Goal: Task Accomplishment & Management: Complete application form

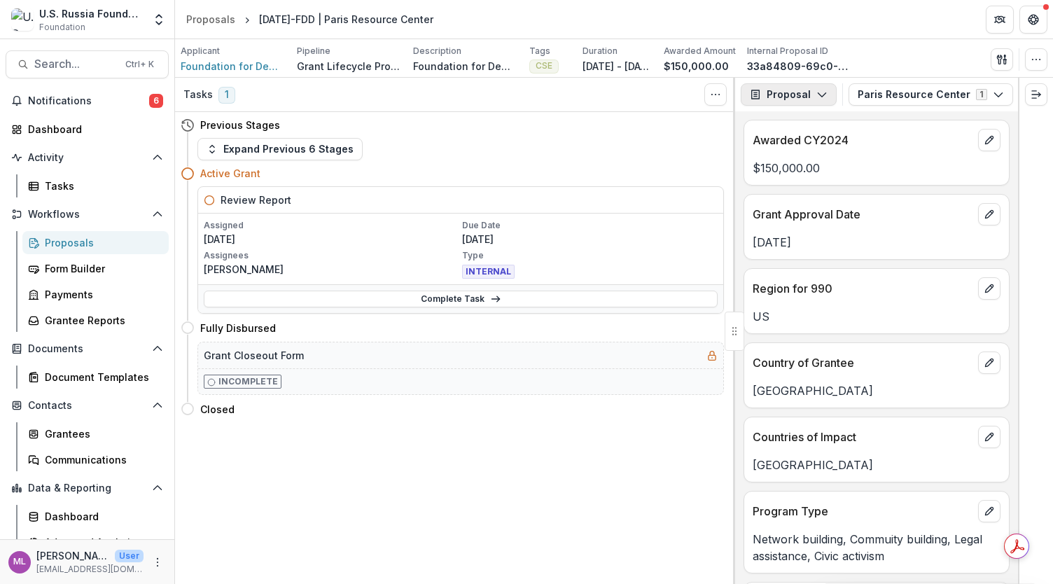
click at [810, 102] on button "Proposal" at bounding box center [788, 94] width 96 height 22
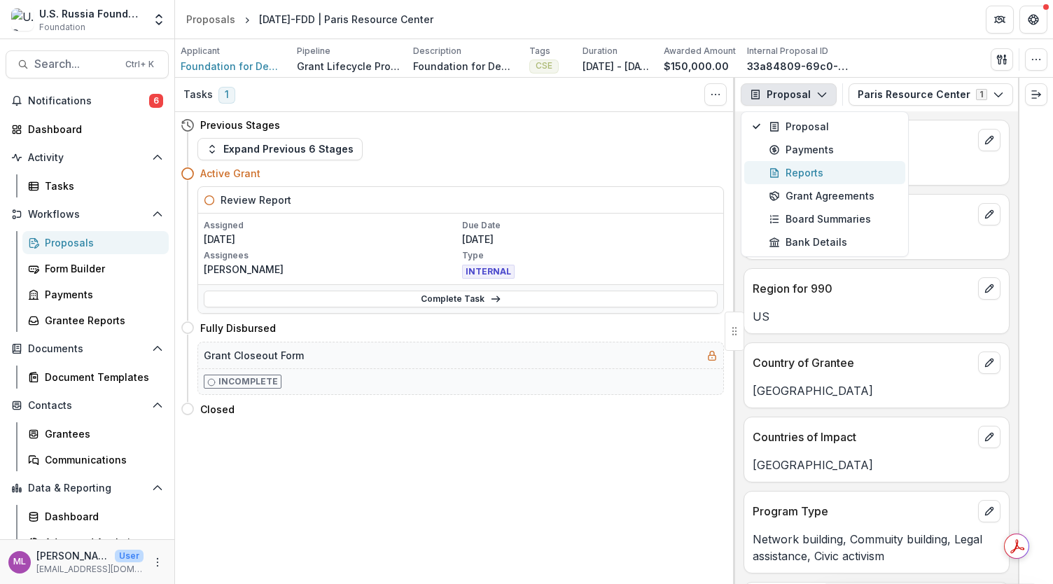
click at [806, 179] on div "Reports" at bounding box center [832, 172] width 128 height 15
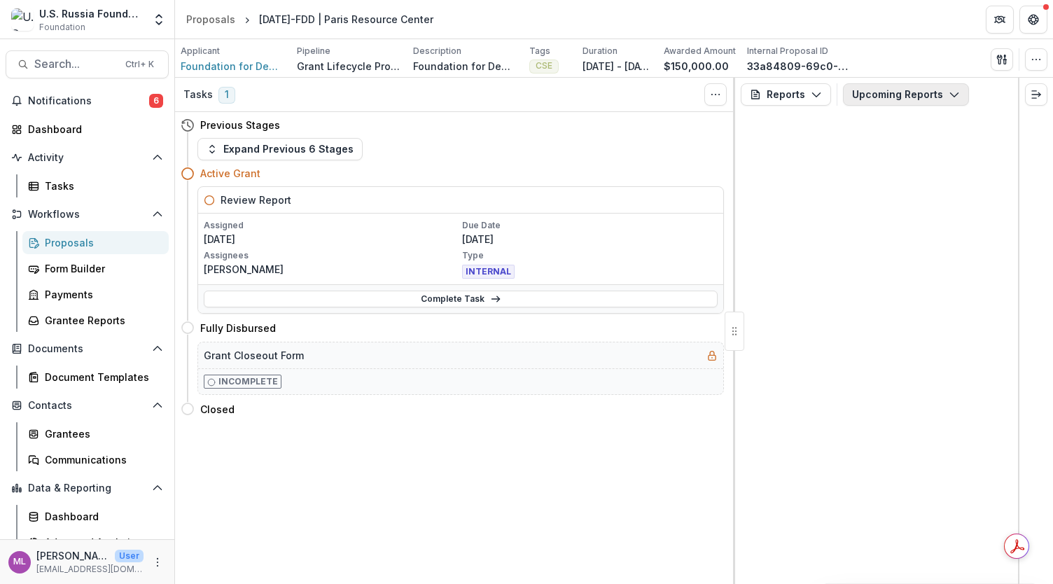
click at [896, 102] on button "Upcoming Reports" at bounding box center [906, 94] width 126 height 22
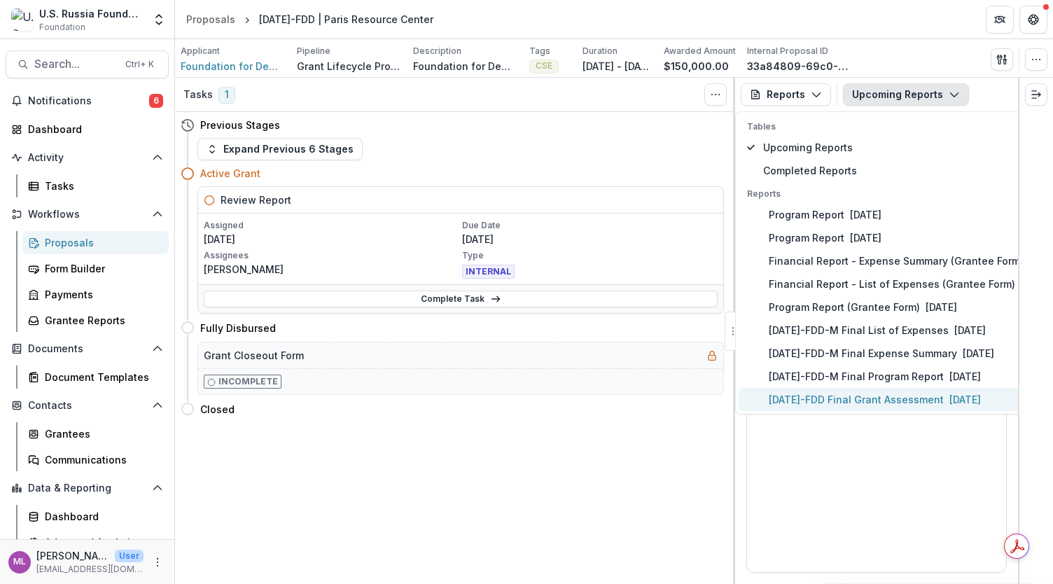
click at [896, 400] on p "[DATE]-FDD Final Grant Assessment" at bounding box center [855, 399] width 175 height 15
click at [884, 397] on p "23-AUG-26-FDD Final Grant Assessment" at bounding box center [855, 399] width 175 height 15
click at [843, 392] on p "23-AUG-26-FDD Final Grant Assessment" at bounding box center [855, 399] width 175 height 15
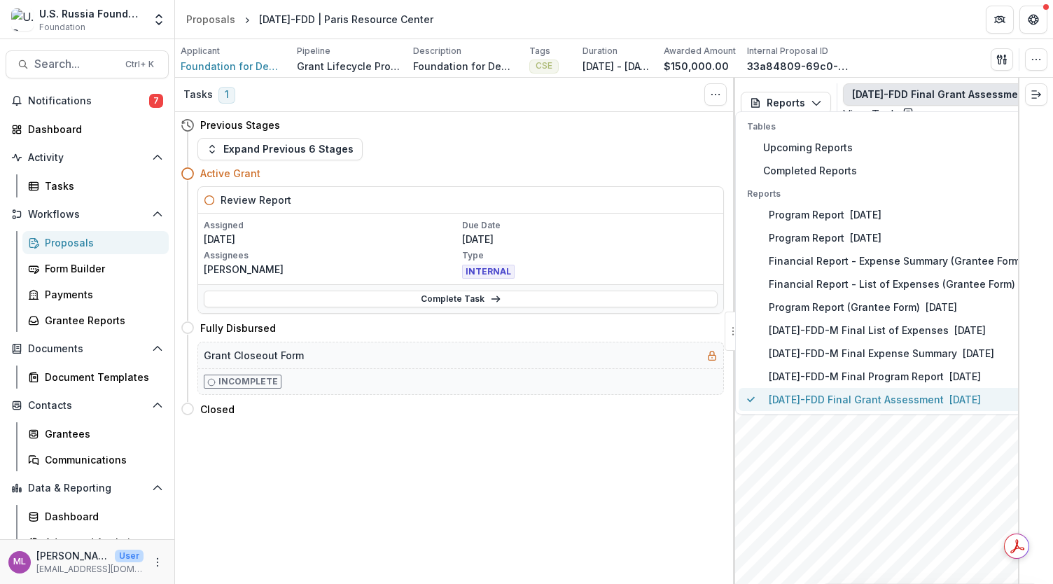
click at [843, 392] on p "23-AUG-26-FDD Final Grant Assessment" at bounding box center [855, 399] width 175 height 15
click at [964, 87] on button "23-AUG-26-FDD Final Grant Assessment" at bounding box center [948, 94] width 211 height 22
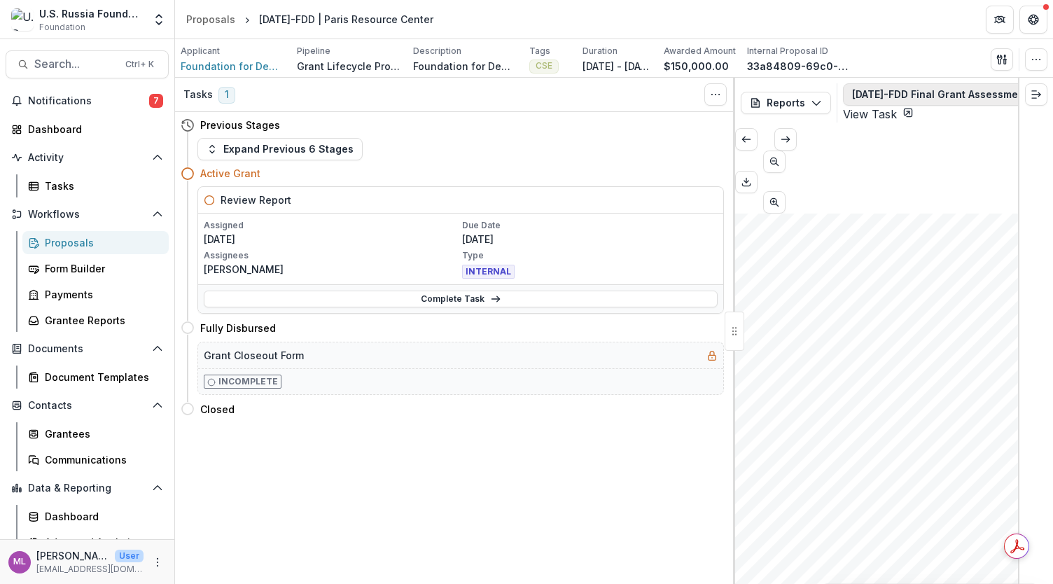
click at [1033, 90] on icon "button" at bounding box center [1038, 94] width 11 height 11
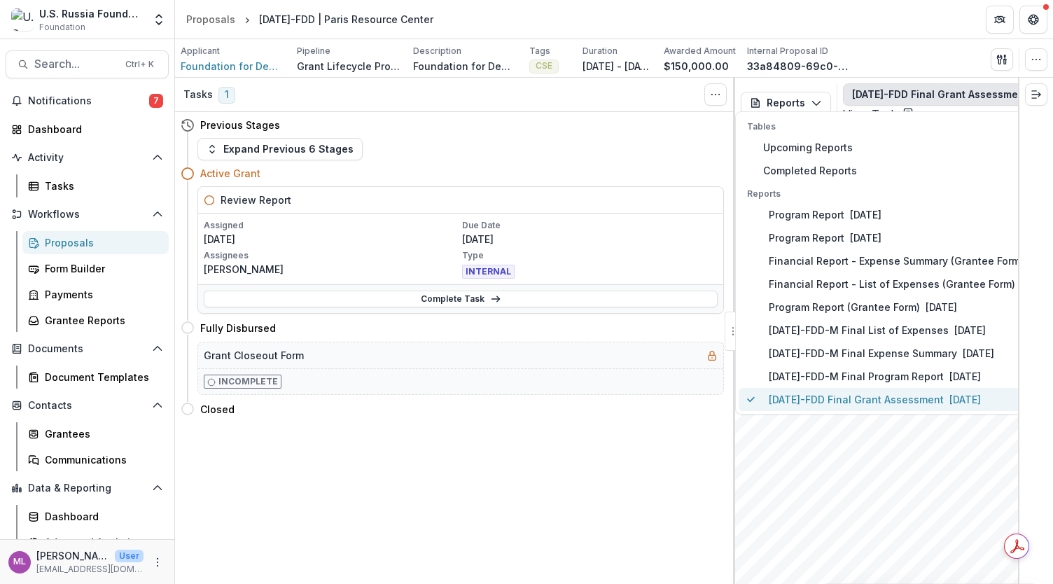
click at [805, 402] on p "23-AUG-26-FDD Final Grant Assessment" at bounding box center [855, 399] width 175 height 15
click at [586, 429] on div "Tasks 1 Show Cancelled Tasks Previous Stages Expand Previous 6 Stages Active Gr…" at bounding box center [455, 331] width 560 height 506
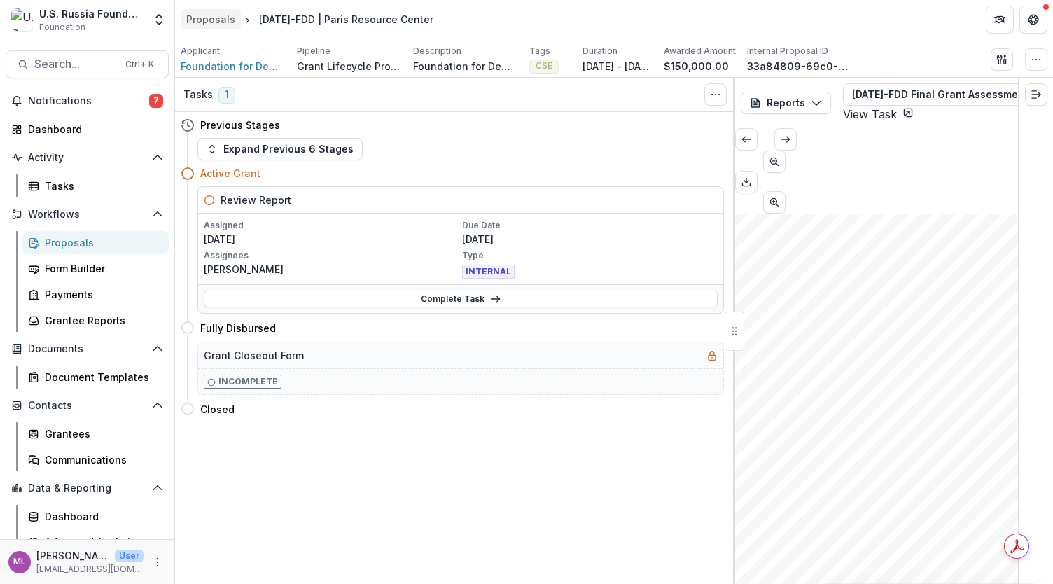
click at [203, 19] on div "Proposals" at bounding box center [210, 19] width 49 height 15
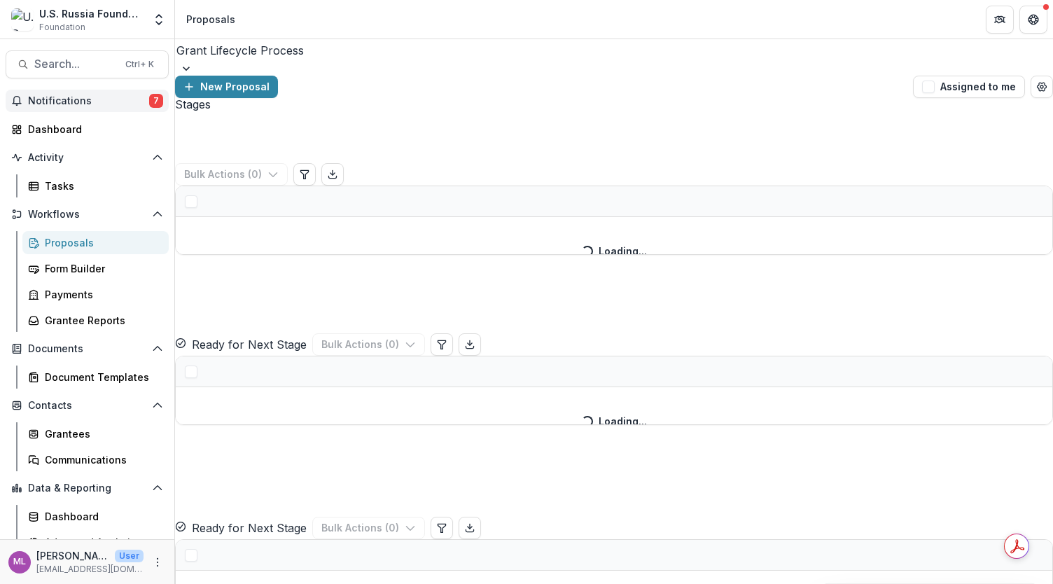
click at [104, 101] on span "Notifications" at bounding box center [88, 101] width 121 height 12
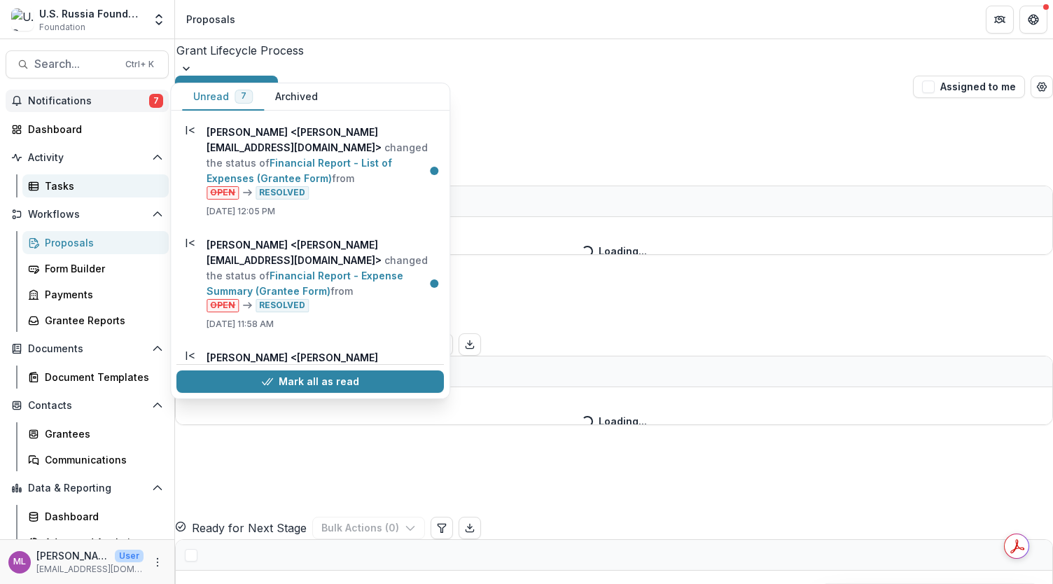
click at [69, 180] on div "Tasks" at bounding box center [101, 185] width 113 height 15
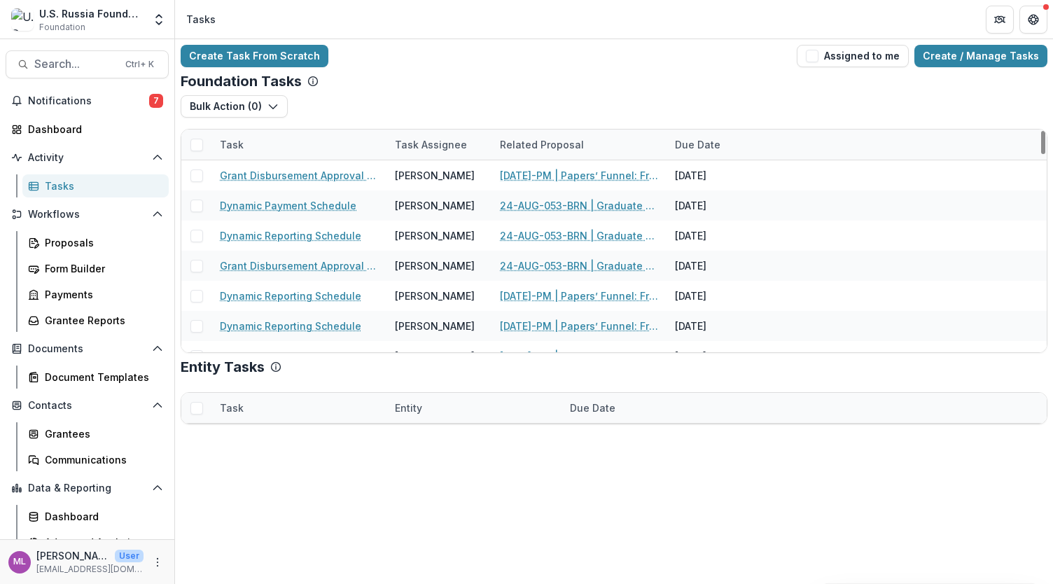
click at [53, 176] on link "Tasks" at bounding box center [95, 185] width 146 height 23
click at [55, 178] on div "Tasks" at bounding box center [101, 185] width 113 height 15
click at [55, 188] on div "Tasks" at bounding box center [101, 185] width 113 height 15
click at [272, 105] on icon "button" at bounding box center [272, 106] width 11 height 11
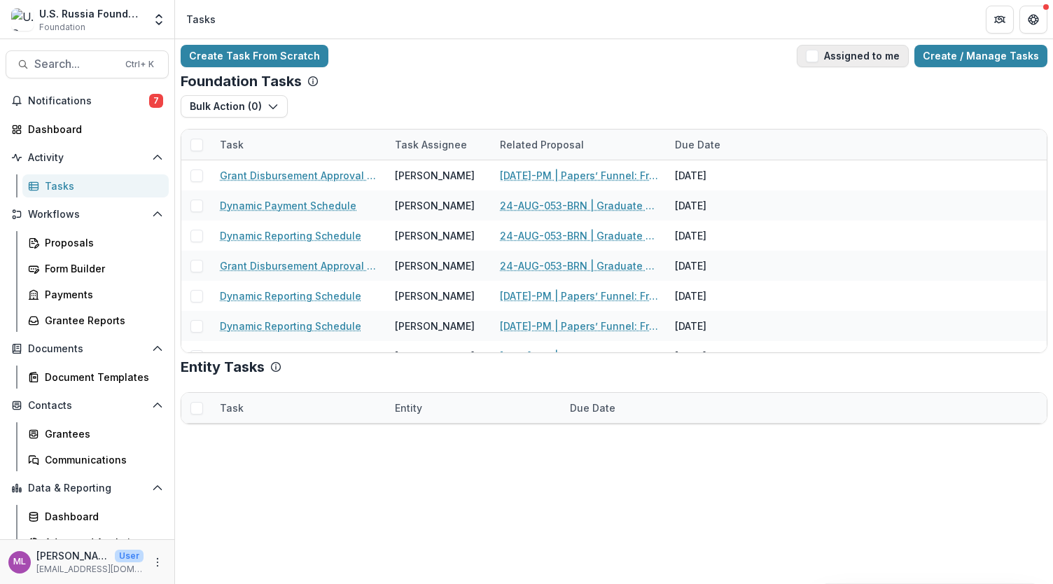
click at [812, 60] on span "button" at bounding box center [811, 56] width 13 height 13
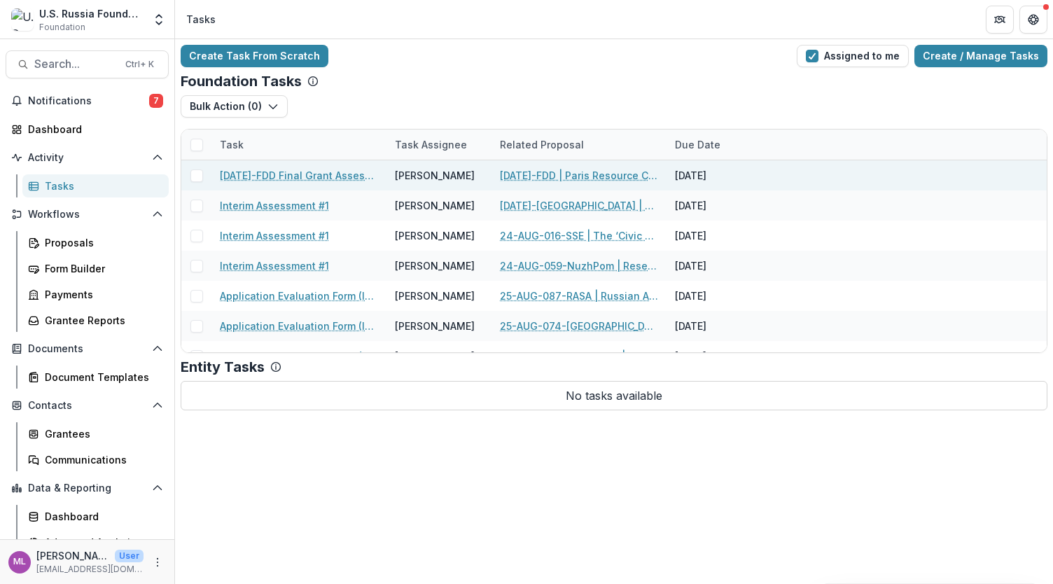
click at [342, 178] on link "23-AUG-26-FDD Final Grant Assessment" at bounding box center [299, 175] width 158 height 15
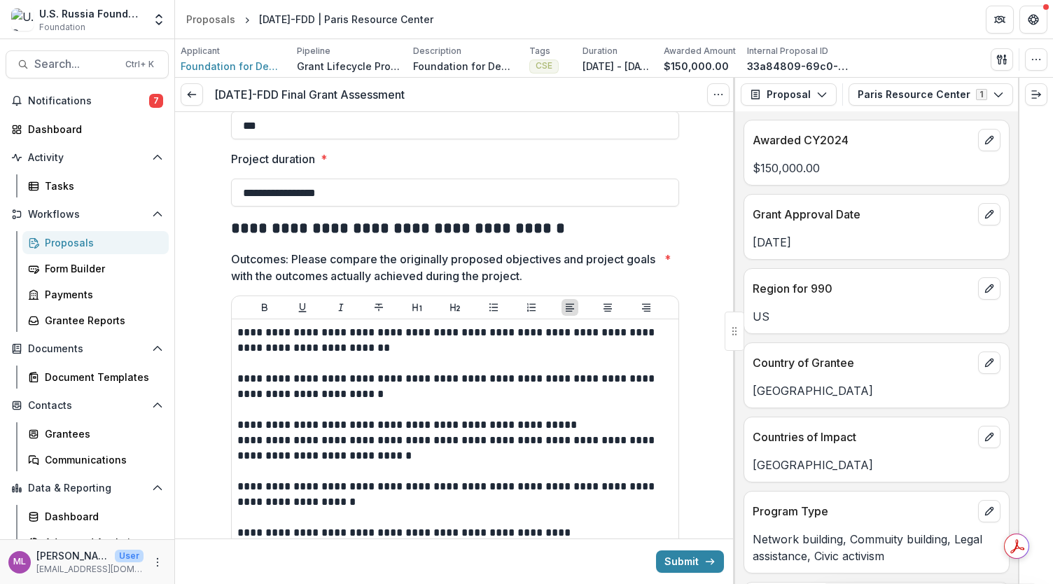
scroll to position [288, 0]
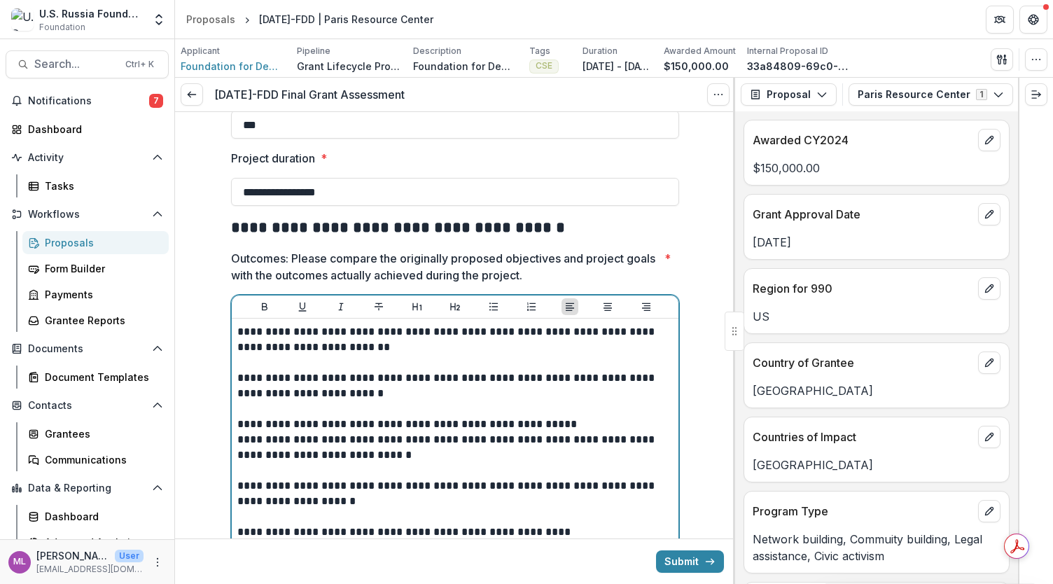
click at [237, 332] on p "**********" at bounding box center [455, 339] width 436 height 31
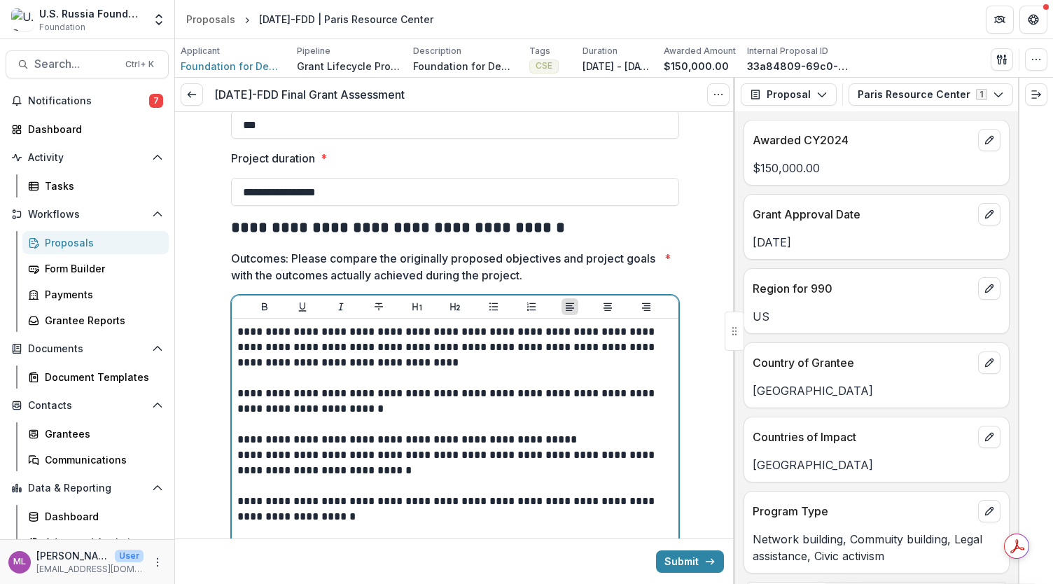
click at [424, 347] on p "**********" at bounding box center [455, 347] width 436 height 46
click at [322, 389] on p "**********" at bounding box center [455, 401] width 436 height 31
click at [285, 436] on p "**********" at bounding box center [455, 439] width 436 height 15
click at [258, 346] on p "**********" at bounding box center [455, 347] width 436 height 46
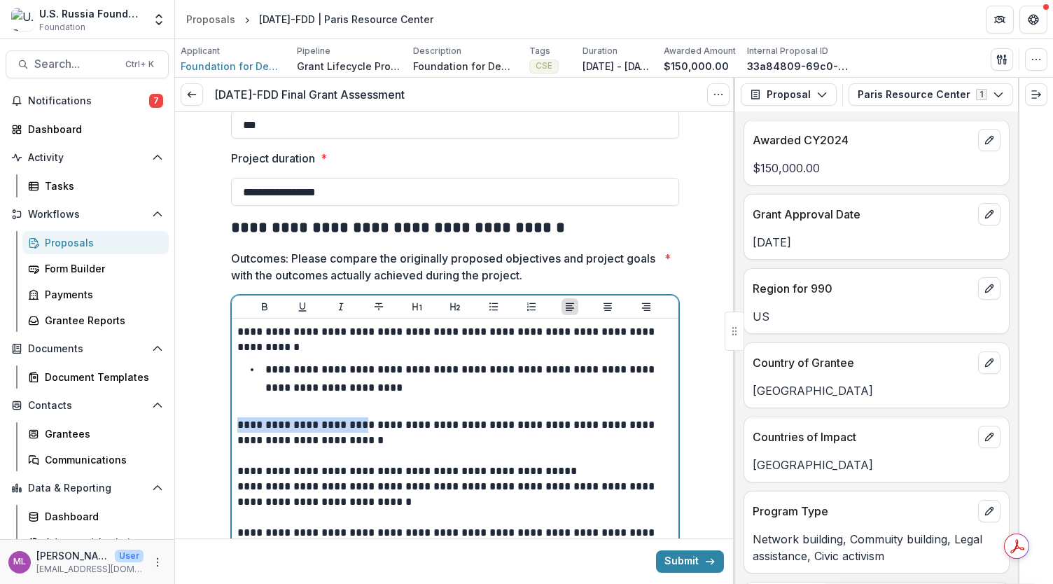
drag, startPoint x: 369, startPoint y: 425, endPoint x: 232, endPoint y: 422, distance: 137.2
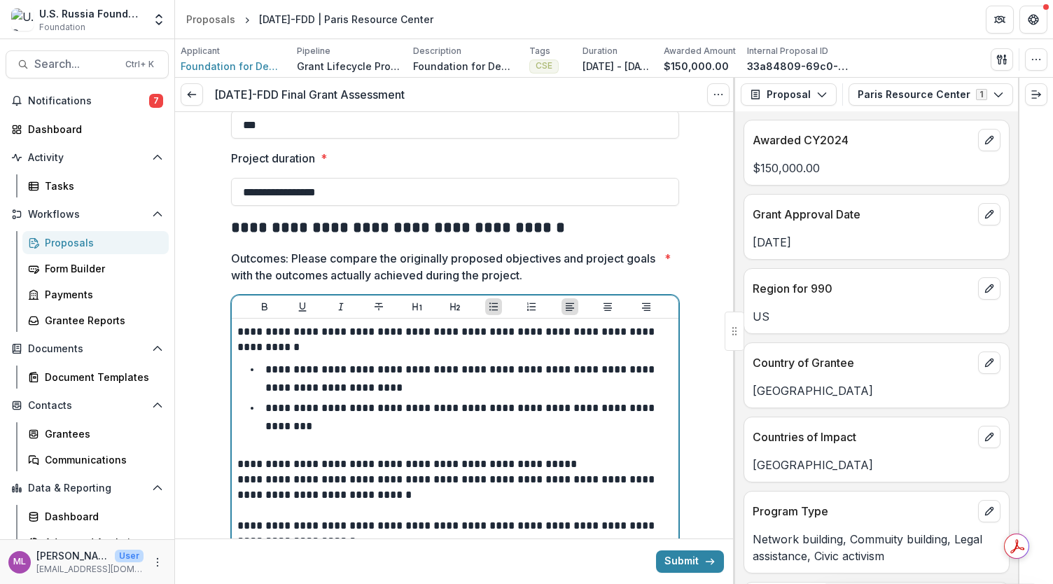
click at [237, 456] on p "**********" at bounding box center [455, 463] width 436 height 15
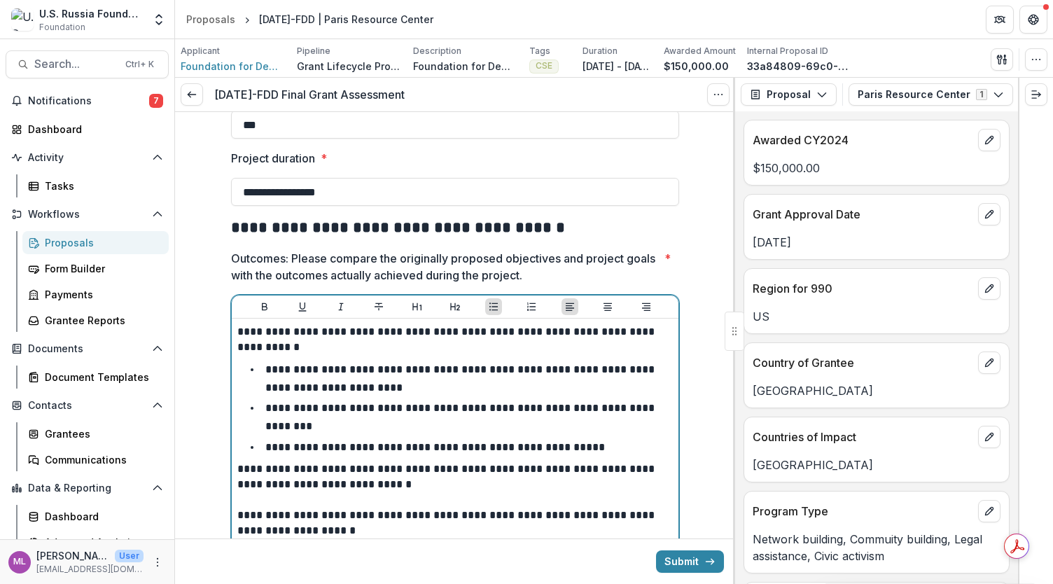
click at [481, 442] on p "**********" at bounding box center [434, 447] width 339 height 10
click at [237, 461] on p "**********" at bounding box center [455, 476] width 436 height 31
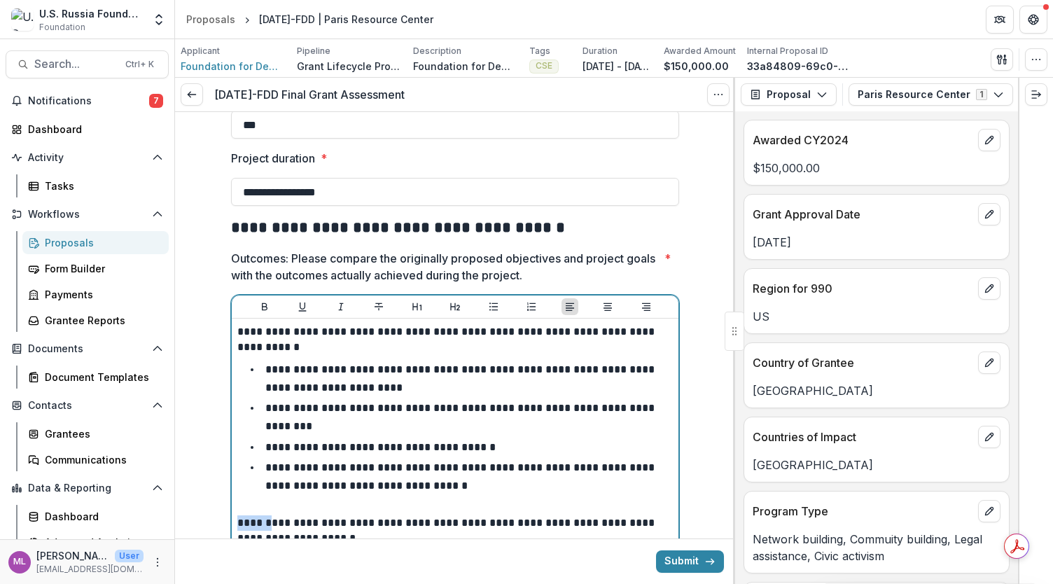
drag, startPoint x: 270, startPoint y: 507, endPoint x: 220, endPoint y: 509, distance: 50.5
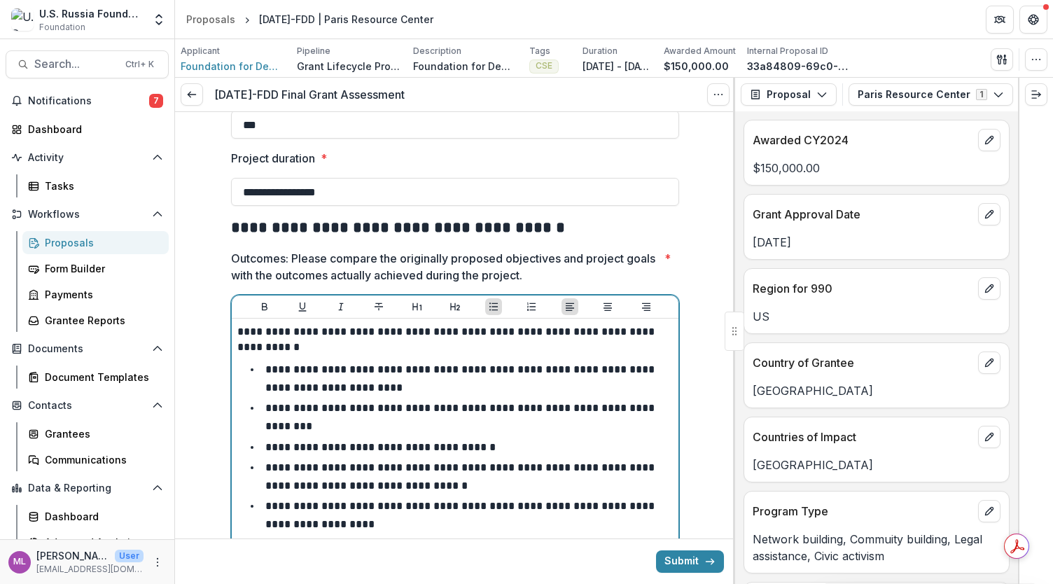
click at [366, 506] on li "**********" at bounding box center [463, 515] width 418 height 36
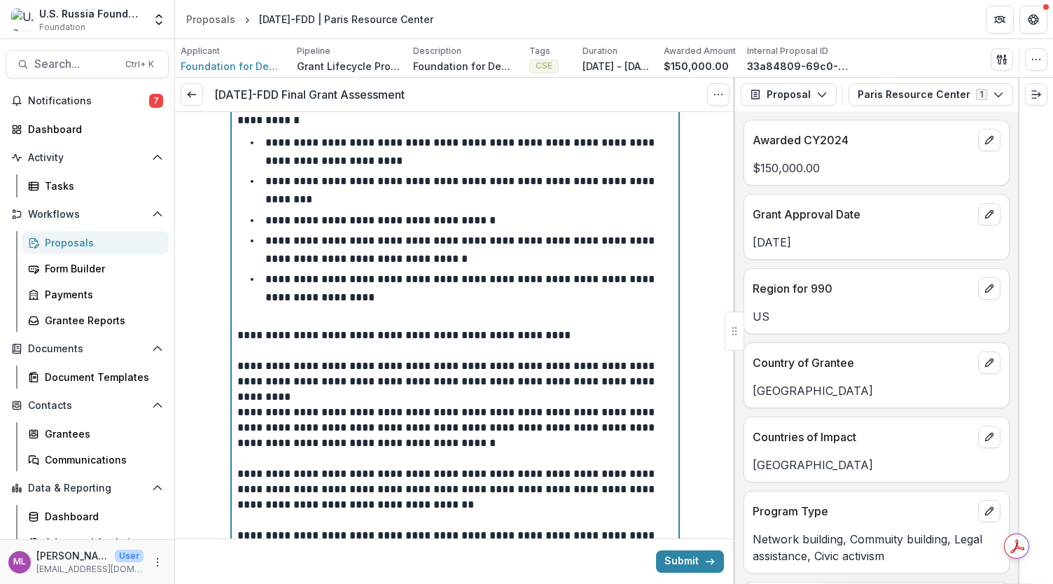
scroll to position [531, 0]
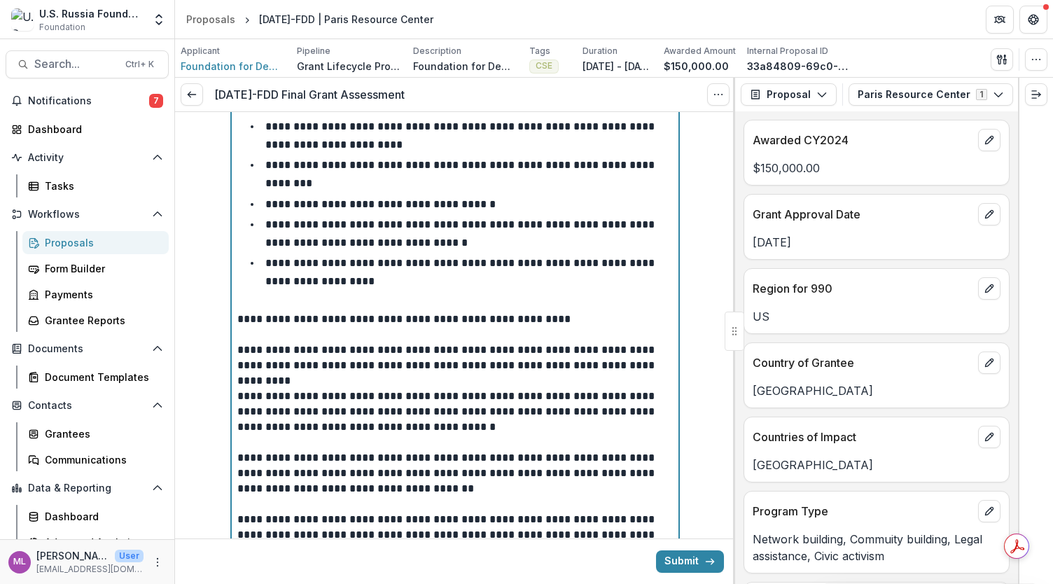
click at [295, 311] on p "**********" at bounding box center [455, 318] width 436 height 15
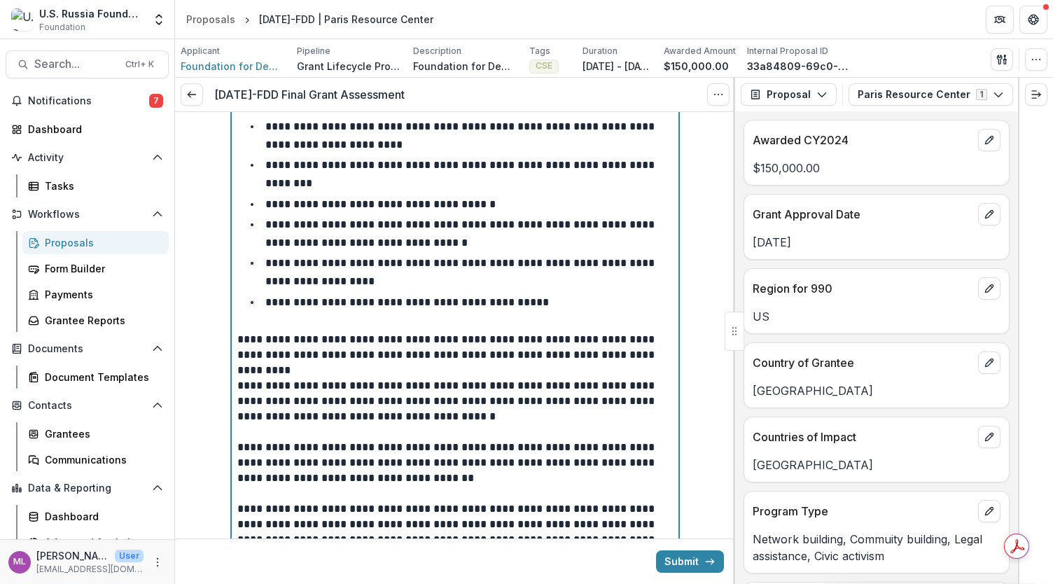
click at [239, 332] on p "**********" at bounding box center [455, 347] width 436 height 31
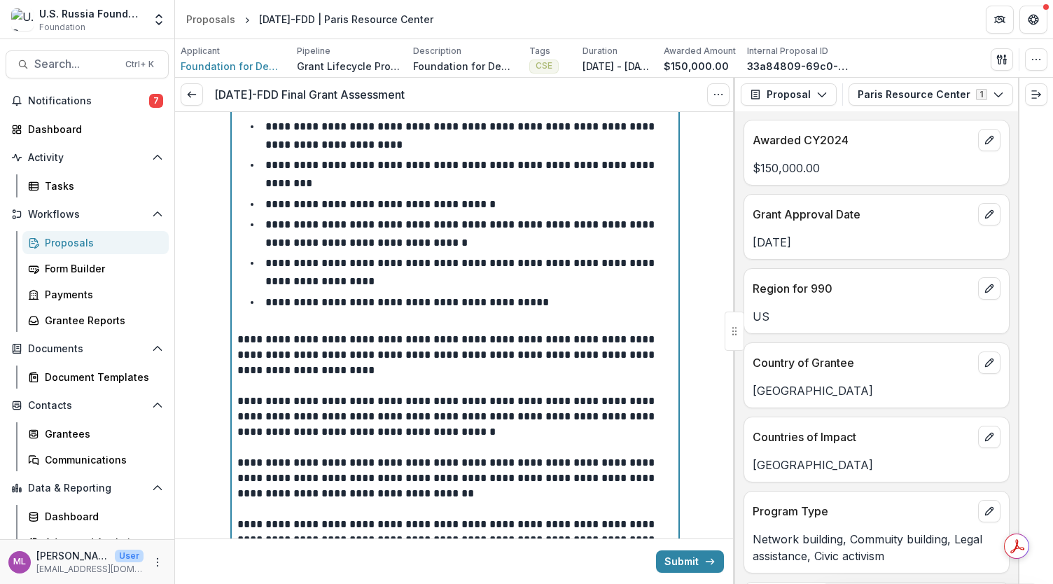
click at [237, 393] on p "**********" at bounding box center [455, 416] width 436 height 46
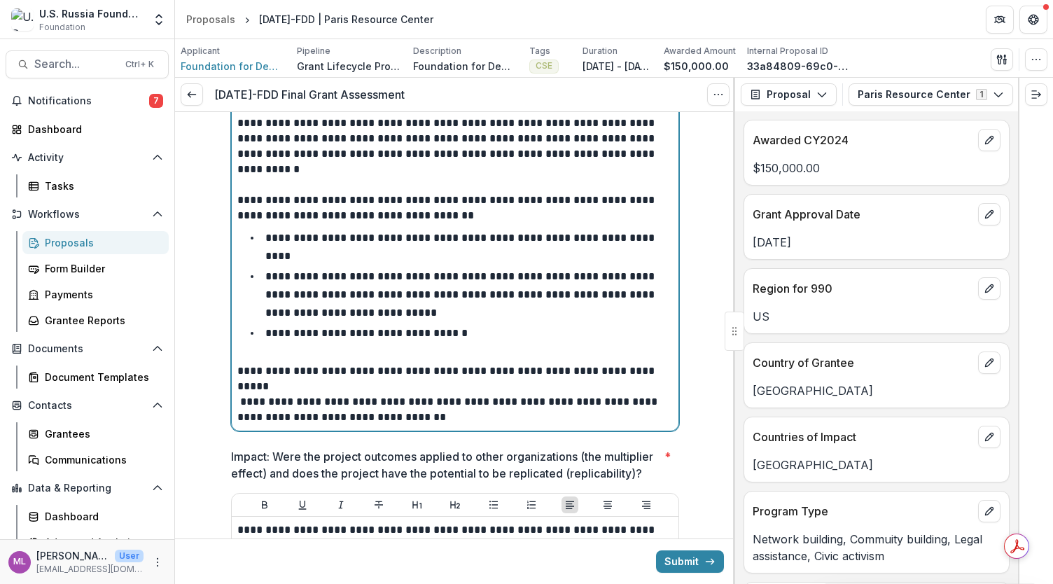
scroll to position [1032, 0]
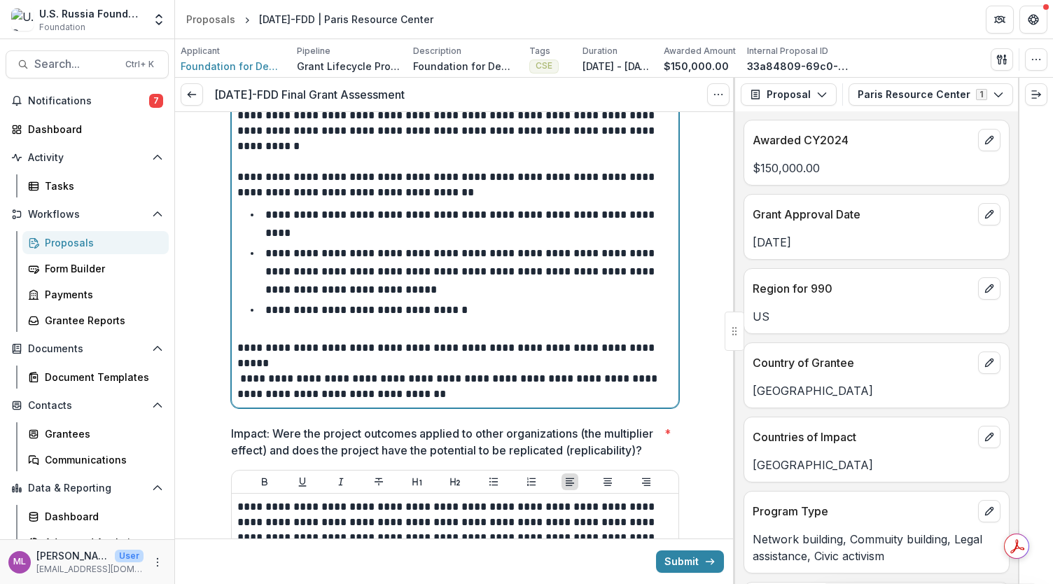
click at [318, 340] on p "**********" at bounding box center [455, 355] width 436 height 31
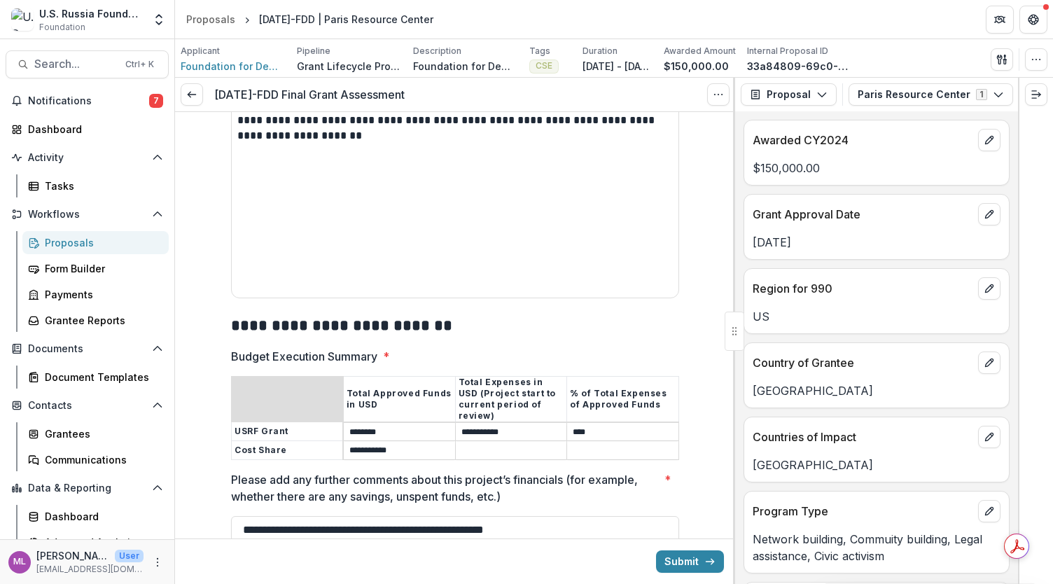
scroll to position [1793, 0]
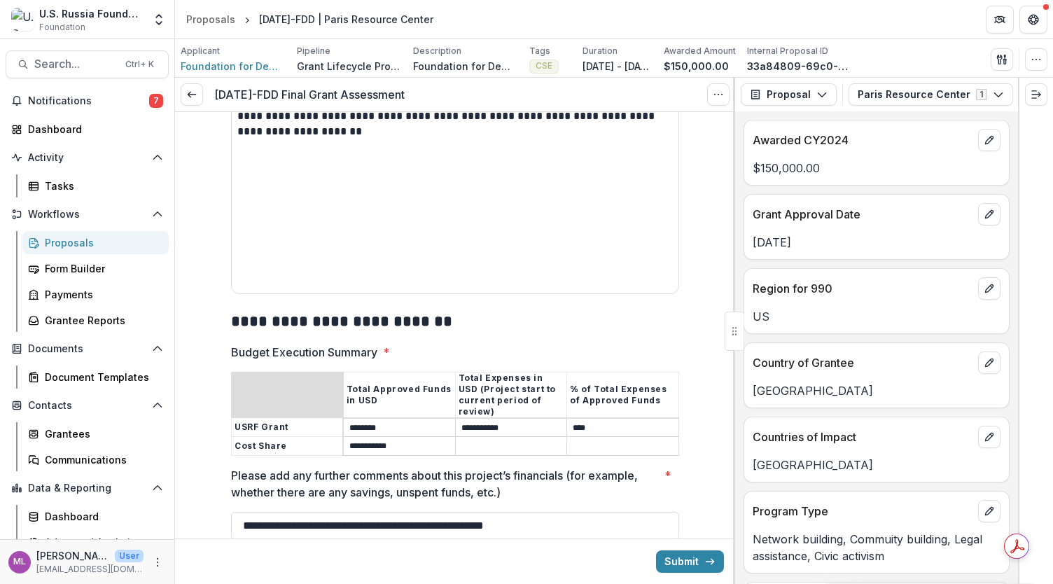
click at [429, 438] on input "**********" at bounding box center [399, 446] width 111 height 17
type input "**"
click at [498, 438] on input "Budget Execution Summary *" at bounding box center [511, 446] width 111 height 17
type input "**"
click at [614, 438] on input "Budget Execution Summary *" at bounding box center [622, 446] width 111 height 17
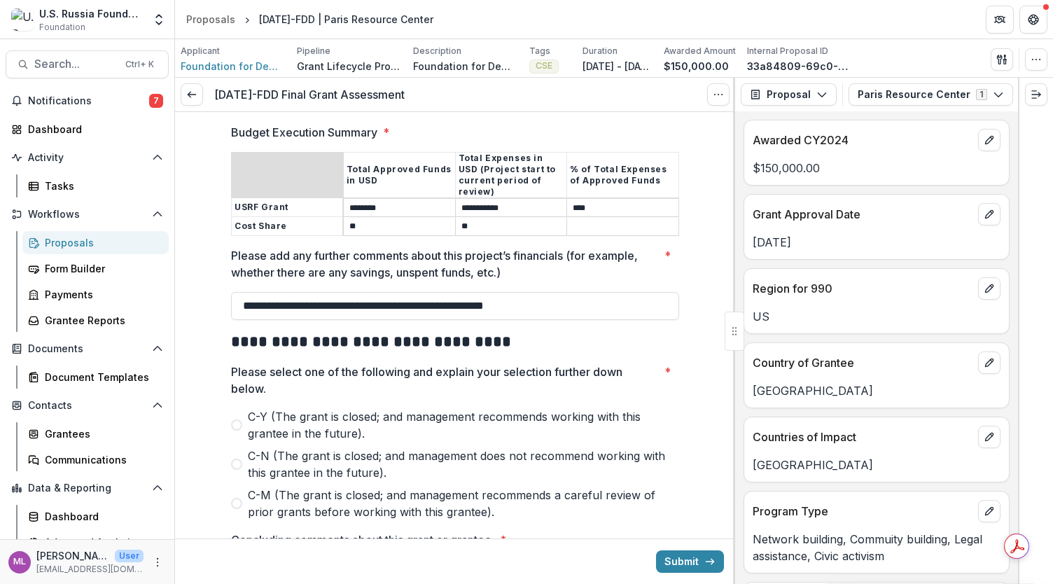
scroll to position [2027, 0]
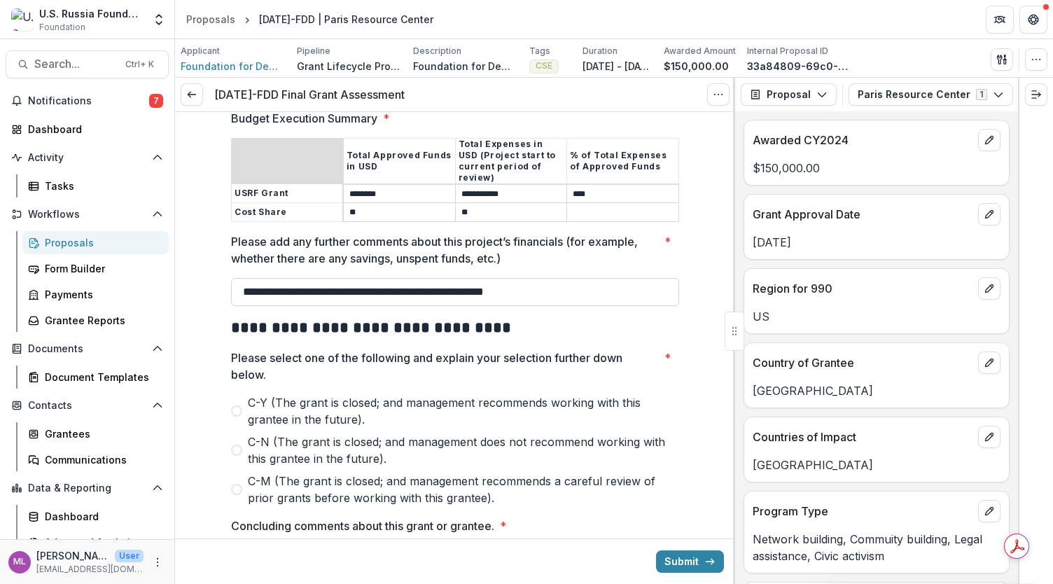
click at [242, 278] on input "**********" at bounding box center [455, 292] width 448 height 28
click at [335, 278] on input "**********" at bounding box center [455, 292] width 448 height 28
type input "**********"
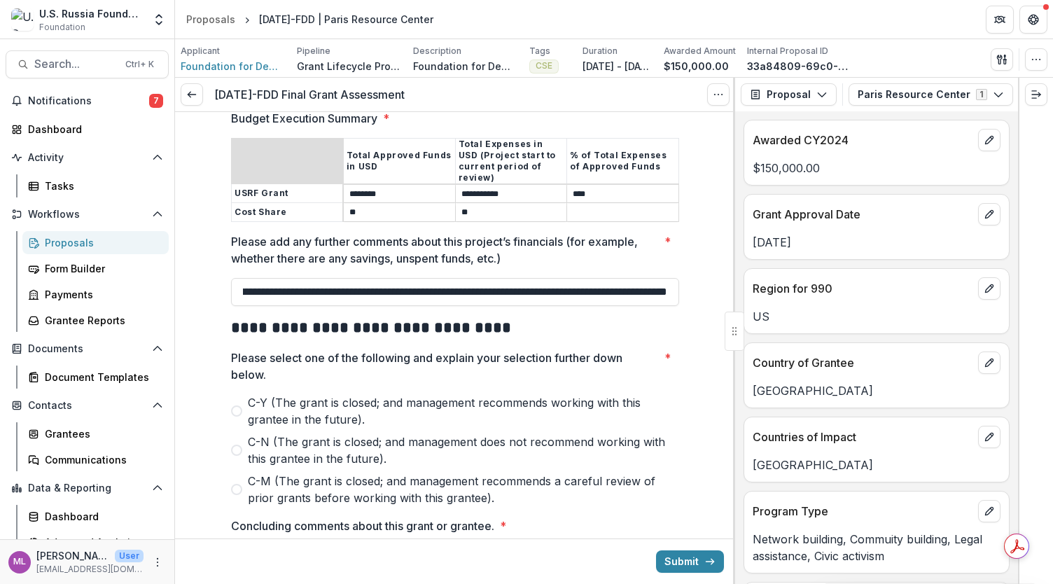
click at [231, 405] on span at bounding box center [236, 410] width 11 height 11
click at [363, 545] on textarea "Concluding comments about this grant or grantee. *" at bounding box center [455, 573] width 448 height 56
click at [612, 545] on textarea "**********" at bounding box center [455, 573] width 448 height 56
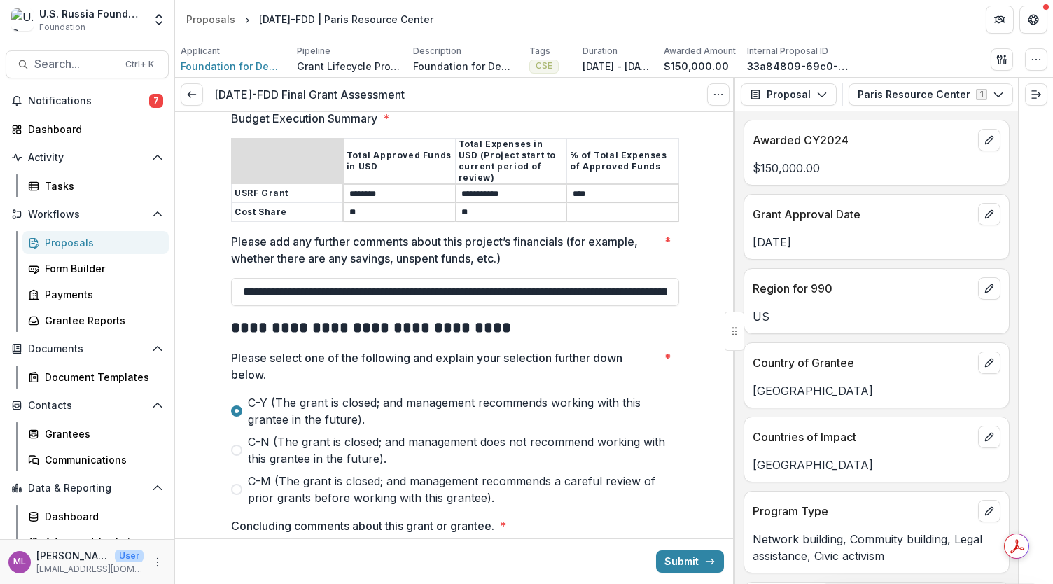
click at [612, 545] on textarea "**********" at bounding box center [455, 573] width 448 height 56
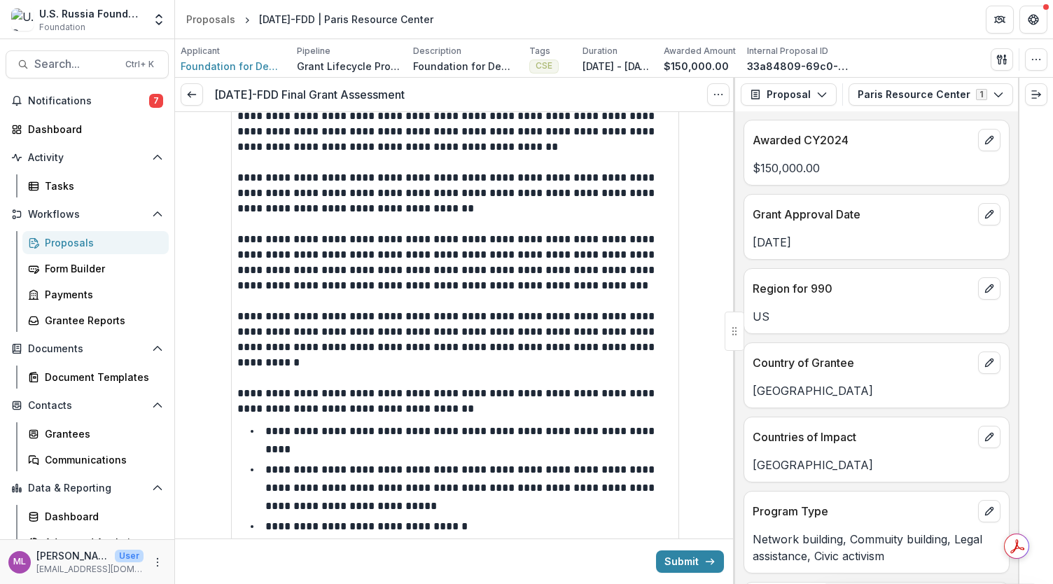
scroll to position [812, 0]
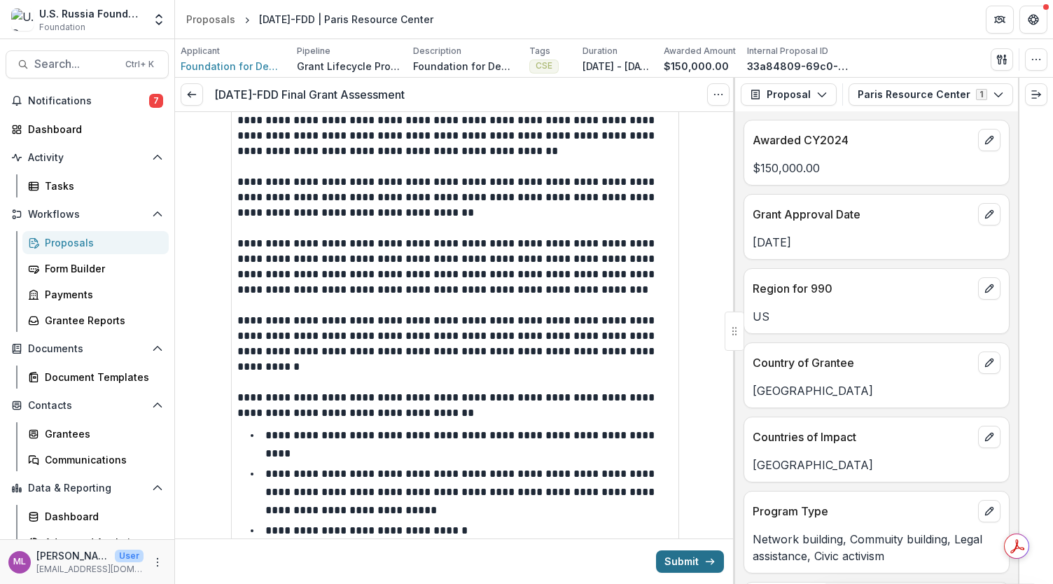
type textarea "**********"
click at [691, 556] on button "Submit" at bounding box center [690, 561] width 68 height 22
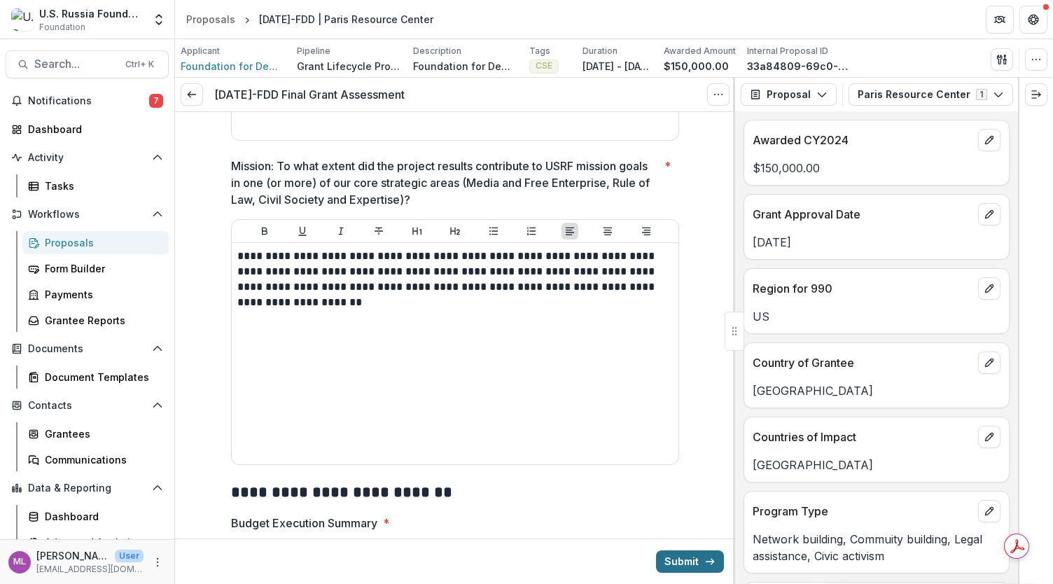
click at [686, 555] on button "Submit" at bounding box center [690, 561] width 68 height 22
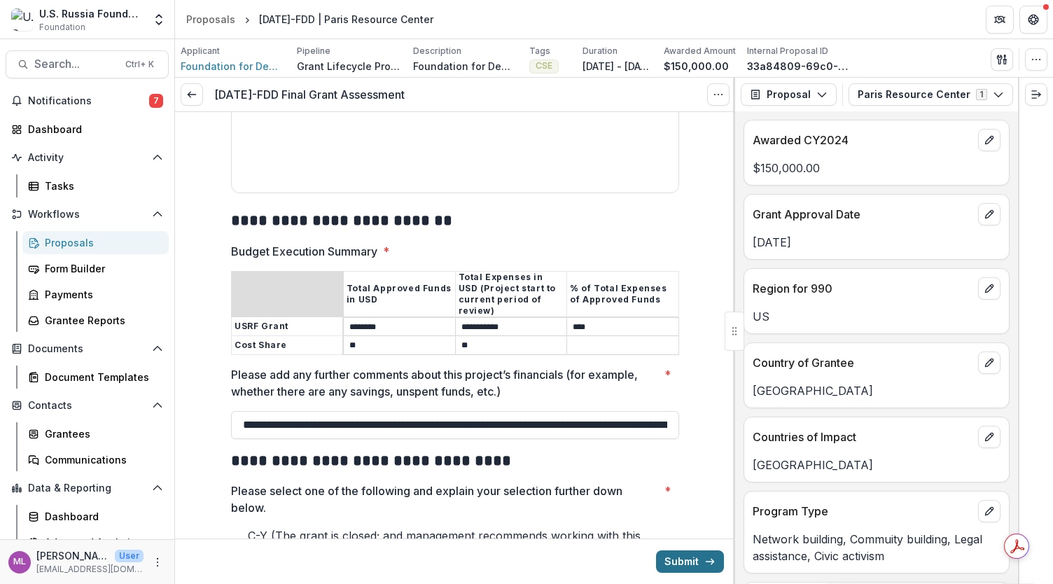
scroll to position [1896, 0]
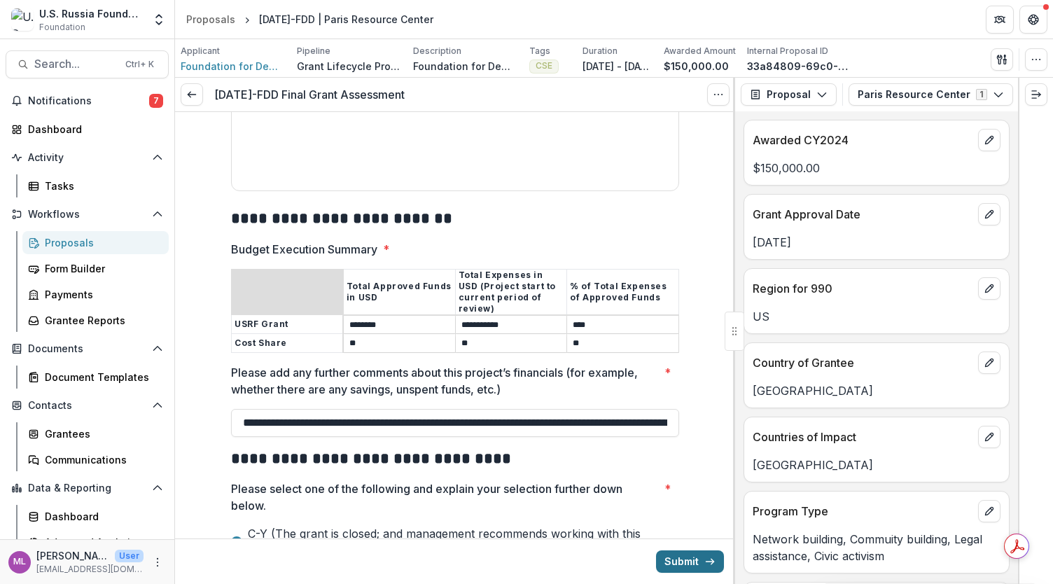
type input "**"
click at [685, 552] on button "Submit" at bounding box center [690, 561] width 68 height 22
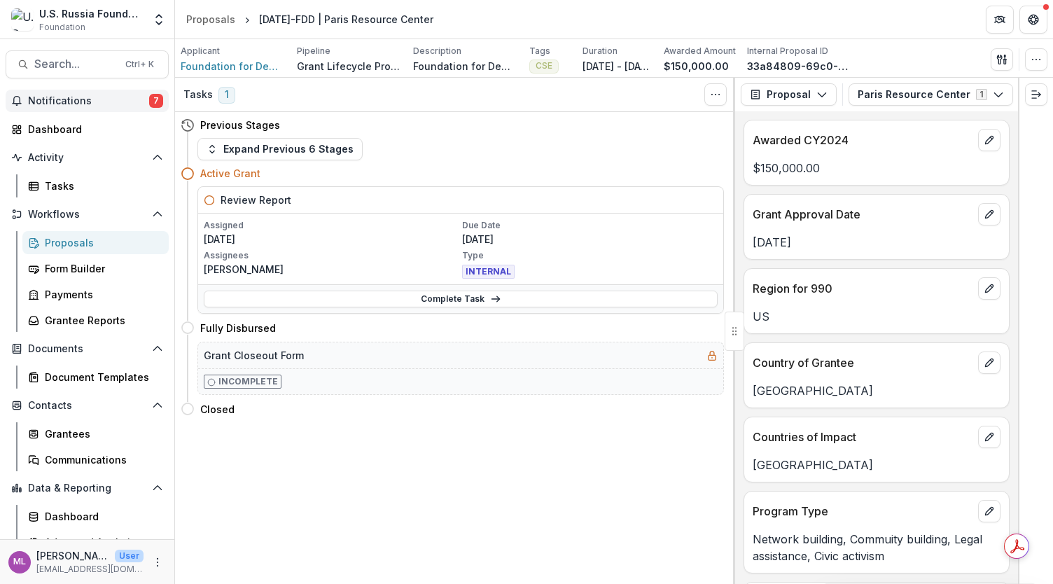
click at [80, 104] on span "Notifications" at bounding box center [88, 101] width 121 height 12
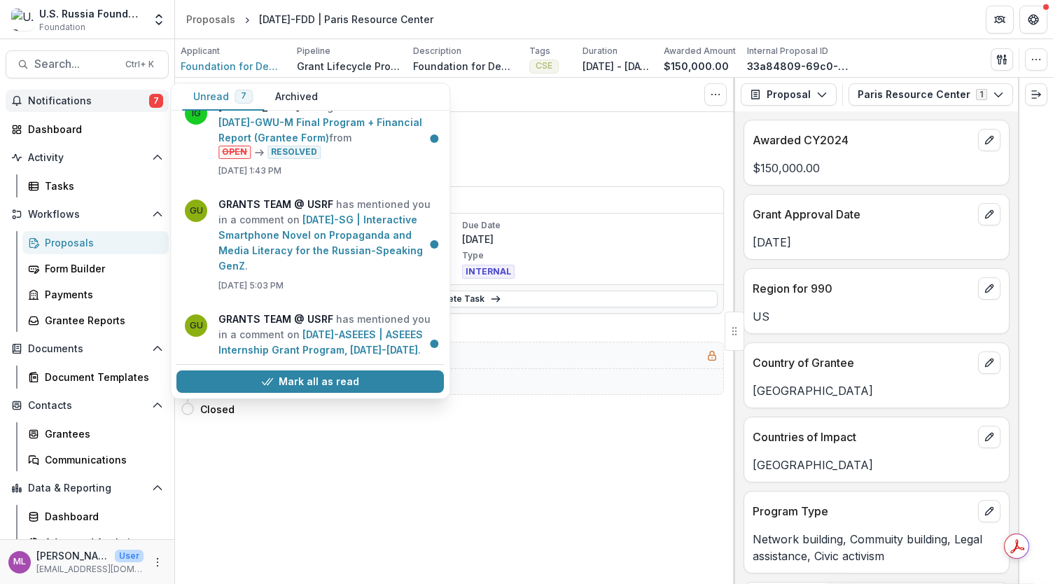
scroll to position [363, 0]
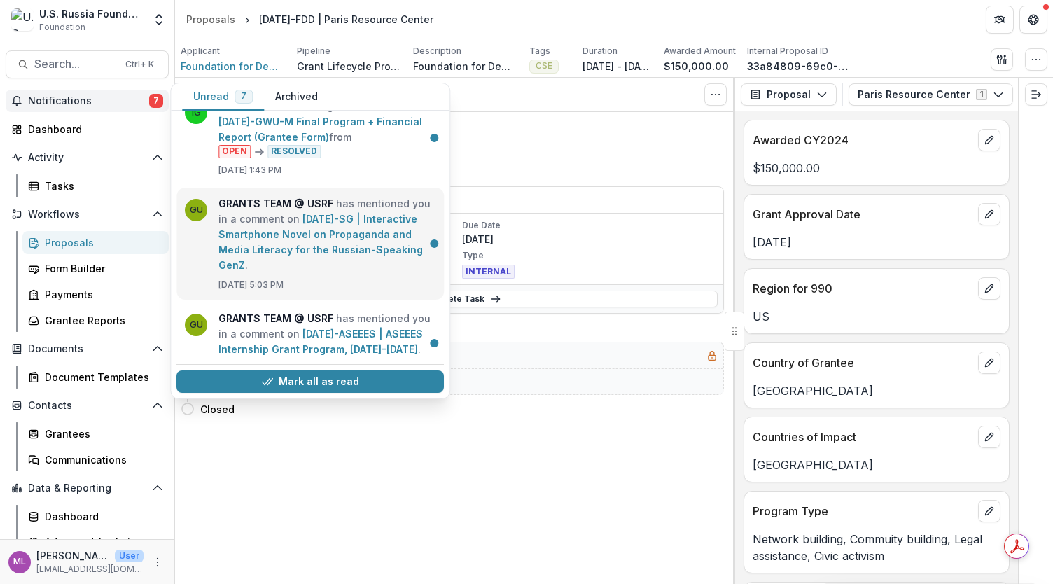
click at [328, 245] on link "23-APR-46-SG | Interactive Smartphone Novel on Propaganda and Media Literacy fo…" at bounding box center [320, 242] width 204 height 58
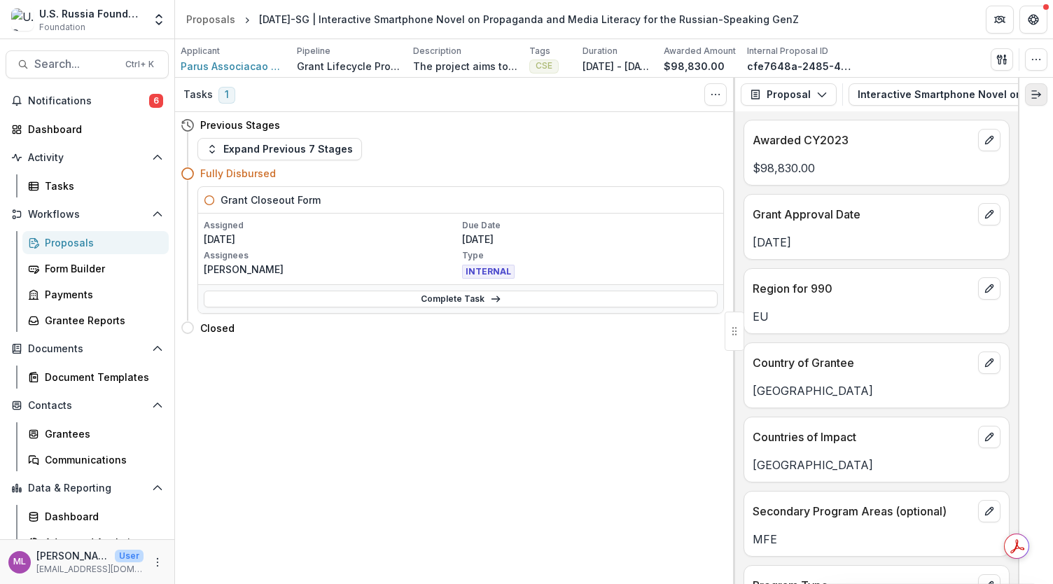
click at [1032, 98] on line "Expand right" at bounding box center [1034, 98] width 4 height 0
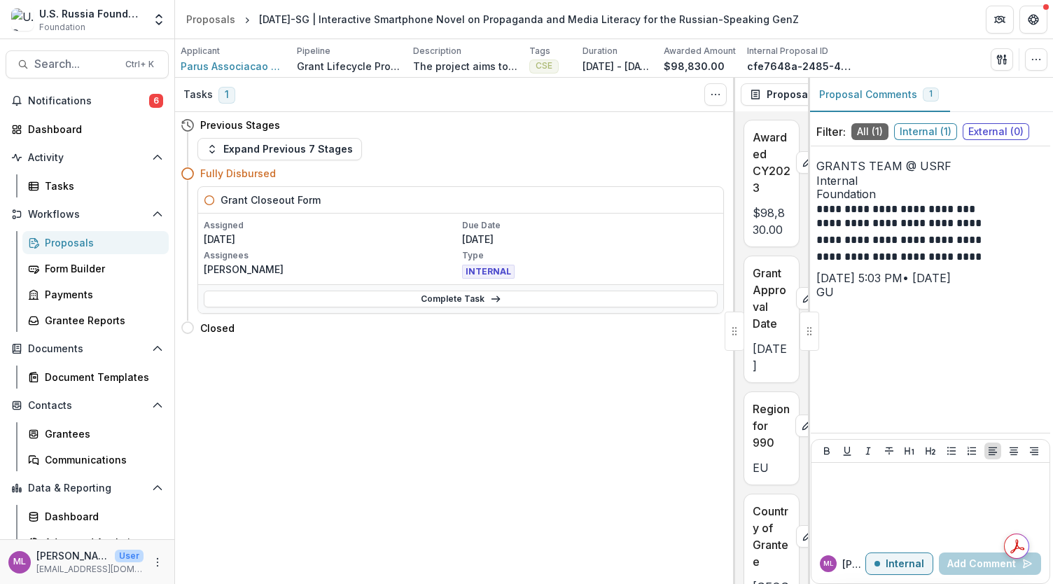
click at [909, 230] on p "**********" at bounding box center [905, 242] width 179 height 55
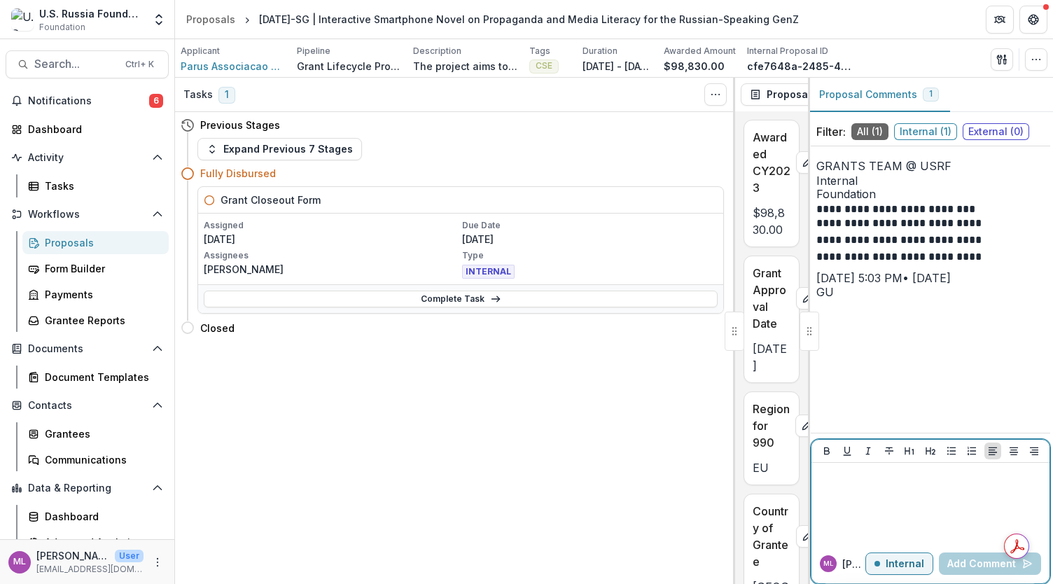
click at [859, 478] on p at bounding box center [930, 475] width 227 height 15
click at [963, 562] on button "Add Comment" at bounding box center [989, 563] width 102 height 22
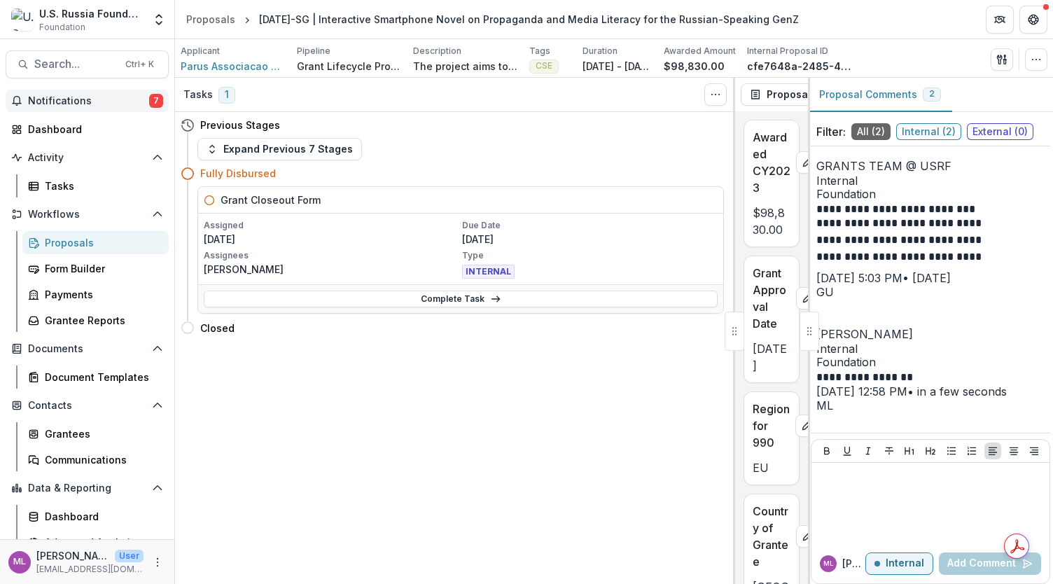
click at [87, 99] on span "Notifications" at bounding box center [88, 101] width 121 height 12
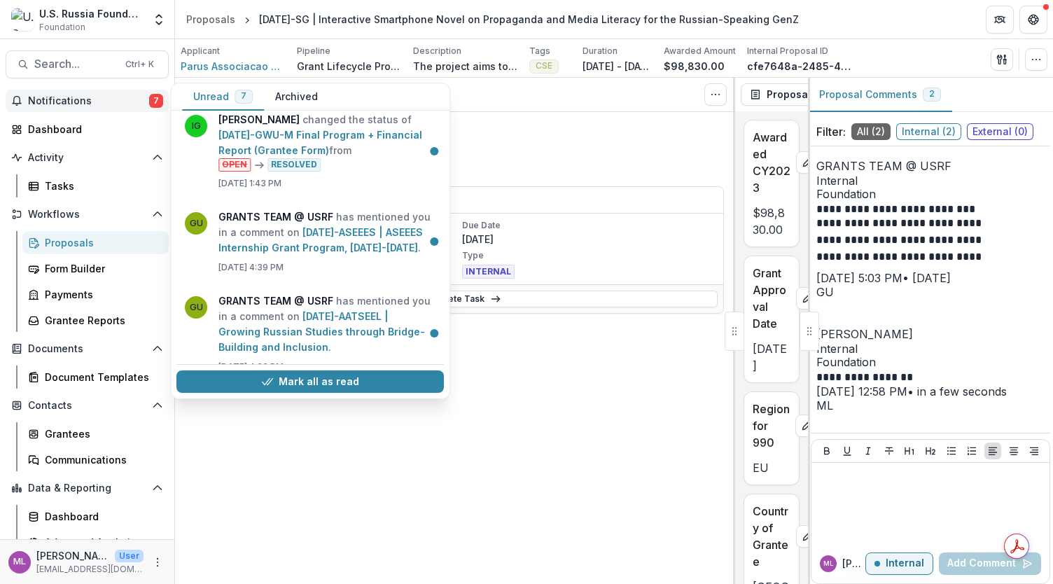
scroll to position [465, 0]
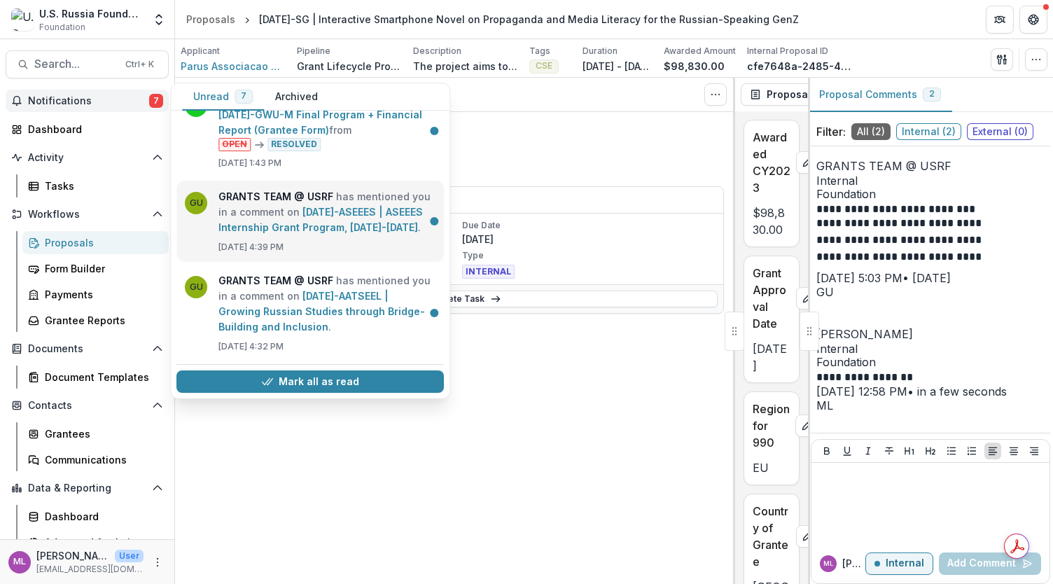
click at [271, 209] on link "22-AUG-28-ASEEES | ASEEES Internship Grant Program, 2023-2026" at bounding box center [320, 219] width 204 height 27
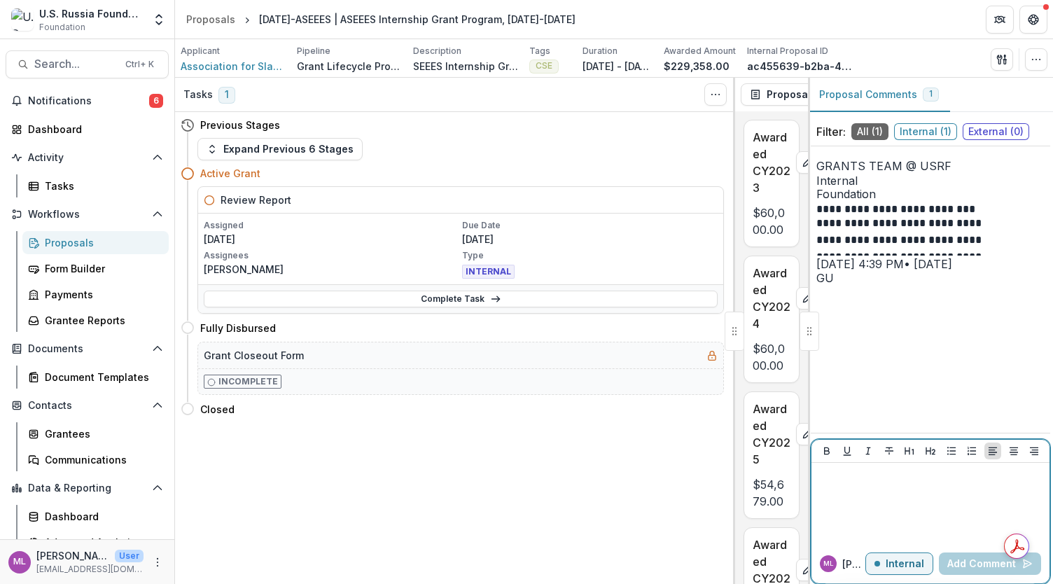
click at [848, 473] on p at bounding box center [930, 475] width 227 height 15
click at [983, 561] on button "Add Comment" at bounding box center [989, 563] width 102 height 22
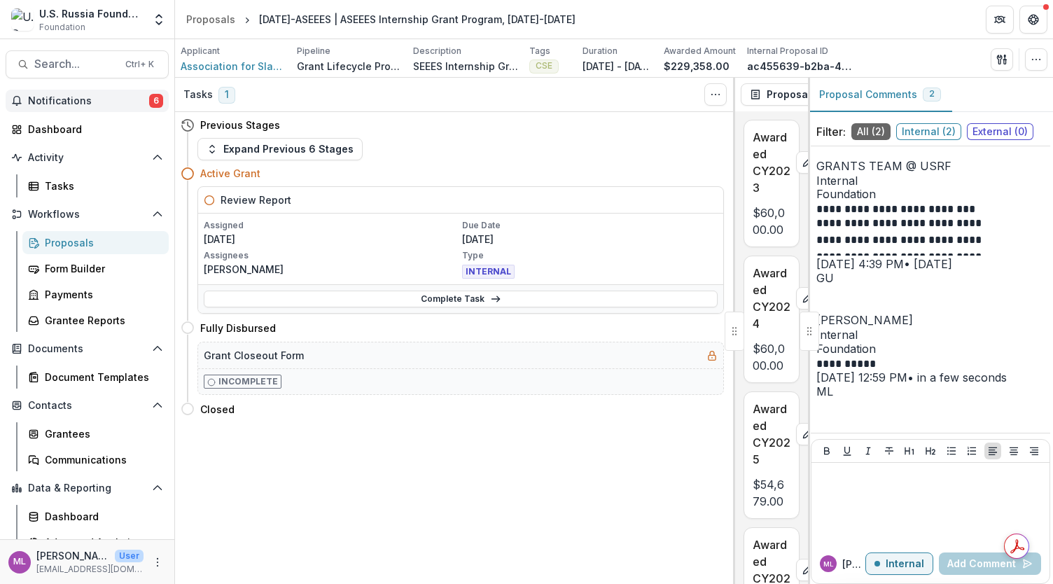
click at [54, 102] on span "Notifications" at bounding box center [88, 101] width 121 height 12
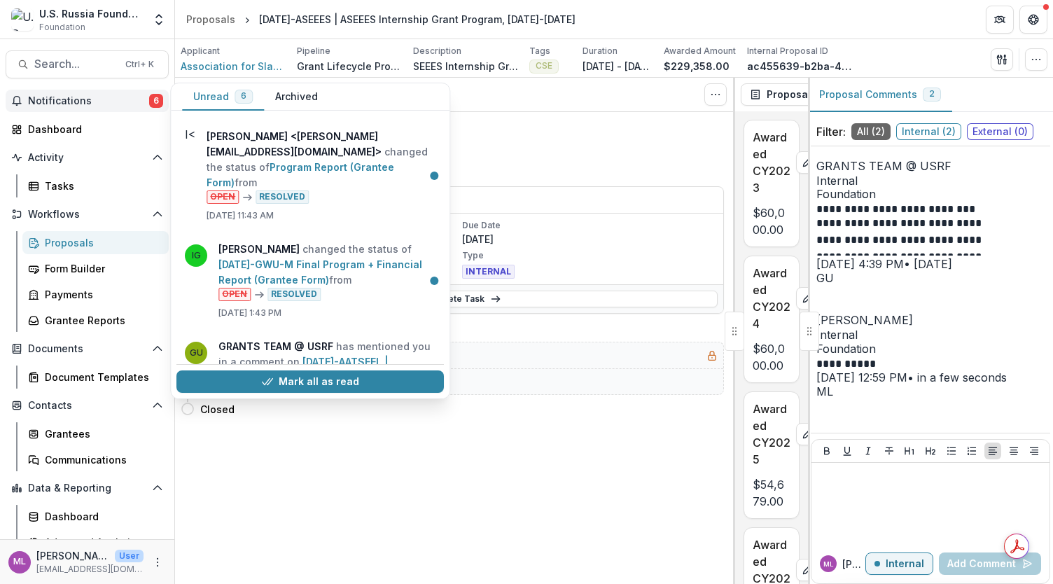
scroll to position [365, 0]
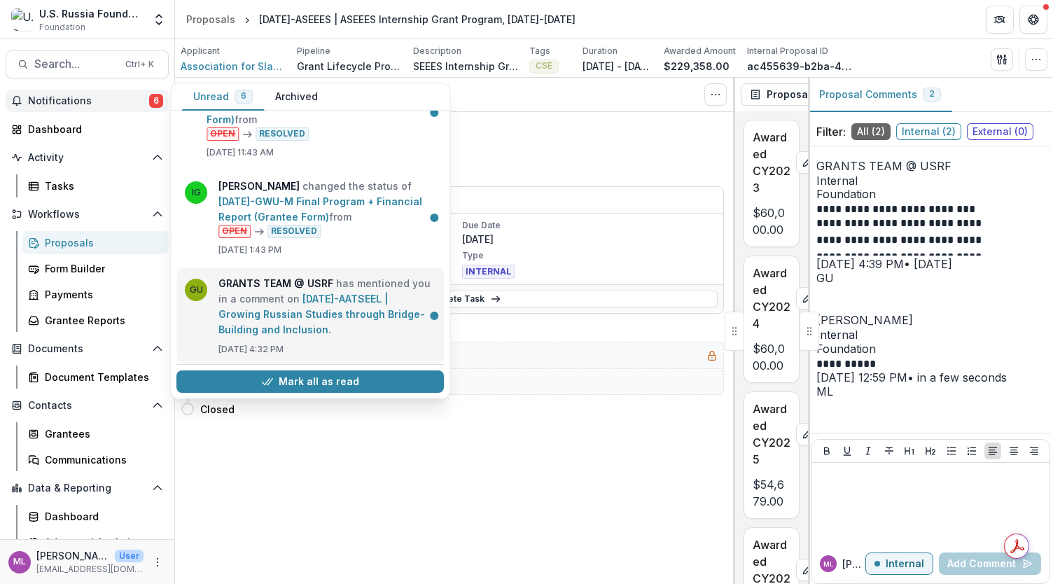
click at [317, 324] on link "23-AUG-41-AATSEEL | Growing Russian Studies through Bridge-Building and Inclusi…" at bounding box center [321, 314] width 206 height 43
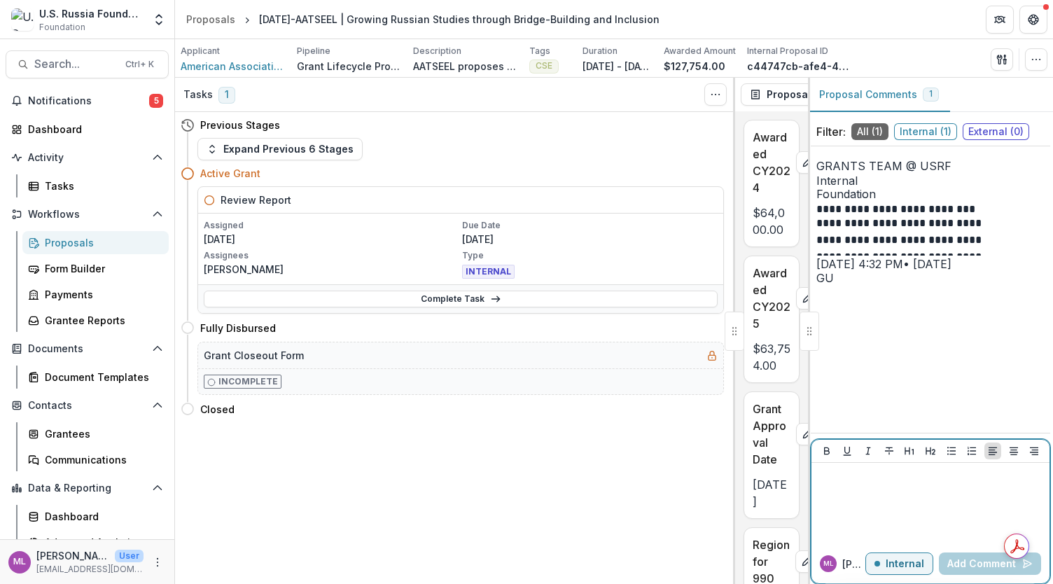
click at [913, 480] on p at bounding box center [930, 475] width 227 height 15
click at [993, 567] on button "Add Comment" at bounding box center [989, 563] width 102 height 22
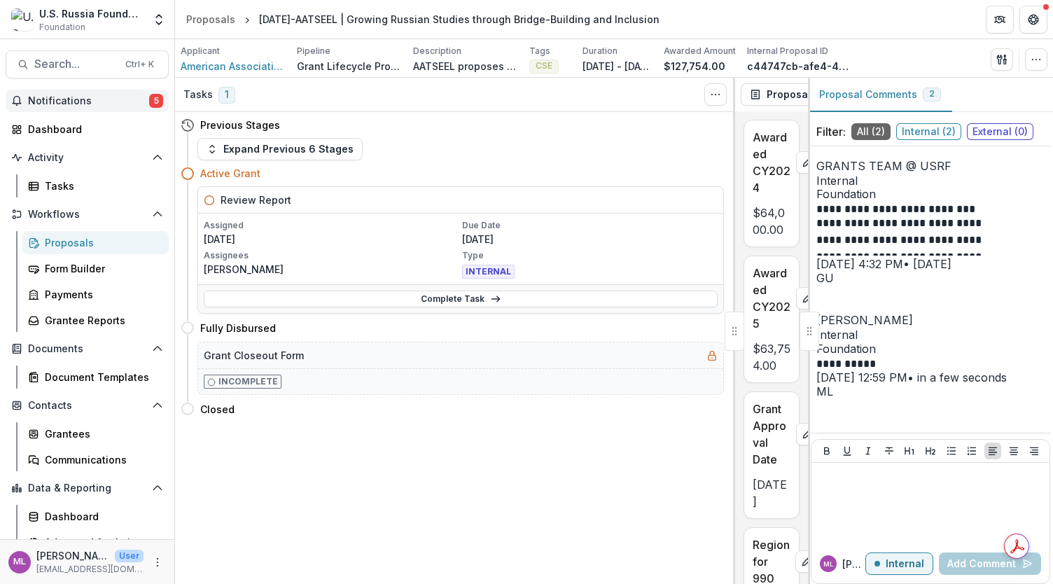
click at [80, 106] on span "Notifications" at bounding box center [88, 101] width 121 height 12
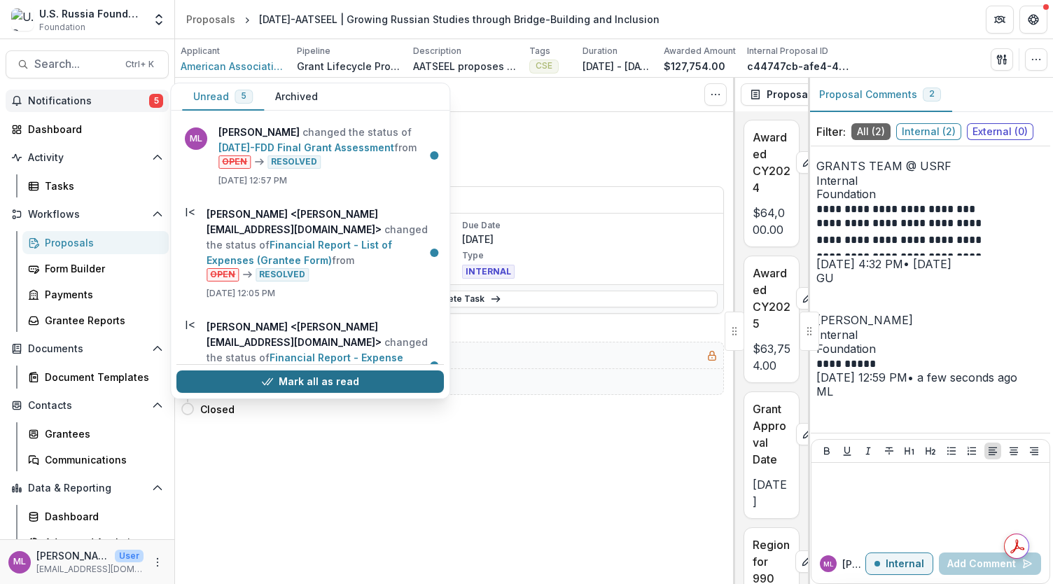
click at [345, 385] on button "Mark all as read" at bounding box center [309, 381] width 267 height 22
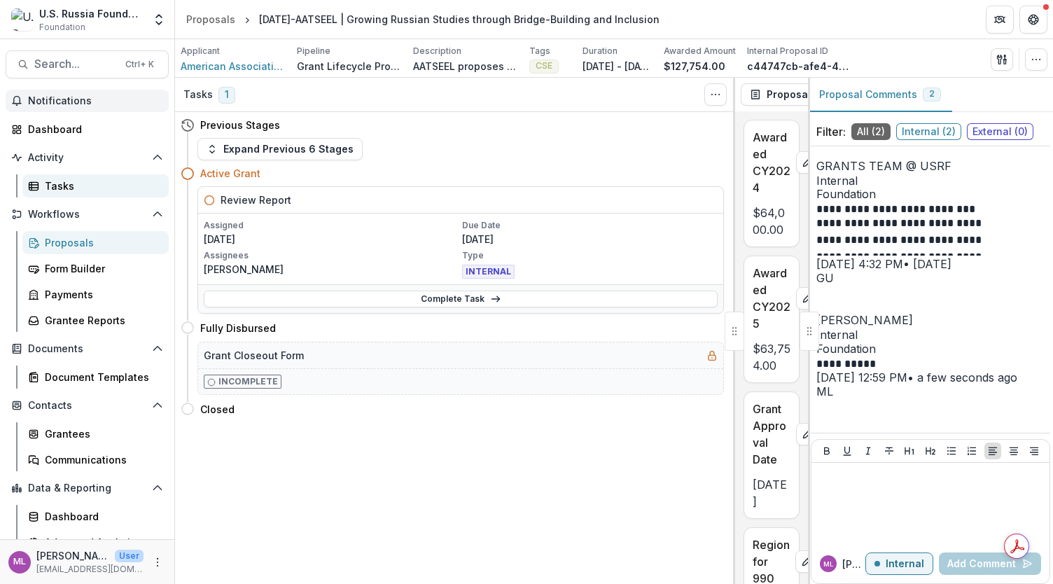
click at [84, 188] on div "Tasks" at bounding box center [101, 185] width 113 height 15
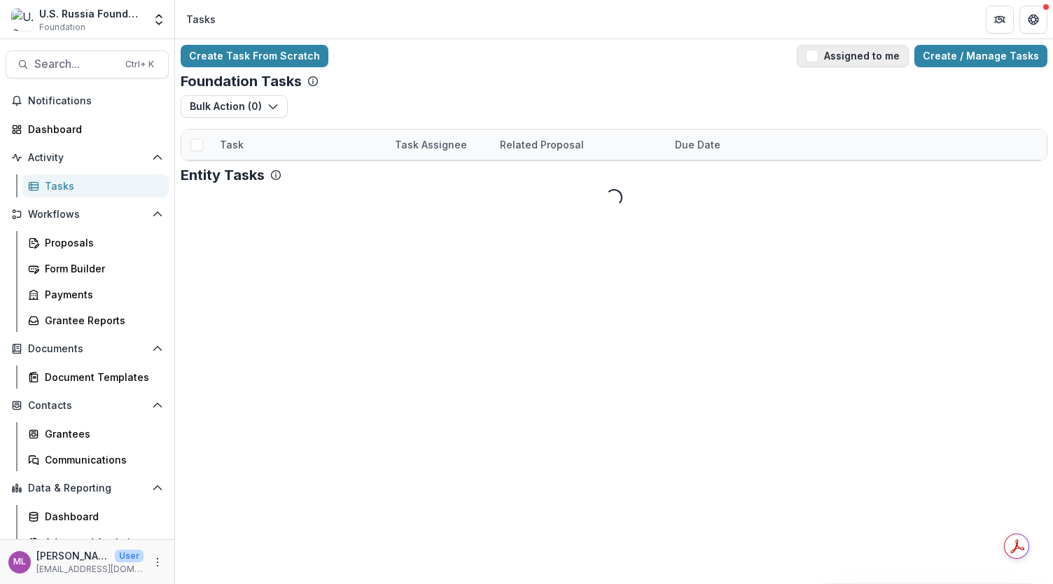
click at [814, 64] on button "Assigned to me" at bounding box center [852, 56] width 112 height 22
click at [304, 178] on link "Interim Assessment #1" at bounding box center [274, 175] width 109 height 15
click at [817, 66] on button "Assigned to me" at bounding box center [852, 56] width 112 height 22
click at [200, 173] on span at bounding box center [196, 175] width 13 height 13
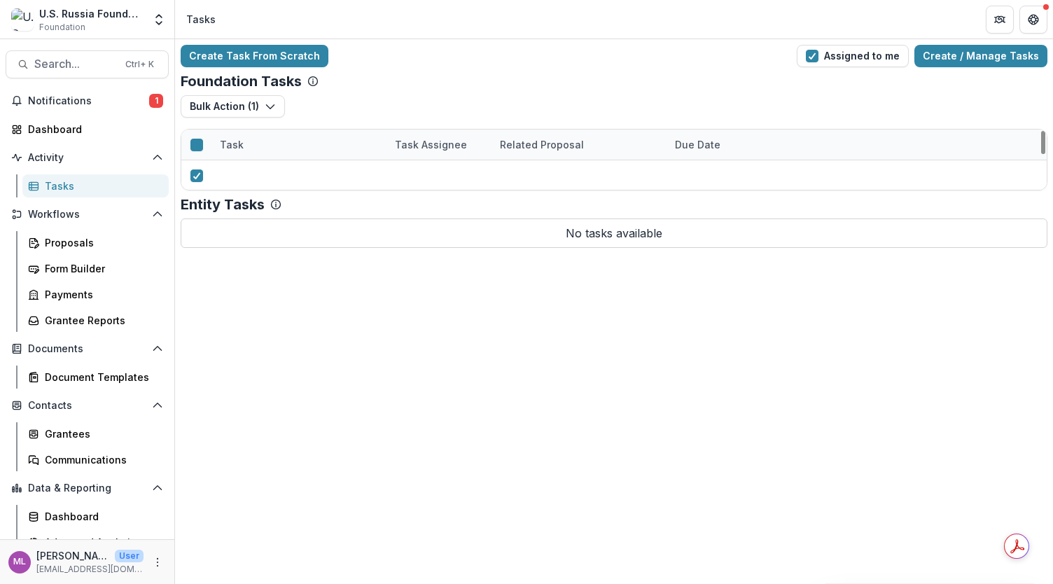
click at [199, 201] on span at bounding box center [196, 205] width 13 height 13
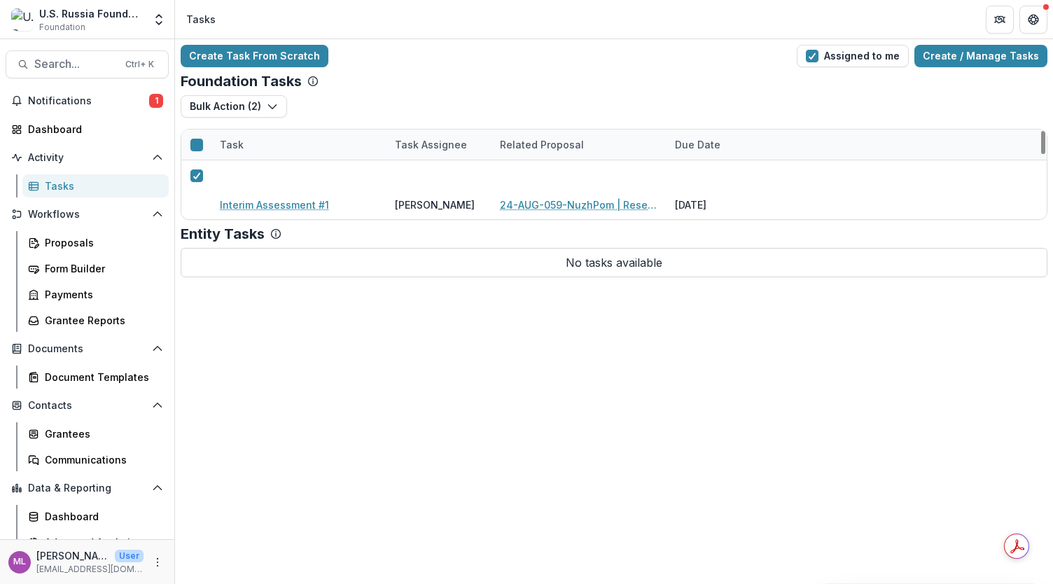
click at [199, 237] on span at bounding box center [196, 236] width 13 height 13
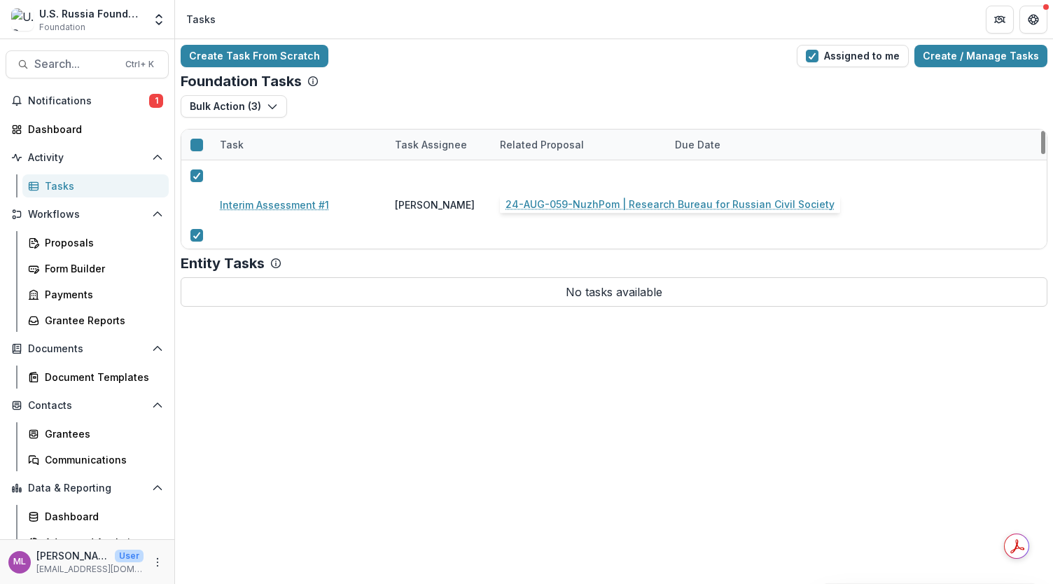
click at [509, 197] on link "24-AUG-059-NuzhPom | Research Bureau for Russian Civil Society" at bounding box center [579, 204] width 158 height 15
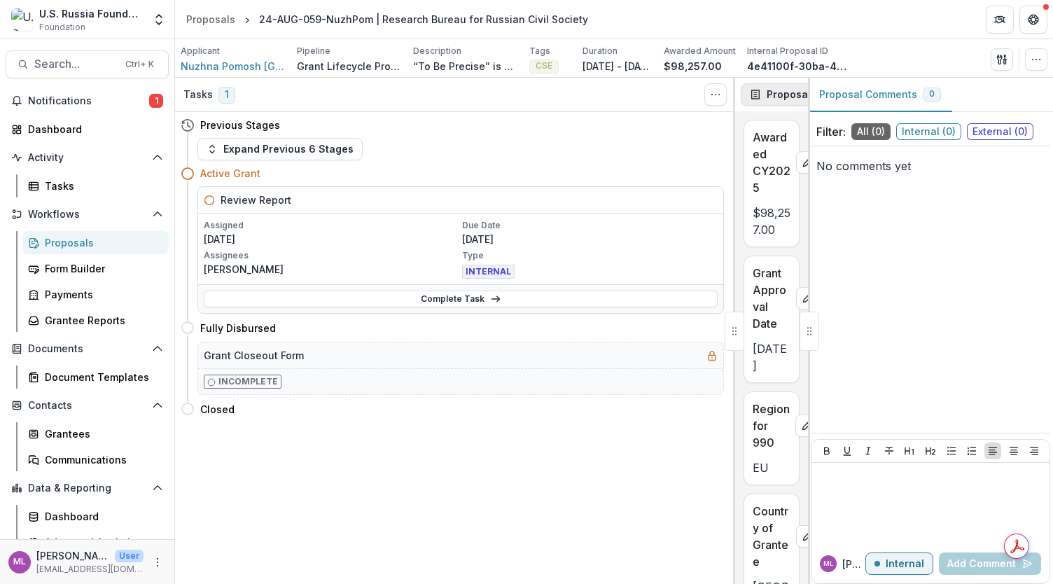
click at [781, 90] on button "Proposal" at bounding box center [788, 94] width 96 height 22
click at [782, 170] on div "Reports" at bounding box center [827, 172] width 128 height 15
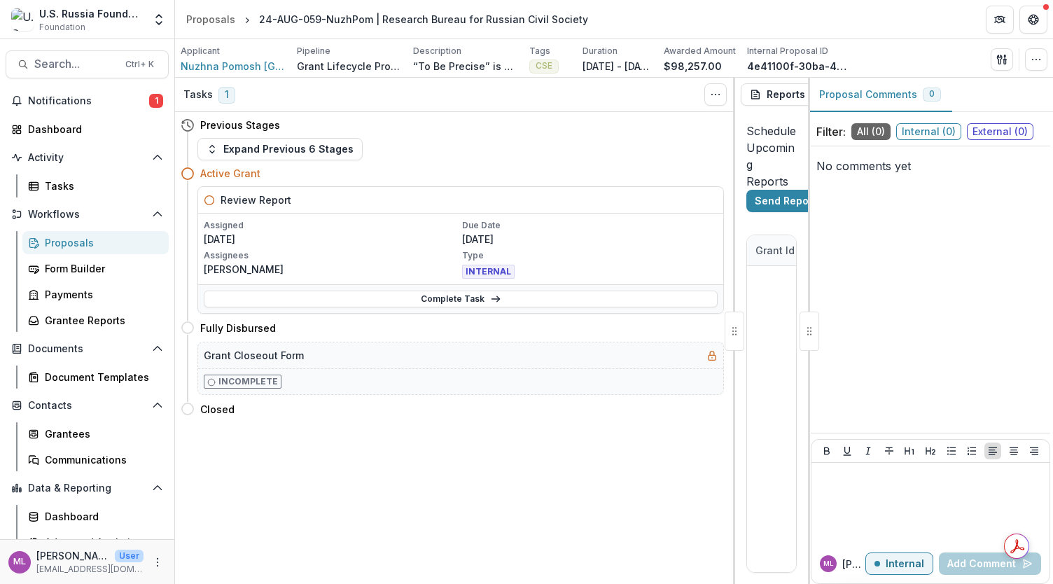
click at [775, 160] on h2 "Schedule Upcoming Reports" at bounding box center [771, 155] width 50 height 67
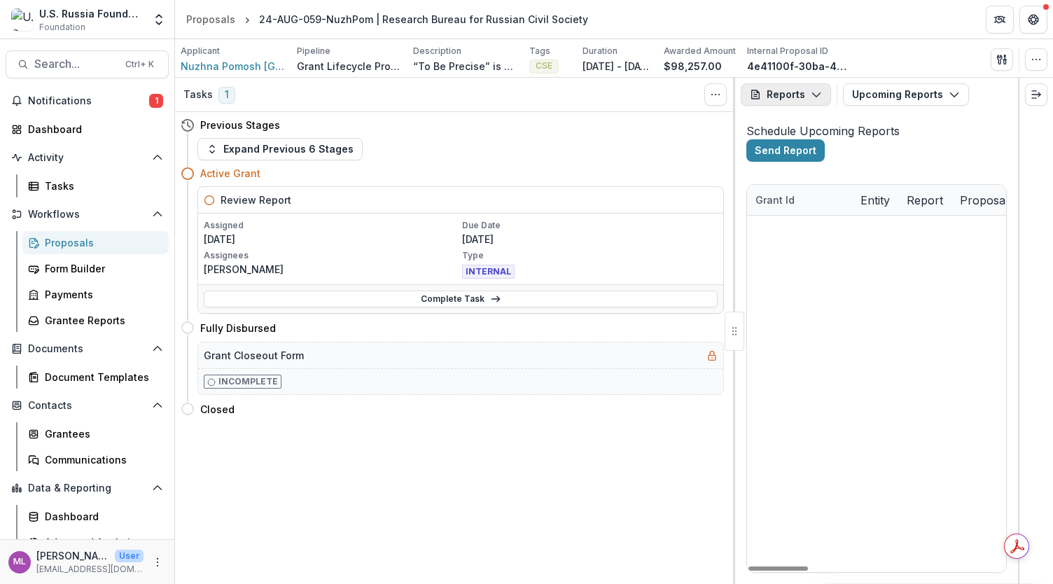
click at [816, 94] on polyline "button" at bounding box center [816, 95] width 8 height 4
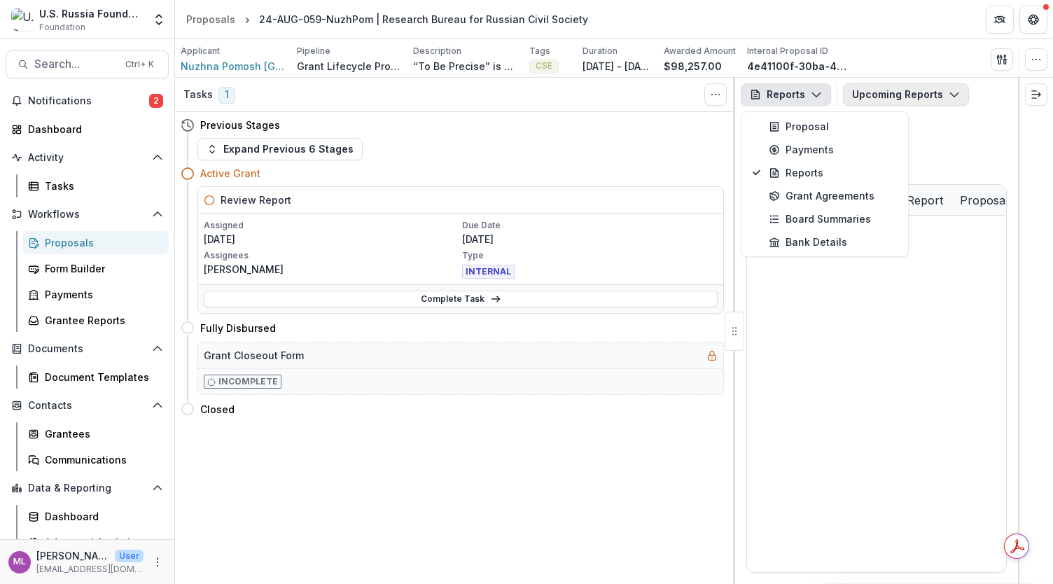
click at [889, 97] on button "Upcoming Reports" at bounding box center [906, 94] width 126 height 22
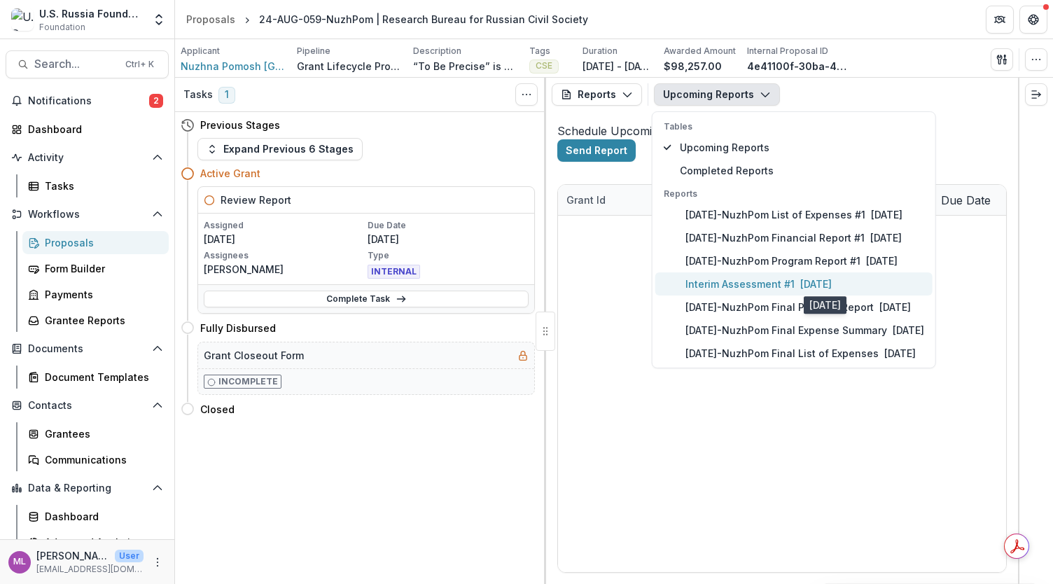
click at [831, 283] on span "2025-08-22" at bounding box center [815, 284] width 31 height 12
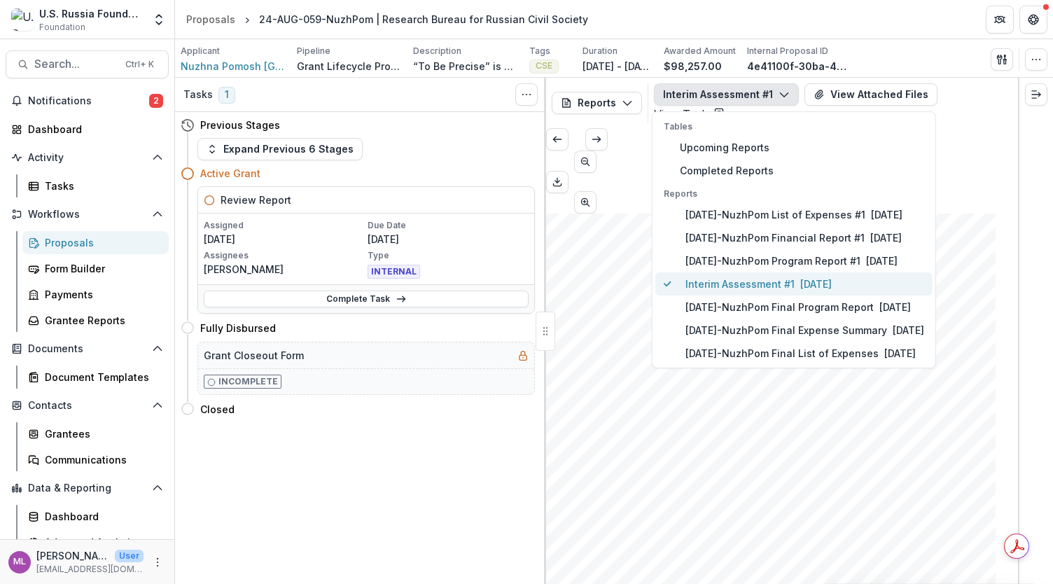
click at [760, 285] on p "Interim Assessment #1" at bounding box center [739, 283] width 109 height 15
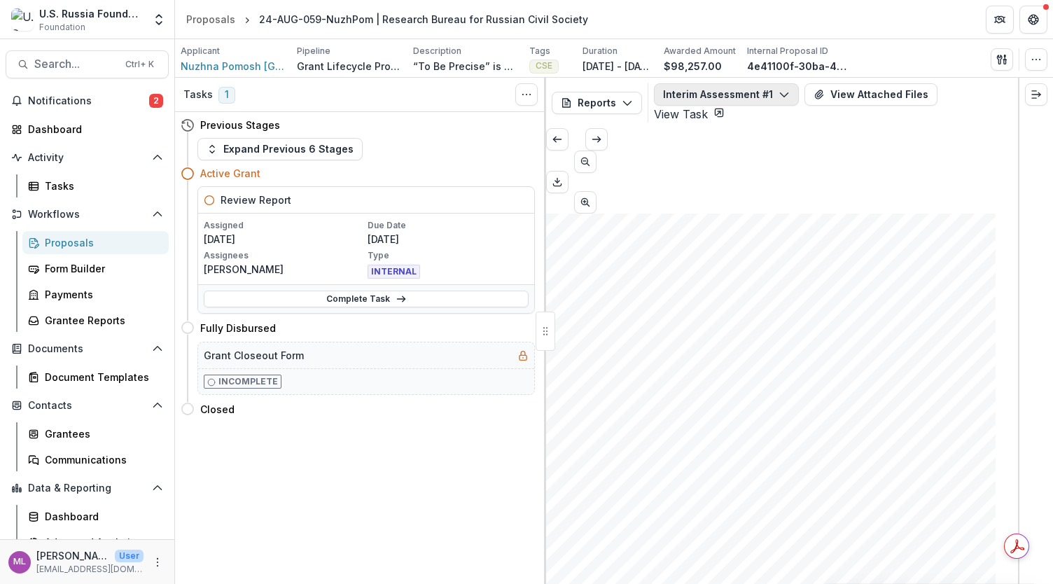
click at [778, 92] on icon "button" at bounding box center [783, 94] width 11 height 11
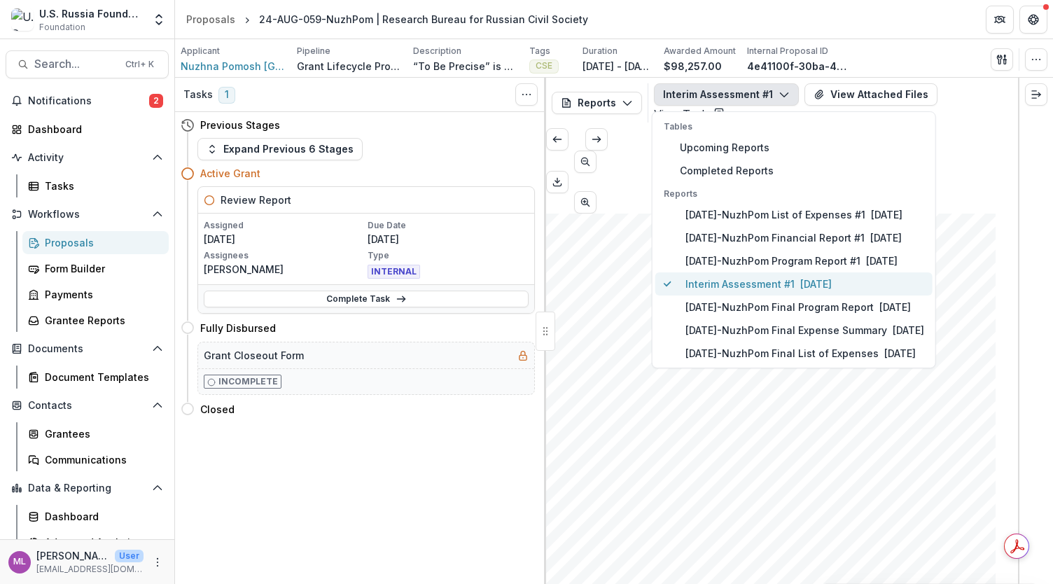
click at [743, 284] on p "Interim Assessment #1" at bounding box center [739, 283] width 109 height 15
click at [731, 281] on p "Interim Assessment #1" at bounding box center [739, 283] width 109 height 15
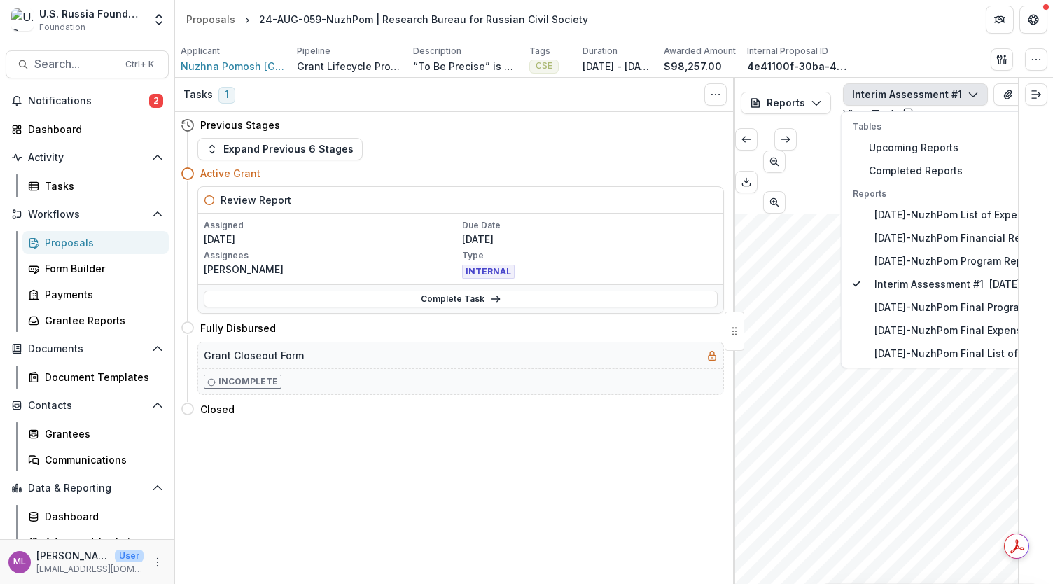
click at [253, 68] on span "Nuzhna Pomosh Europe" at bounding box center [233, 66] width 105 height 15
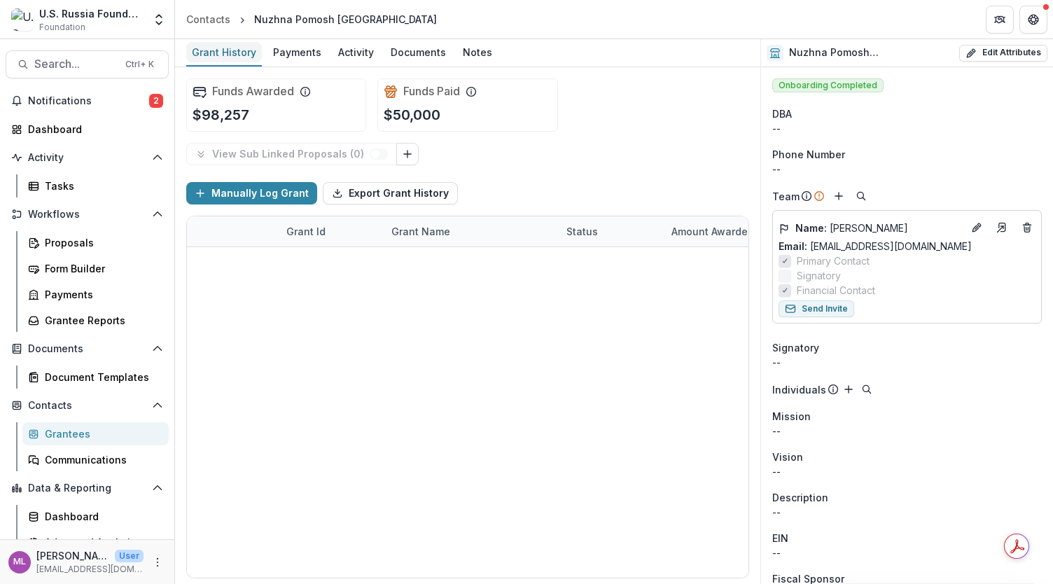
click at [238, 55] on div "Grant History" at bounding box center [224, 52] width 76 height 20
click at [292, 49] on div "Payments" at bounding box center [296, 52] width 59 height 20
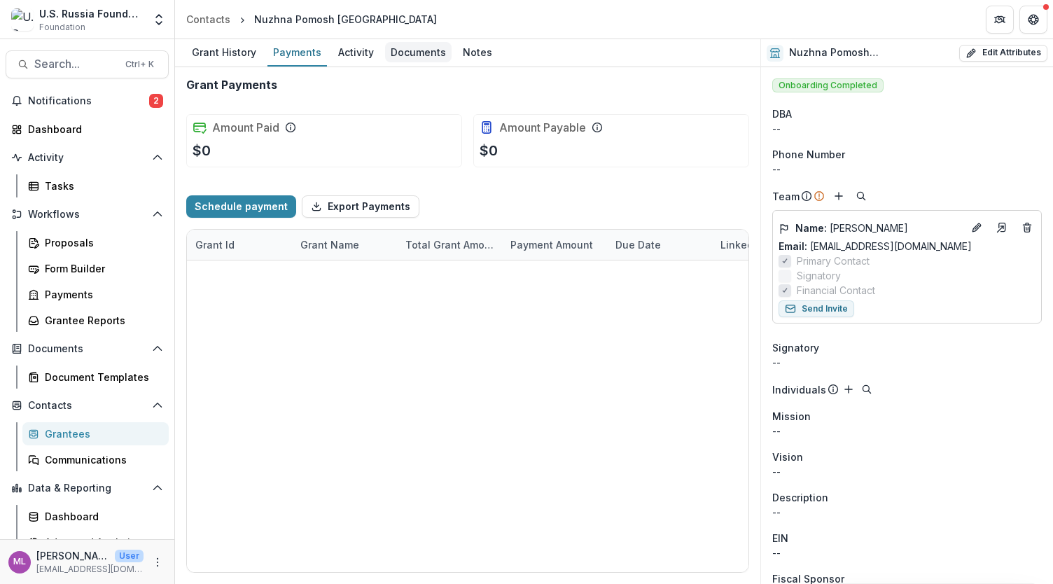
click at [396, 52] on div "Documents" at bounding box center [418, 52] width 66 height 20
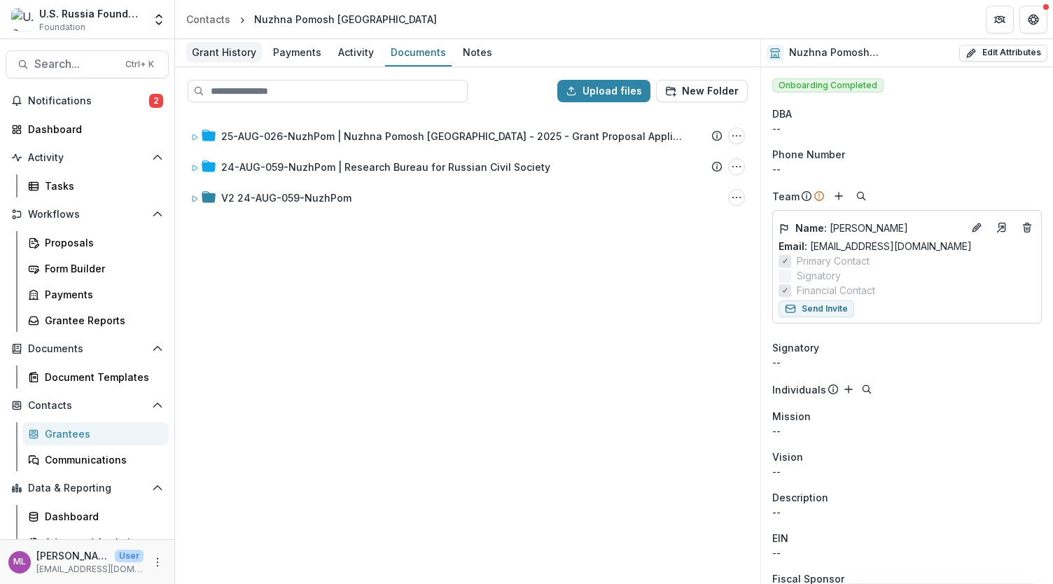
click at [209, 52] on div "Grant History" at bounding box center [224, 52] width 76 height 20
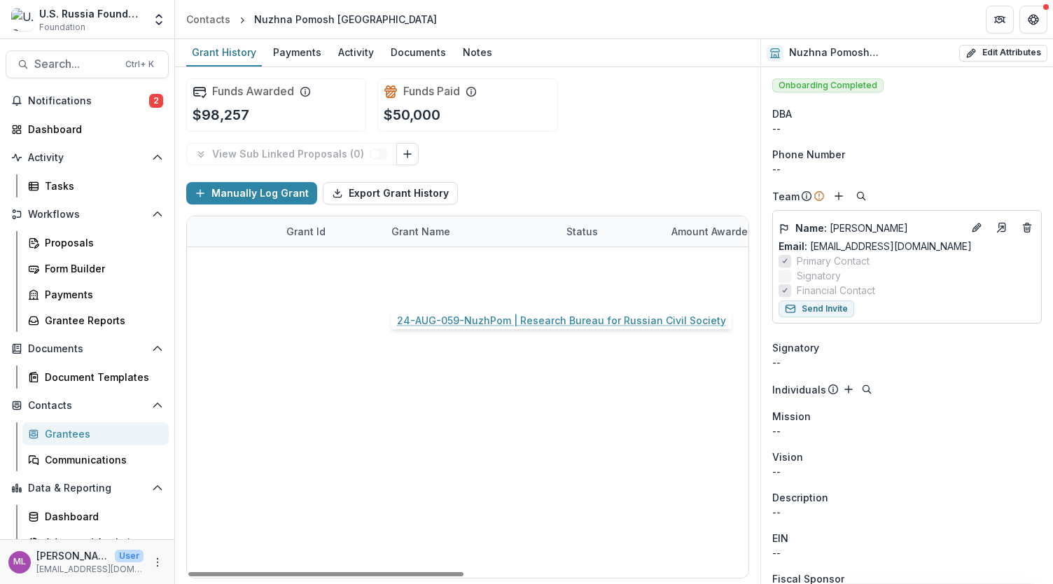
click at [455, 288] on link "24-AUG-059-NuzhPom | Research Bureau for Russian Civil Society" at bounding box center [470, 292] width 158 height 15
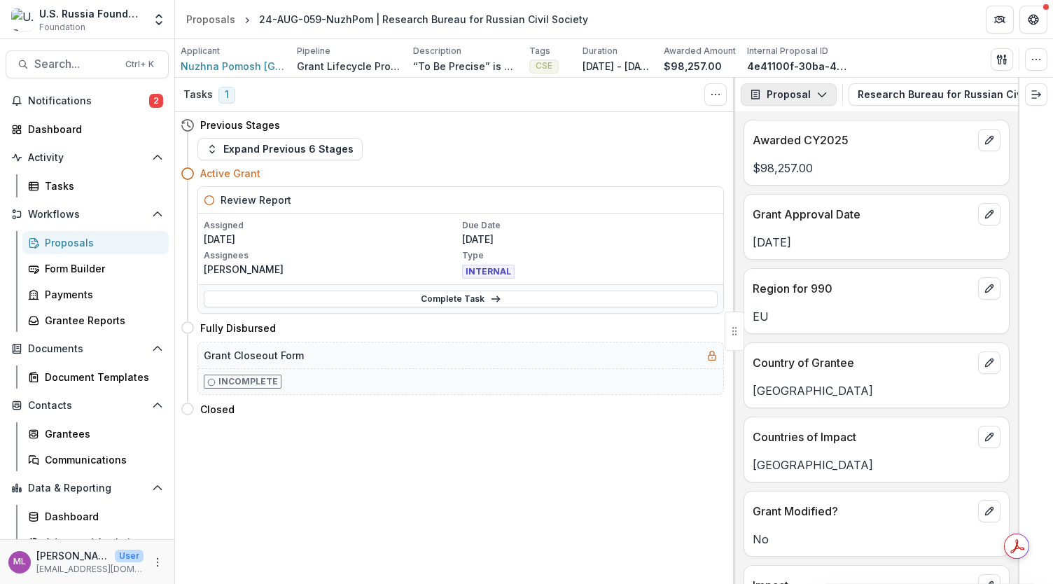
click at [821, 97] on icon "button" at bounding box center [821, 94] width 11 height 11
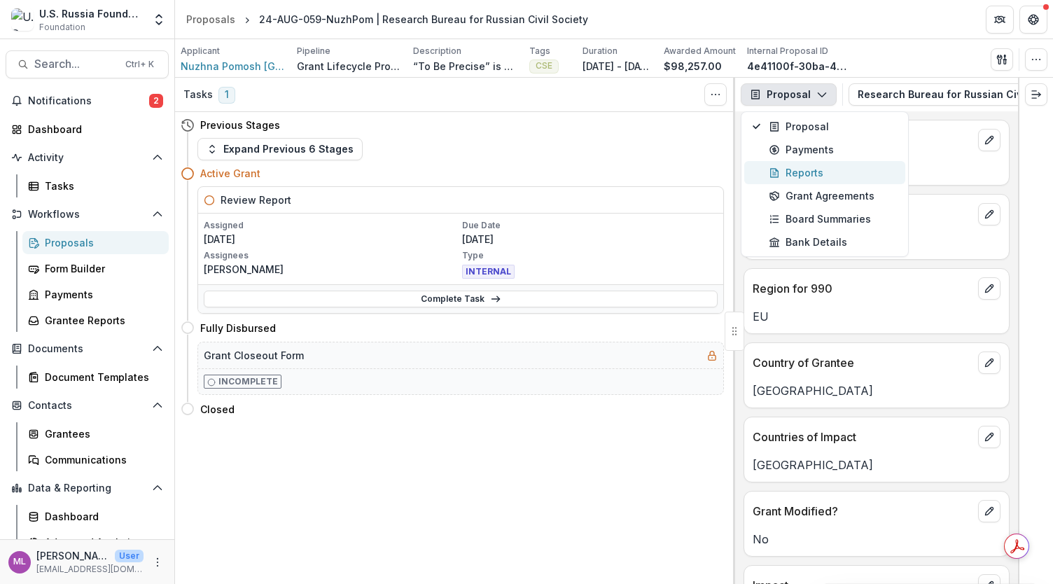
click at [804, 169] on div "Reports" at bounding box center [832, 172] width 128 height 15
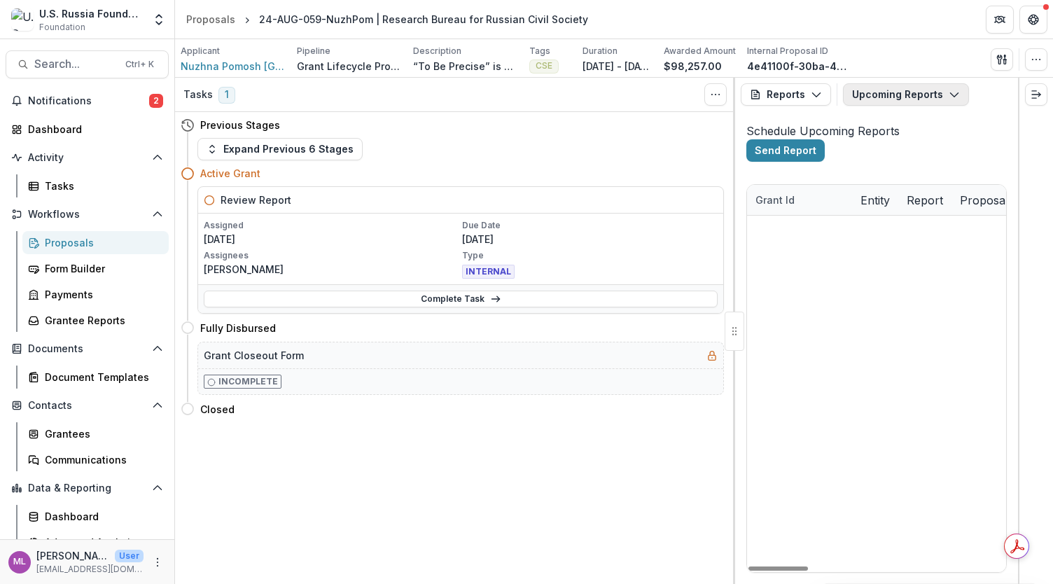
click at [929, 90] on button "Upcoming Reports" at bounding box center [906, 94] width 126 height 22
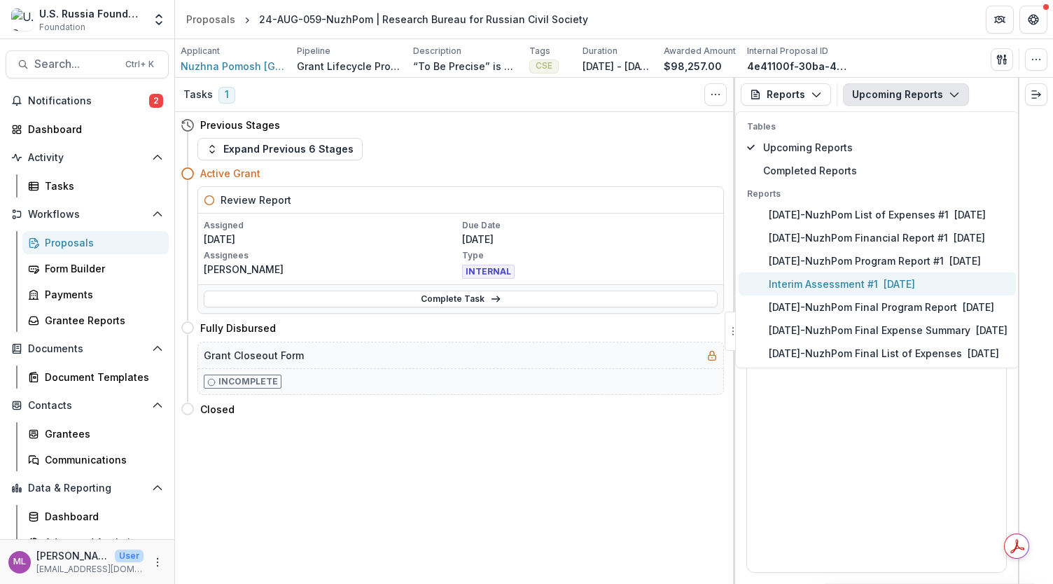
click at [831, 283] on p "Interim Assessment #1" at bounding box center [822, 283] width 109 height 15
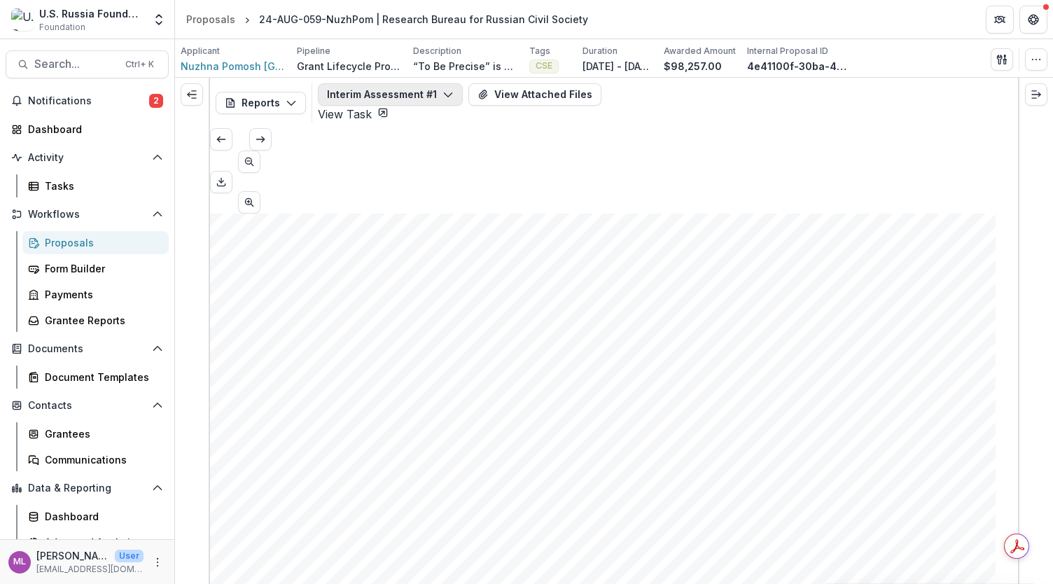
click at [442, 92] on icon "button" at bounding box center [447, 94] width 11 height 11
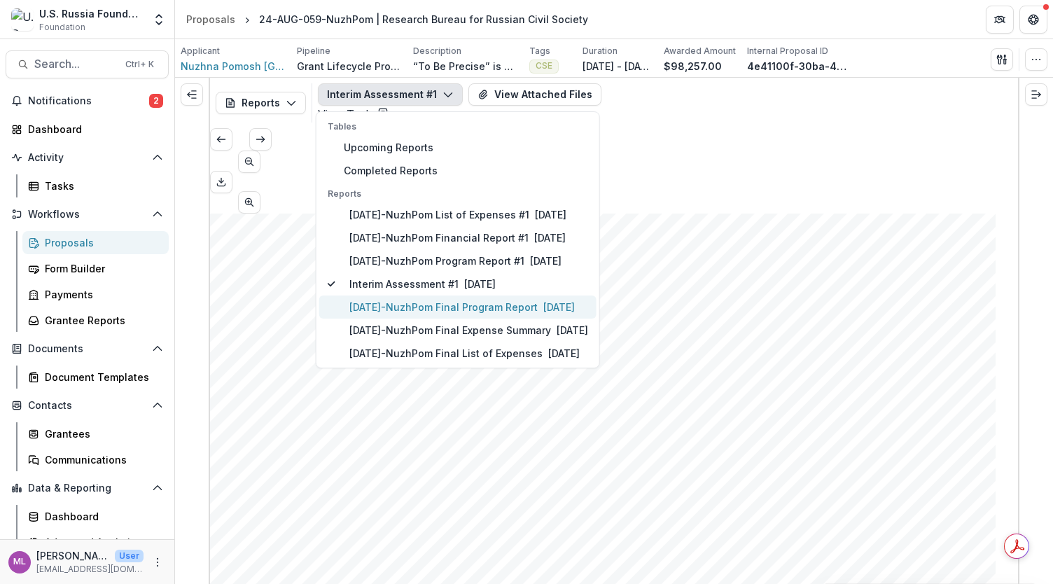
click at [423, 300] on p "24-AUG-59-NuzhPom Final Program Report" at bounding box center [443, 307] width 188 height 15
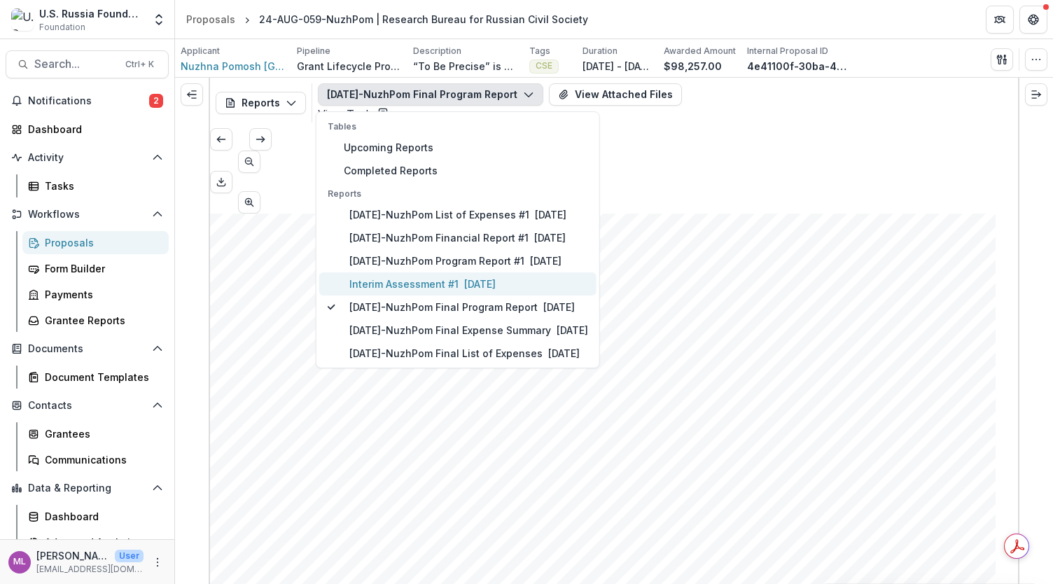
click at [429, 283] on p "Interim Assessment #1" at bounding box center [403, 283] width 109 height 15
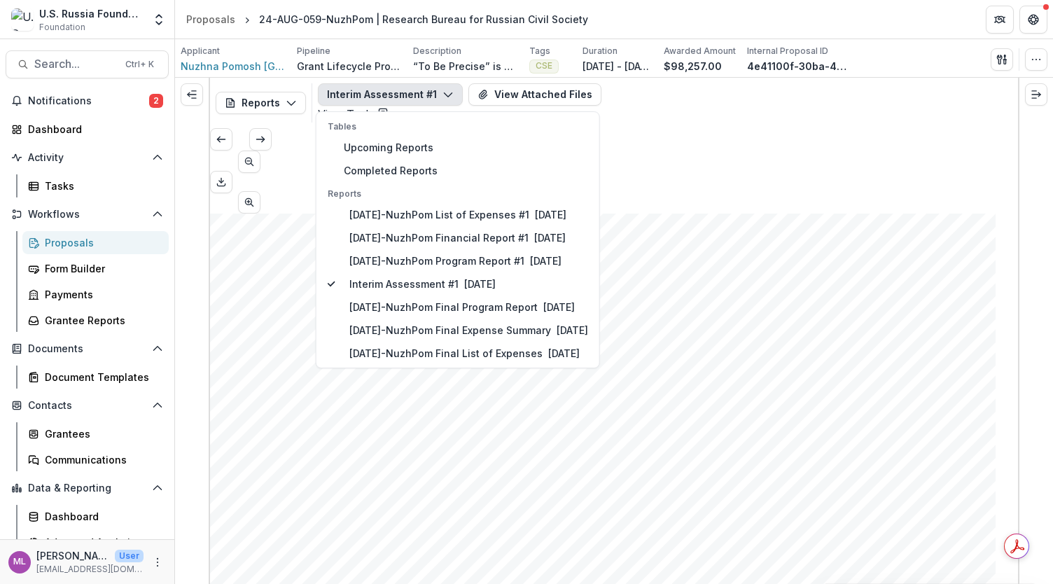
click at [414, 457] on span "Is the Grantee report approved?" at bounding box center [398, 466] width 281 height 18
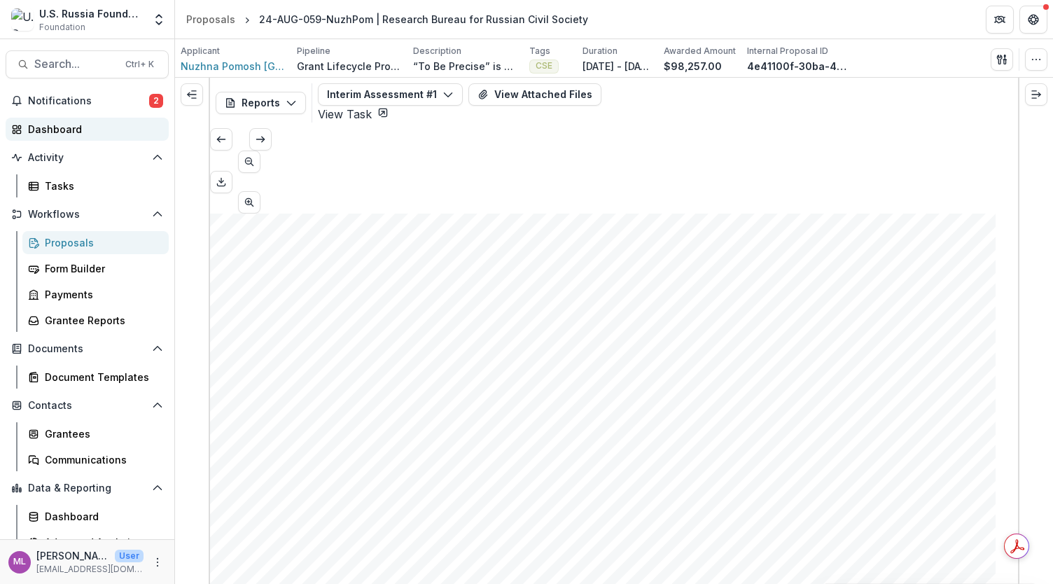
click at [55, 140] on link "Dashboard" at bounding box center [87, 129] width 163 height 23
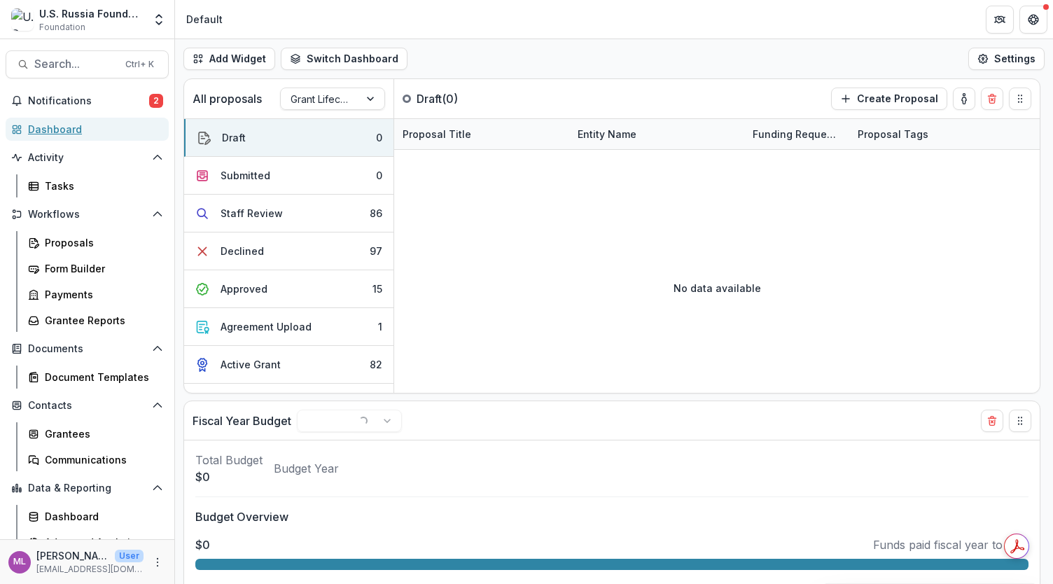
select select "******"
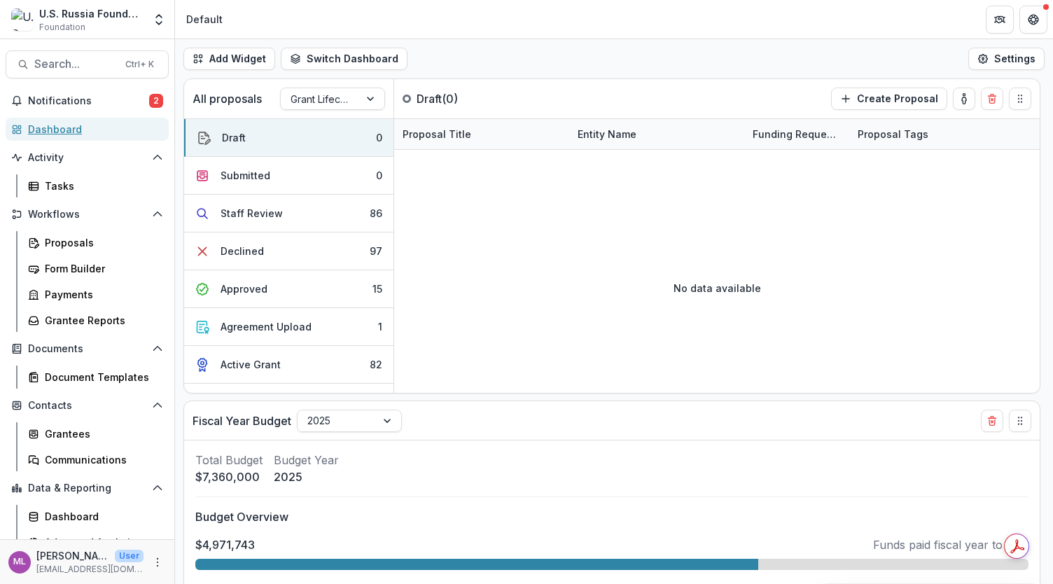
select select "******"
click at [48, 178] on div "Tasks" at bounding box center [101, 185] width 113 height 15
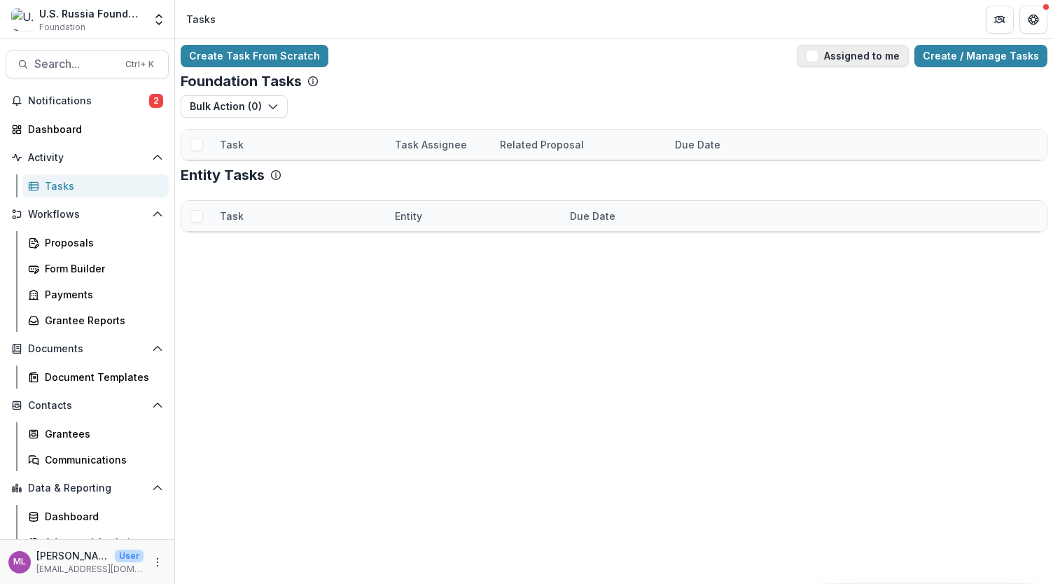
click at [818, 60] on span "button" at bounding box center [811, 56] width 13 height 13
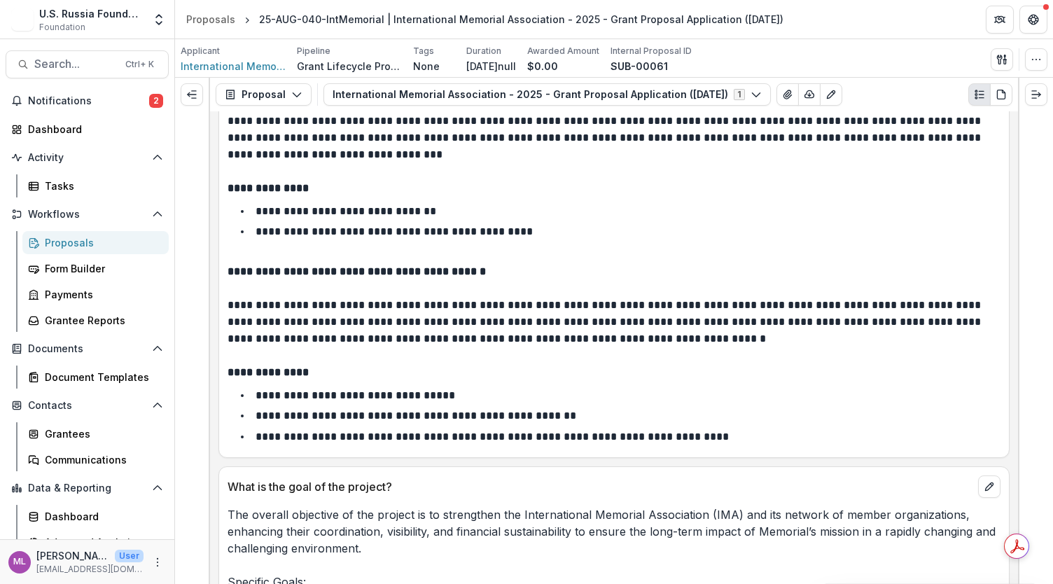
scroll to position [2732, 0]
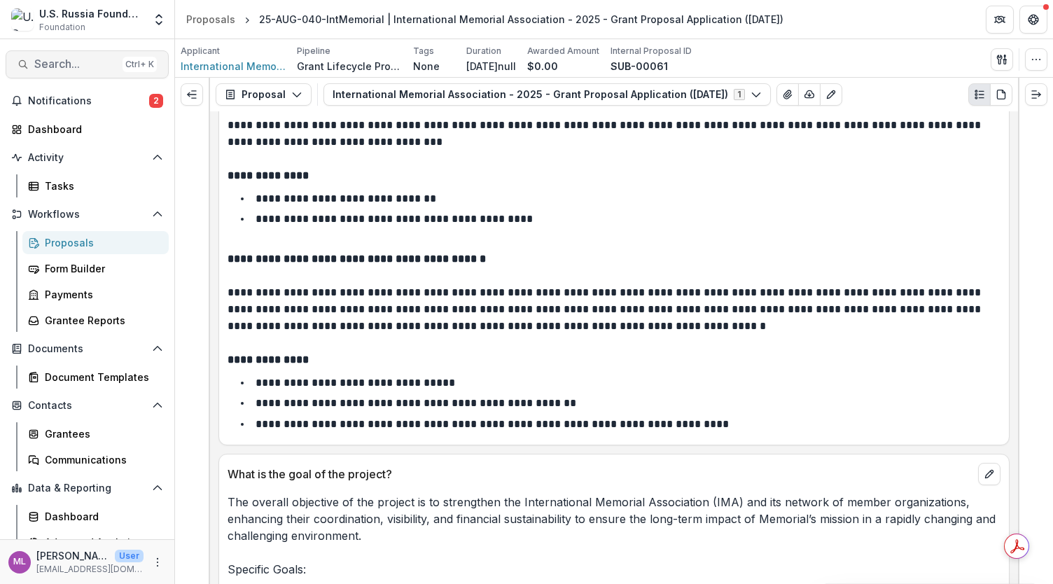
click at [78, 55] on button "Search... Ctrl + K" at bounding box center [87, 64] width 163 height 28
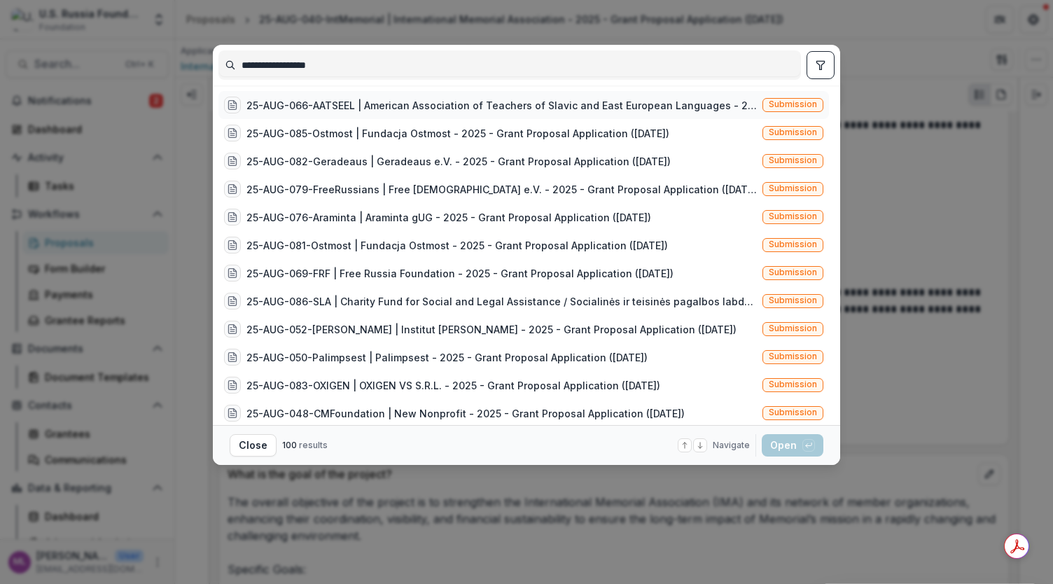
type input "**********"
click at [768, 101] on span "Submission" at bounding box center [792, 104] width 48 height 10
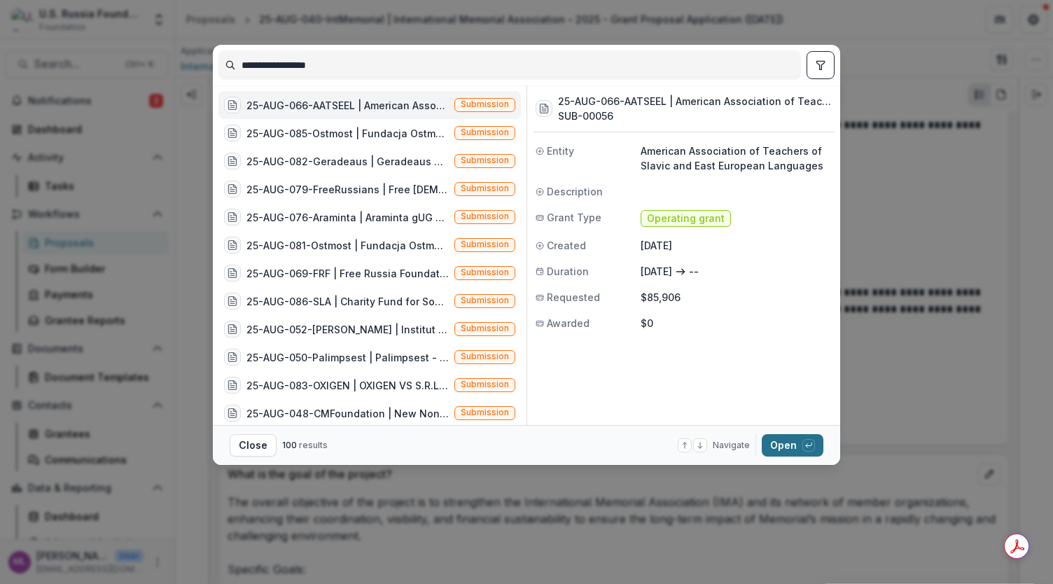
click at [789, 437] on button "Open with enter key" at bounding box center [792, 445] width 62 height 22
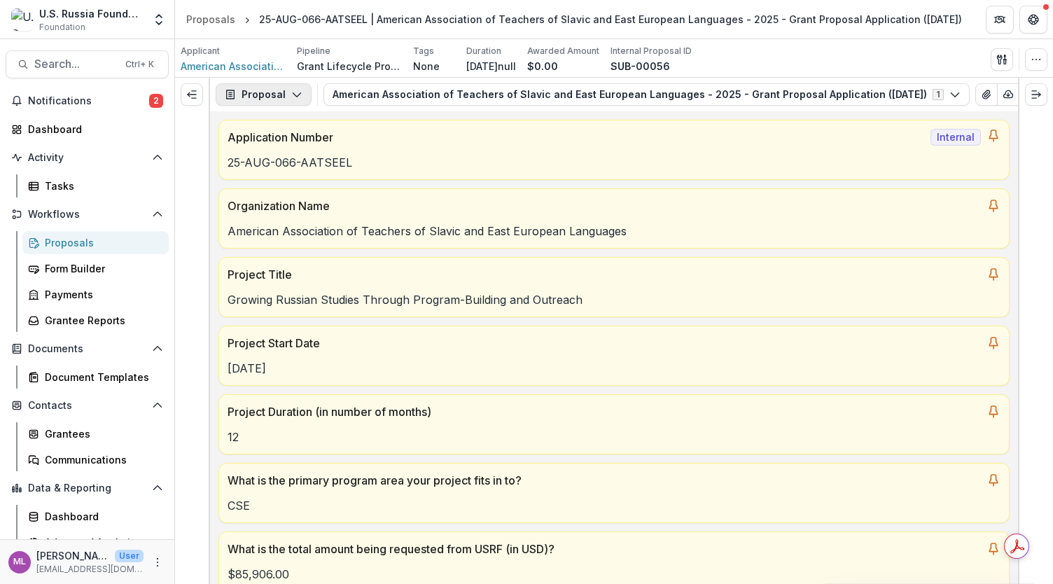
click at [291, 99] on icon "button" at bounding box center [296, 94] width 11 height 11
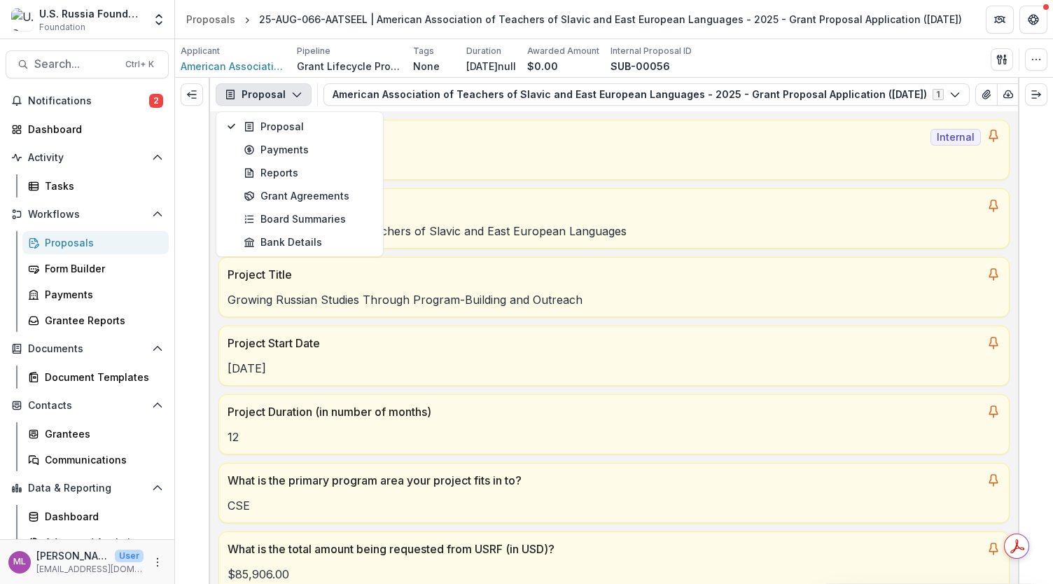
click at [291, 99] on icon "button" at bounding box center [296, 94] width 11 height 11
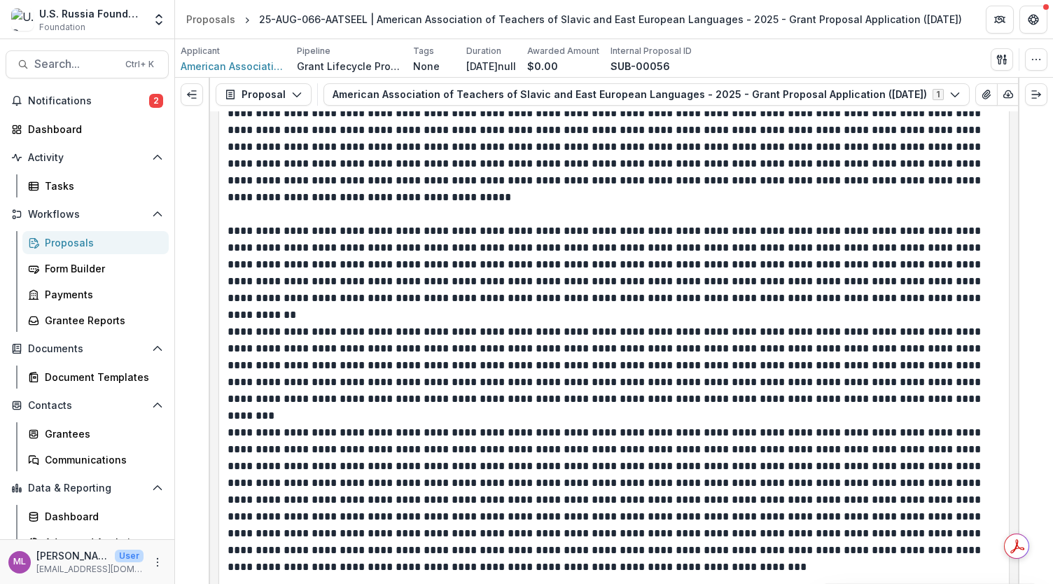
scroll to position [7704, 0]
click at [782, 497] on p at bounding box center [611, 507] width 769 height 168
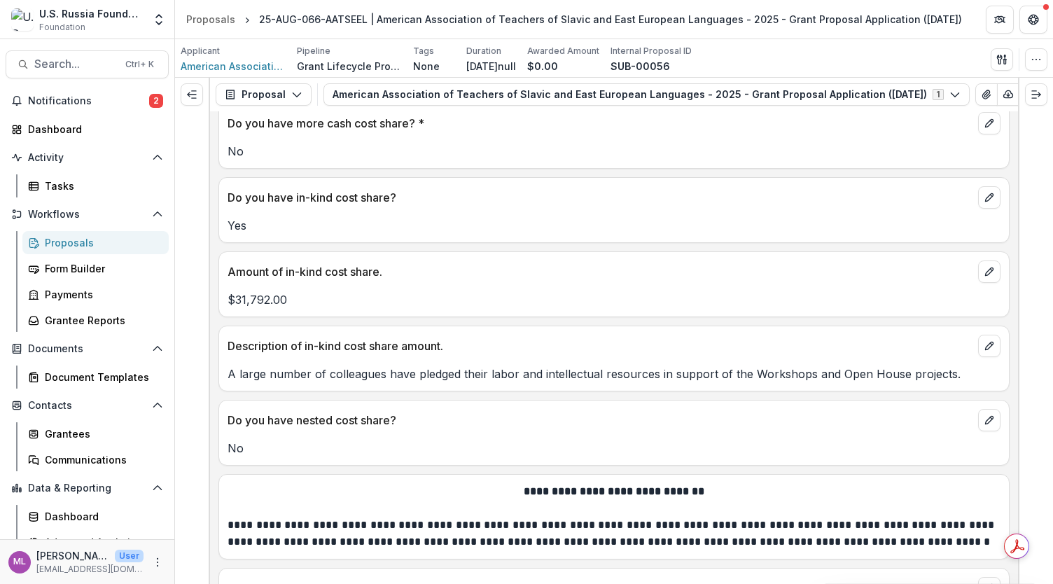
scroll to position [9415, 0]
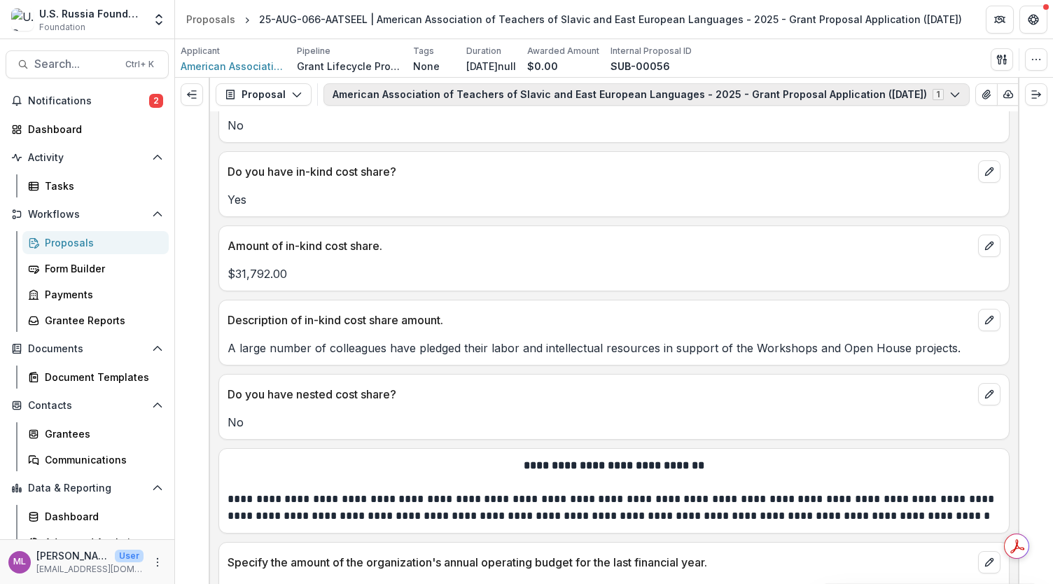
click at [949, 98] on icon "button" at bounding box center [954, 94] width 11 height 11
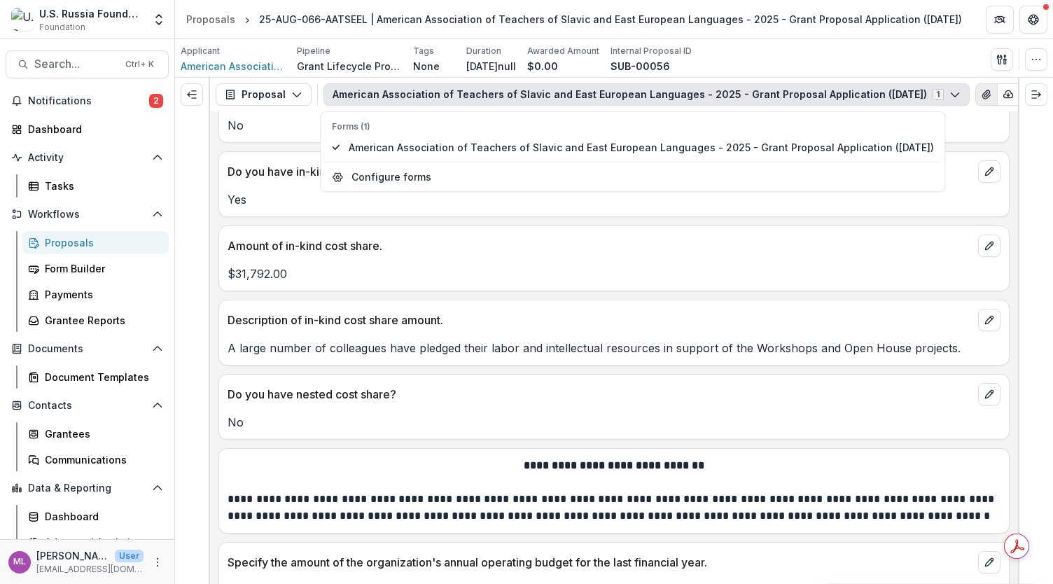
click at [982, 95] on icon "View Attached Files" at bounding box center [986, 94] width 8 height 8
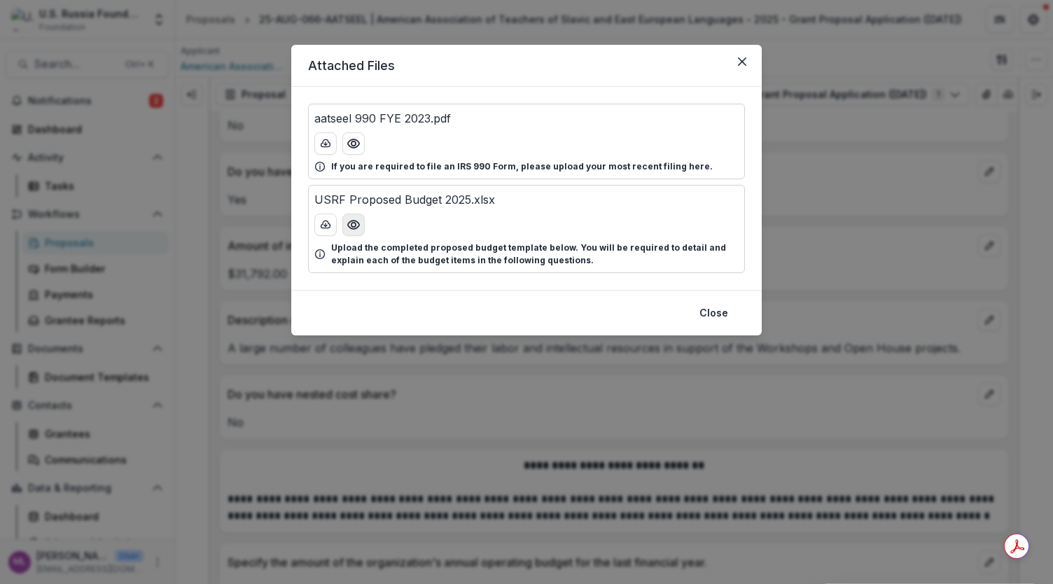
click at [353, 224] on icon "Preview USRF Proposed Budget 2025.xlsx" at bounding box center [353, 225] width 14 height 14
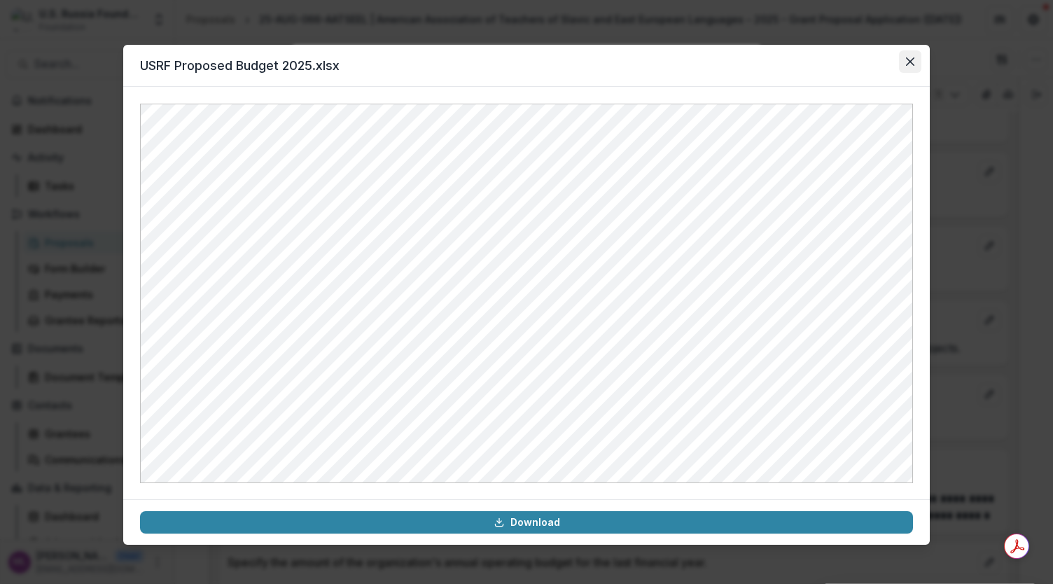
click at [903, 66] on button "Close" at bounding box center [910, 61] width 22 height 22
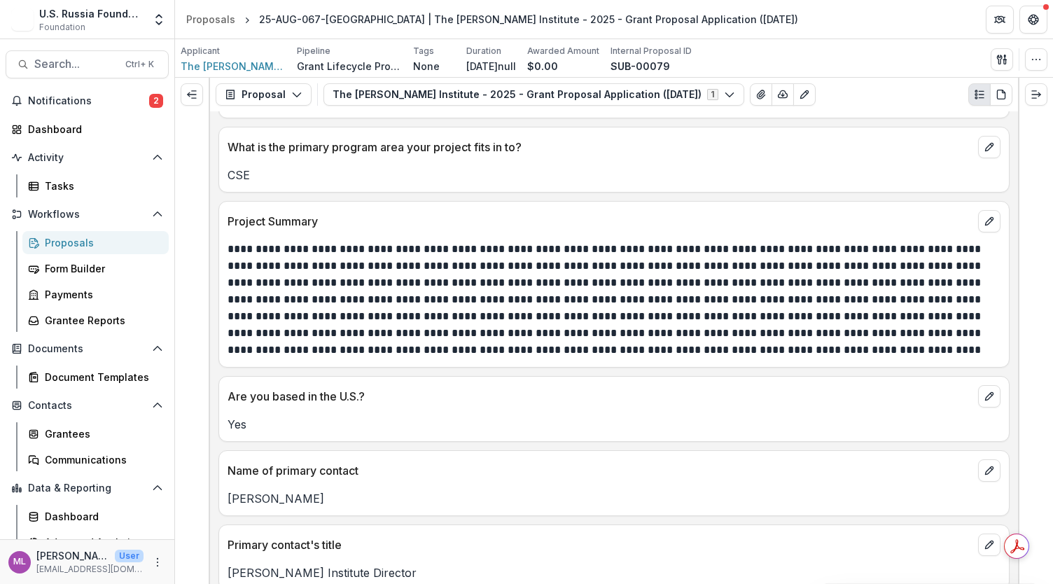
scroll to position [1240, 0]
click at [91, 61] on span "Search..." at bounding box center [75, 63] width 83 height 13
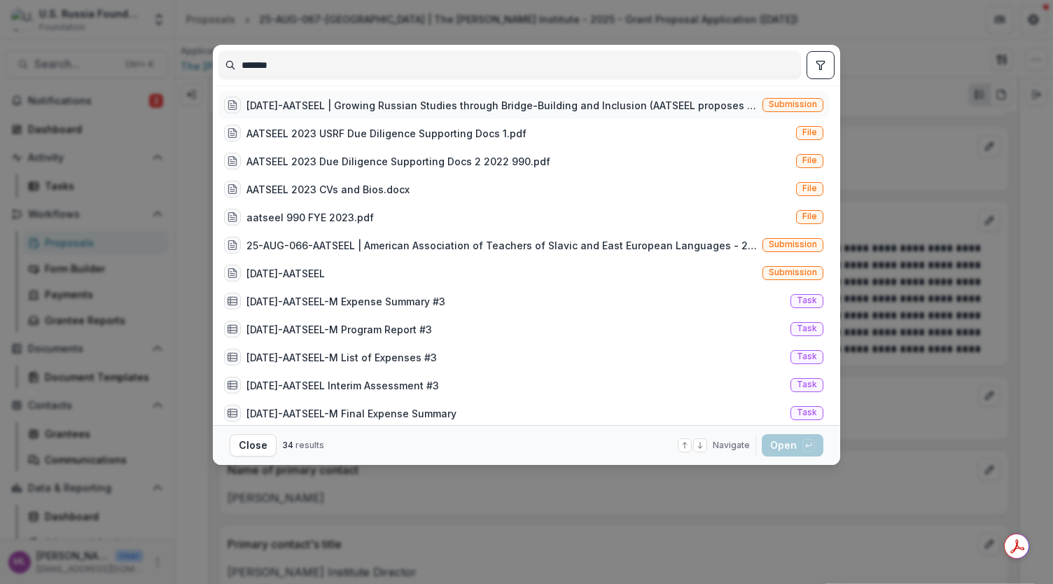
type input "*******"
click at [542, 101] on div "23-AUG-41-AATSEEL | Growing Russian Studies through Bridge-Building and Inclusi…" at bounding box center [501, 105] width 510 height 15
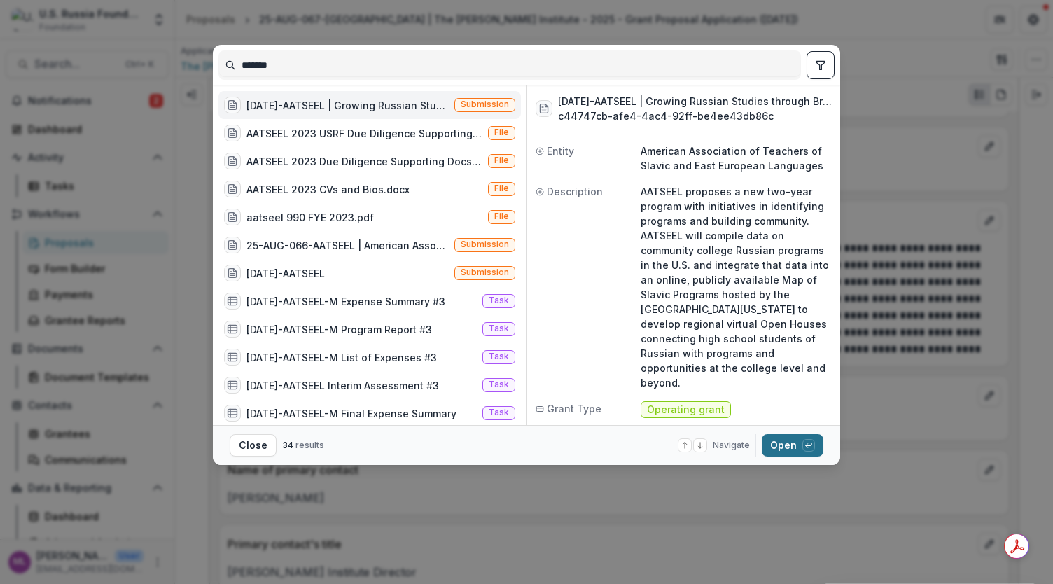
click at [772, 439] on button "Open with enter key" at bounding box center [792, 445] width 62 height 22
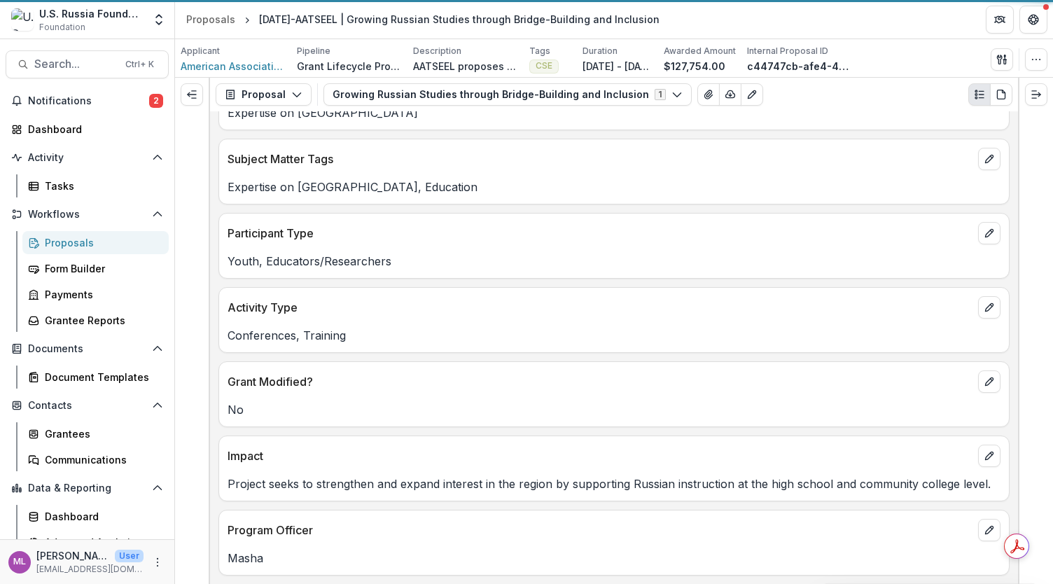
scroll to position [494, 0]
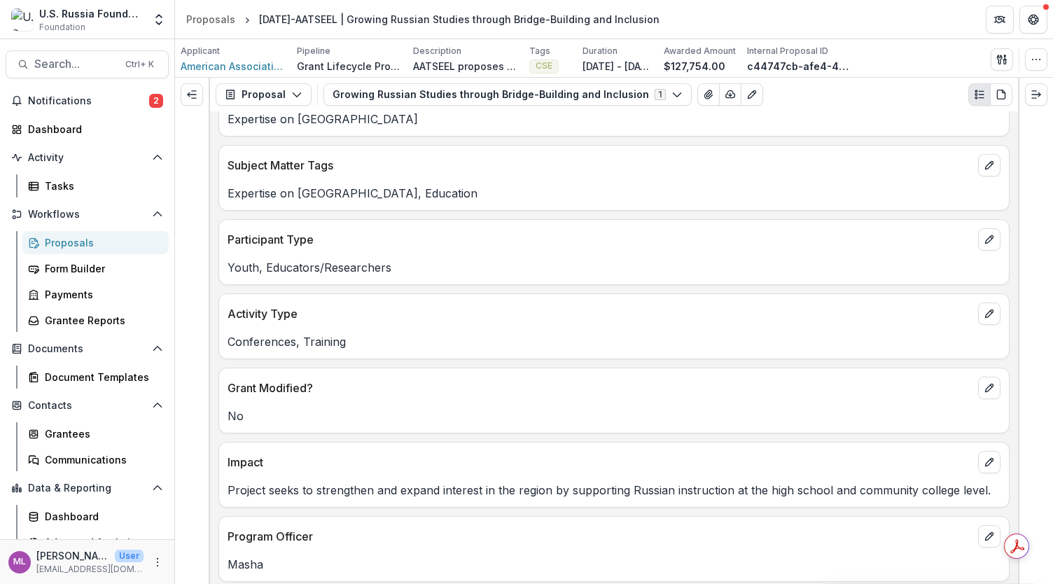
click at [626, 60] on p "[DATE] - [DATE]" at bounding box center [617, 66] width 70 height 15
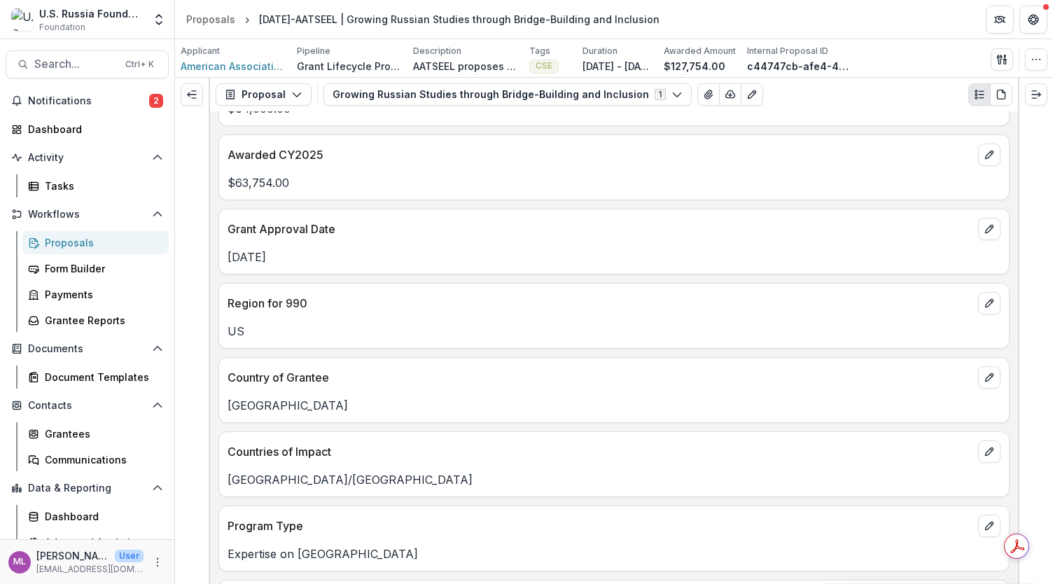
scroll to position [0, 0]
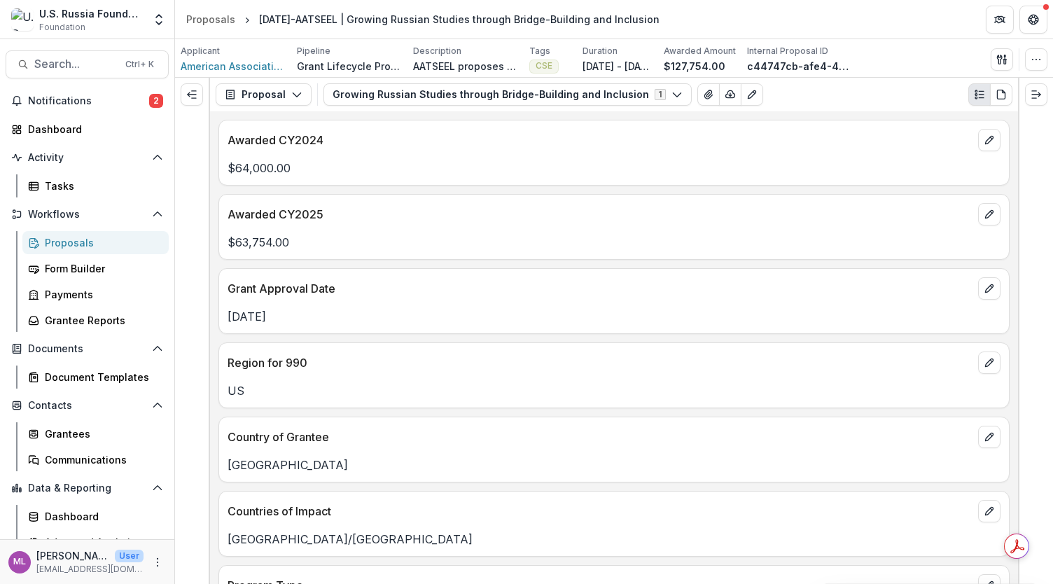
click at [303, 534] on p "[GEOGRAPHIC_DATA]/[GEOGRAPHIC_DATA]" at bounding box center [613, 538] width 773 height 17
click at [206, 67] on span "American Association of Teachers of Slavic and East European Languages" at bounding box center [233, 66] width 105 height 15
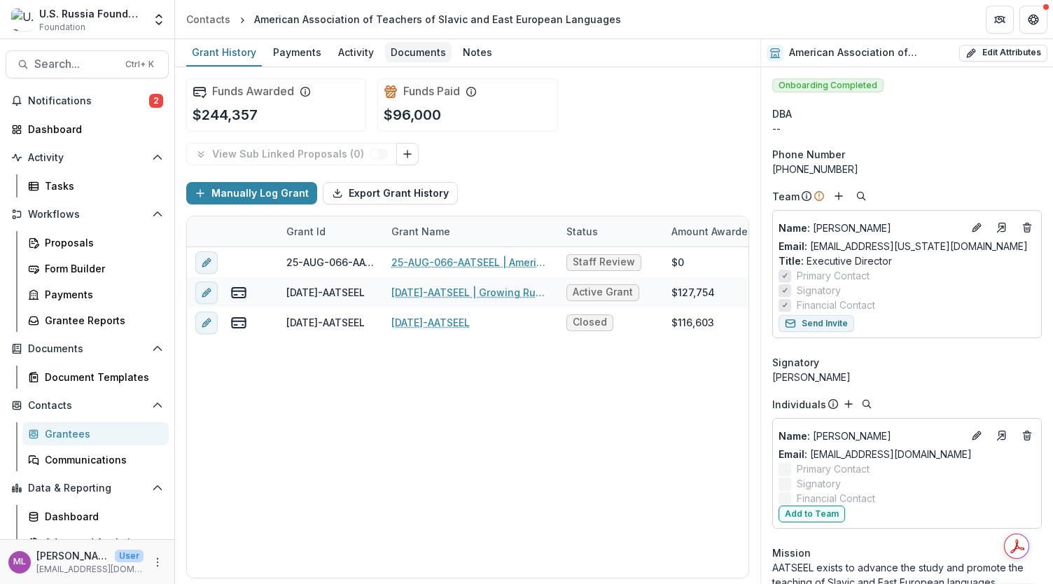
click at [418, 54] on div "Documents" at bounding box center [418, 52] width 66 height 20
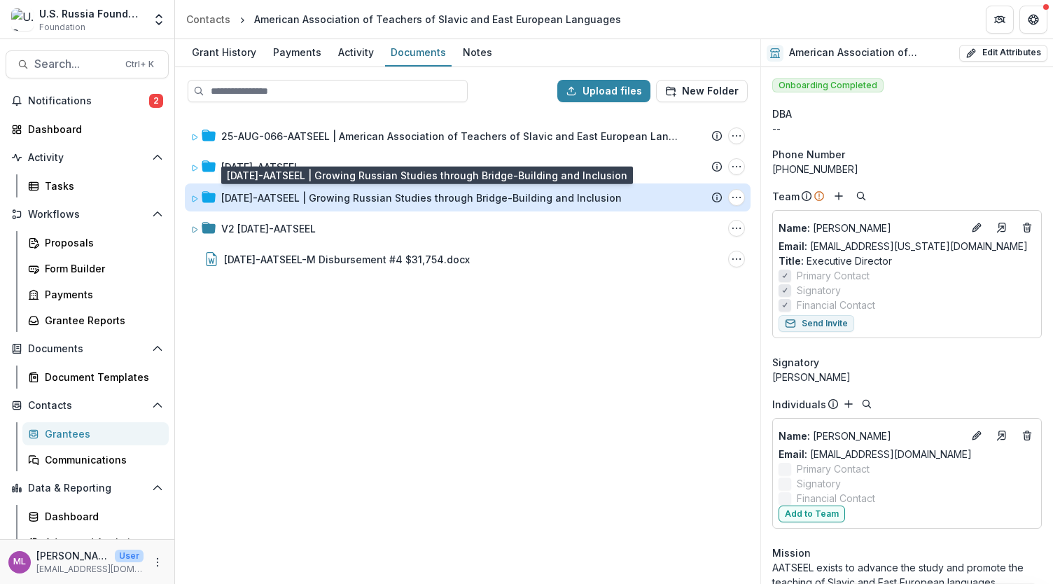
click at [277, 198] on div "[DATE]-AATSEEL | Growing Russian Studies through Bridge-Building and Inclusion" at bounding box center [421, 197] width 400 height 15
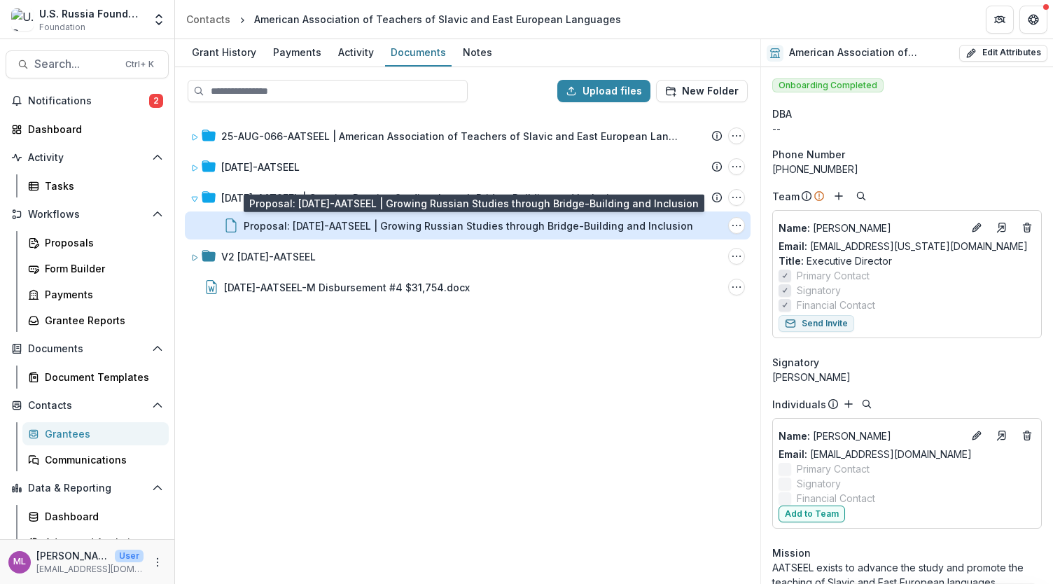
click at [273, 222] on div "Proposal: 23-AUG-41-AATSEEL | Growing Russian Studies through Bridge-Building a…" at bounding box center [468, 225] width 449 height 15
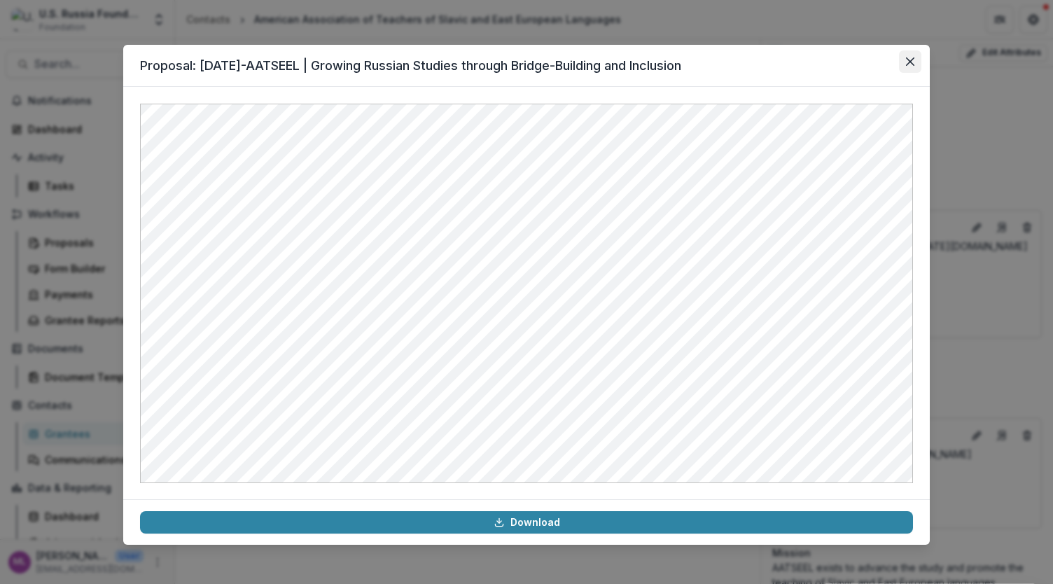
click at [911, 62] on icon "Close" at bounding box center [910, 61] width 8 height 8
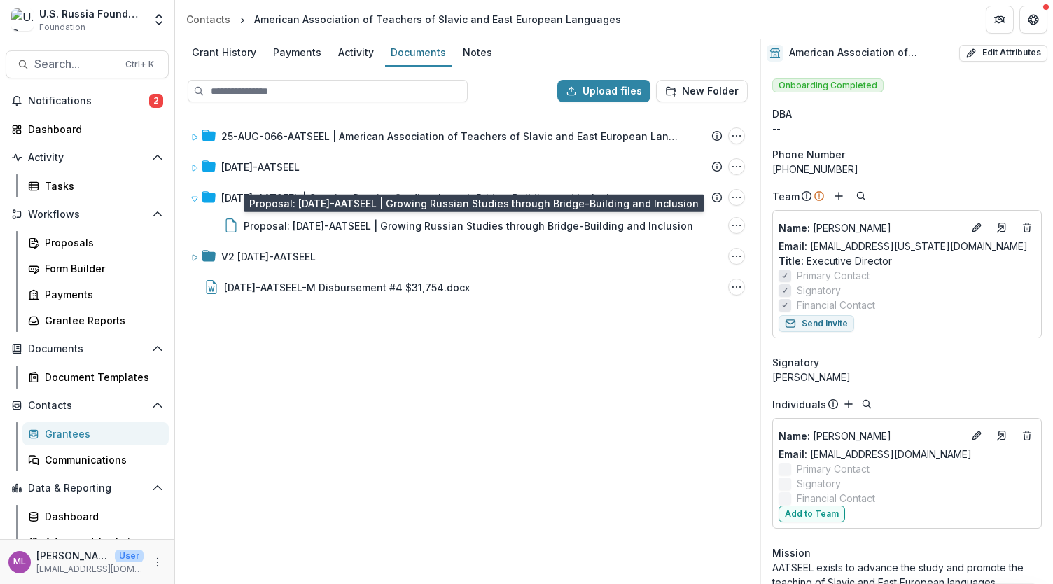
click at [424, 368] on div "25-AUG-066-AATSEEL | American Association of Teachers of Slavic and East Europe…" at bounding box center [467, 347] width 582 height 469
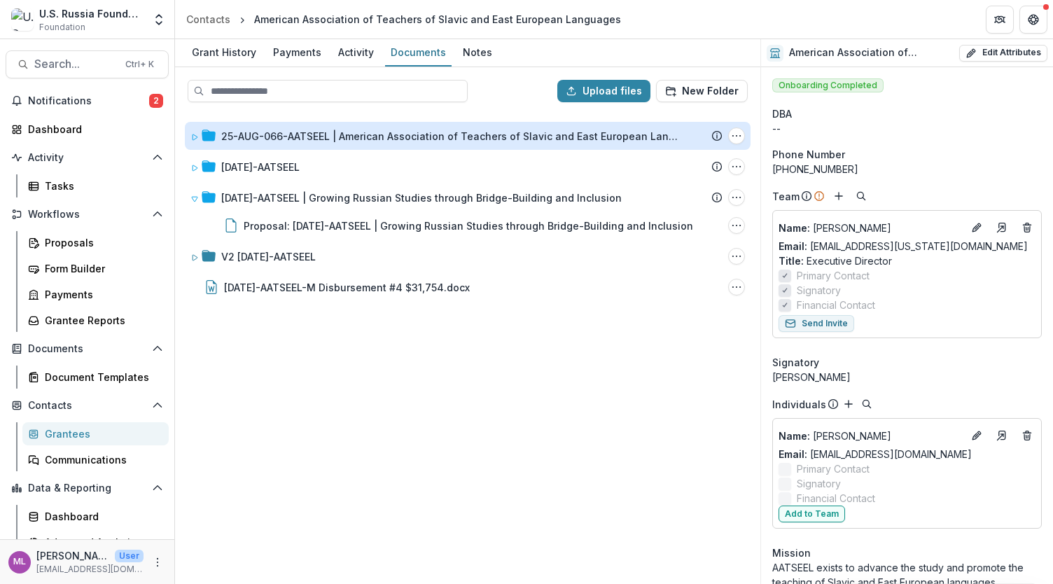
click at [472, 136] on div "25-AUG-066-AATSEEL | American Association of Teachers of Slavic and East Europe…" at bounding box center [452, 136] width 462 height 15
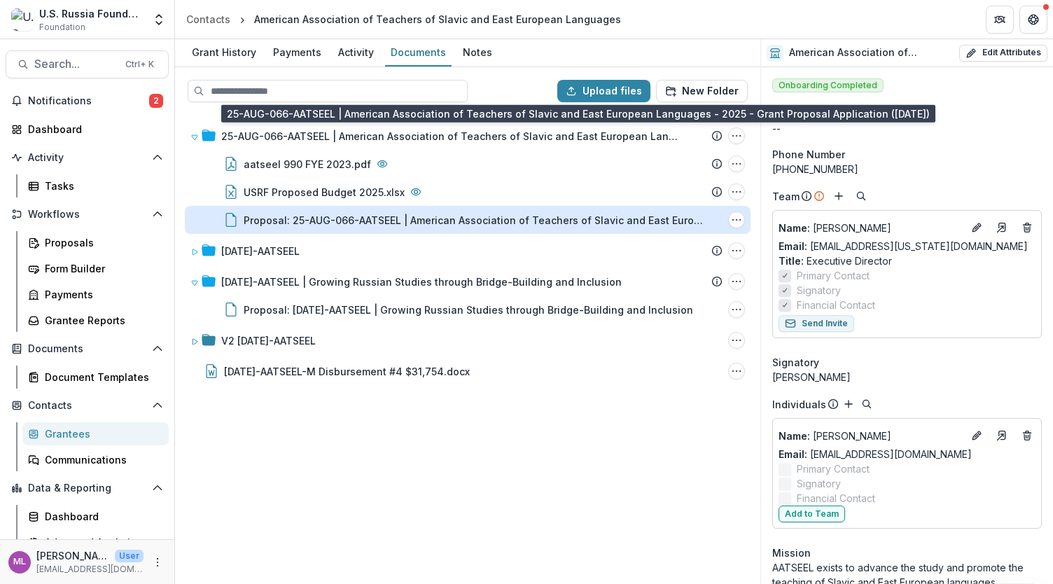
click at [343, 220] on div "Proposal: 25-AUG-066-AATSEEL | American Association of Teachers of Slavic and E…" at bounding box center [475, 220] width 462 height 15
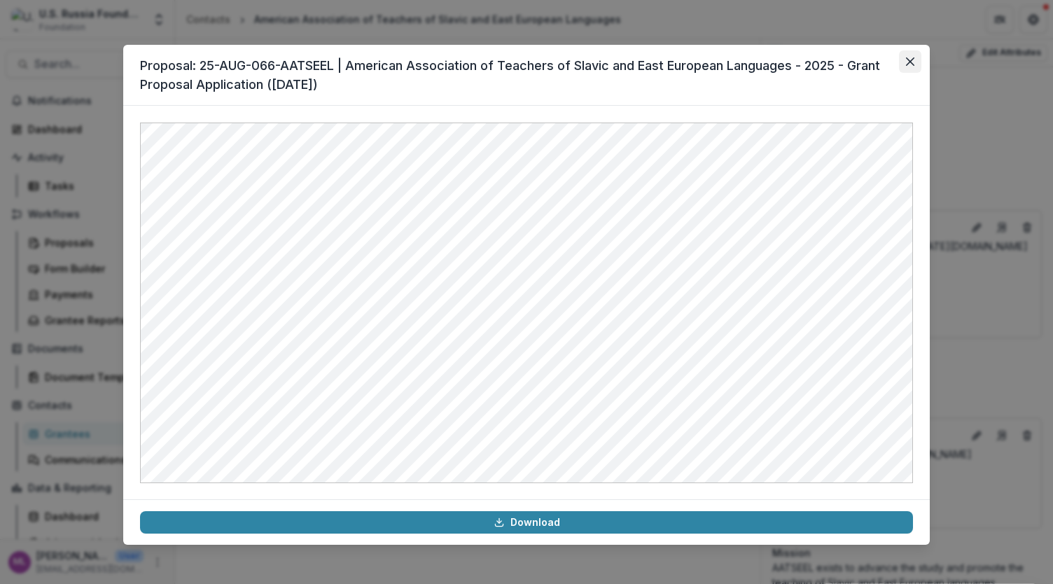
click at [908, 62] on icon "Close" at bounding box center [910, 61] width 8 height 8
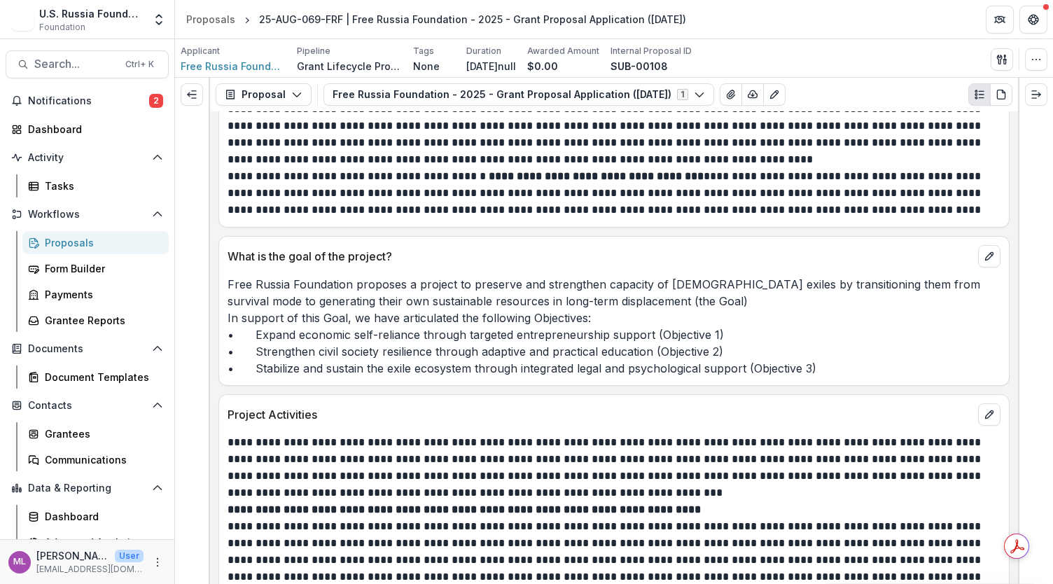
scroll to position [2676, 0]
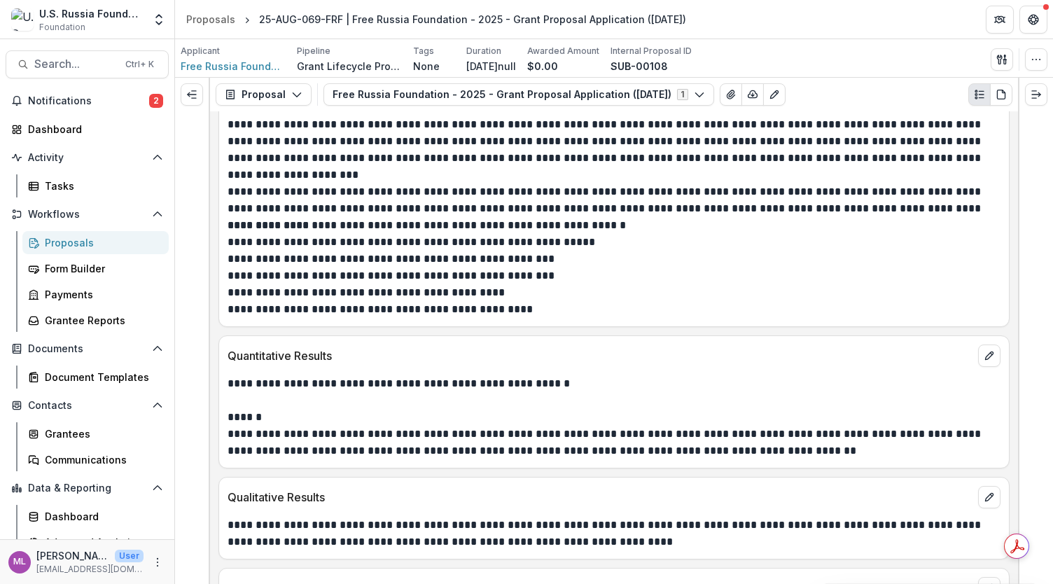
click at [871, 409] on p "******" at bounding box center [611, 417] width 769 height 17
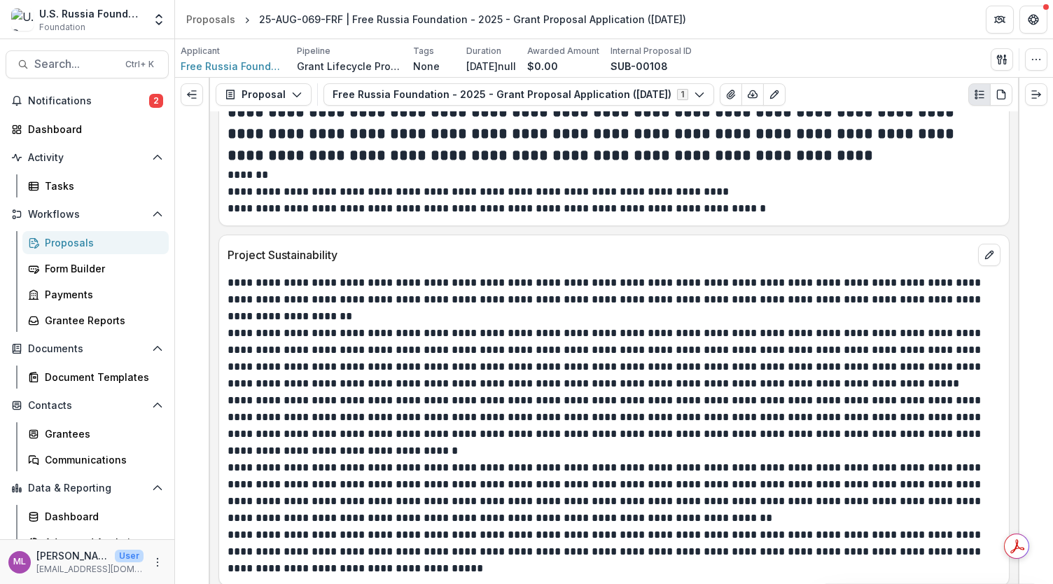
scroll to position [5045, 0]
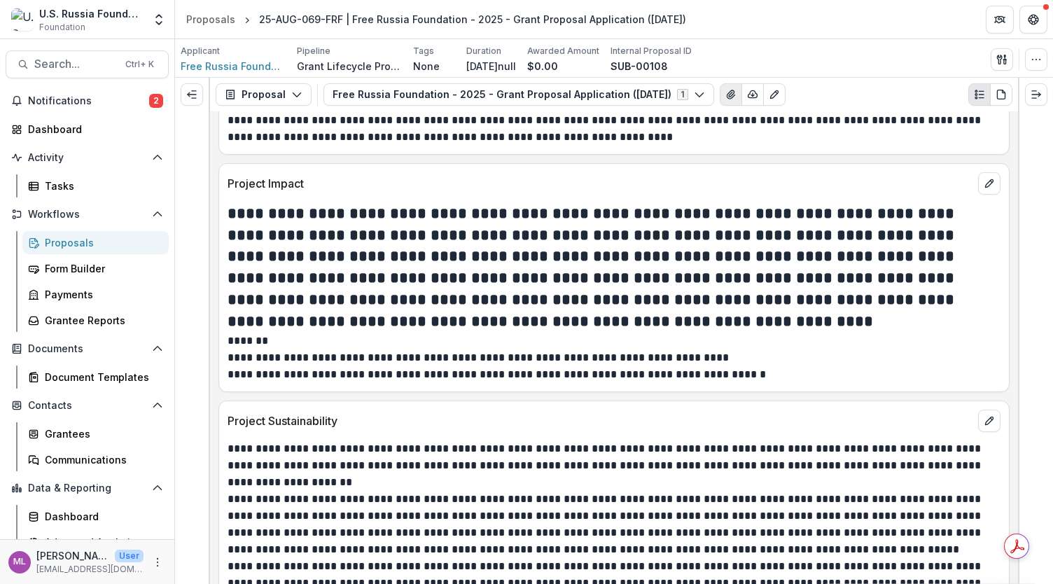
click at [736, 91] on icon "View Attached Files" at bounding box center [730, 94] width 11 height 11
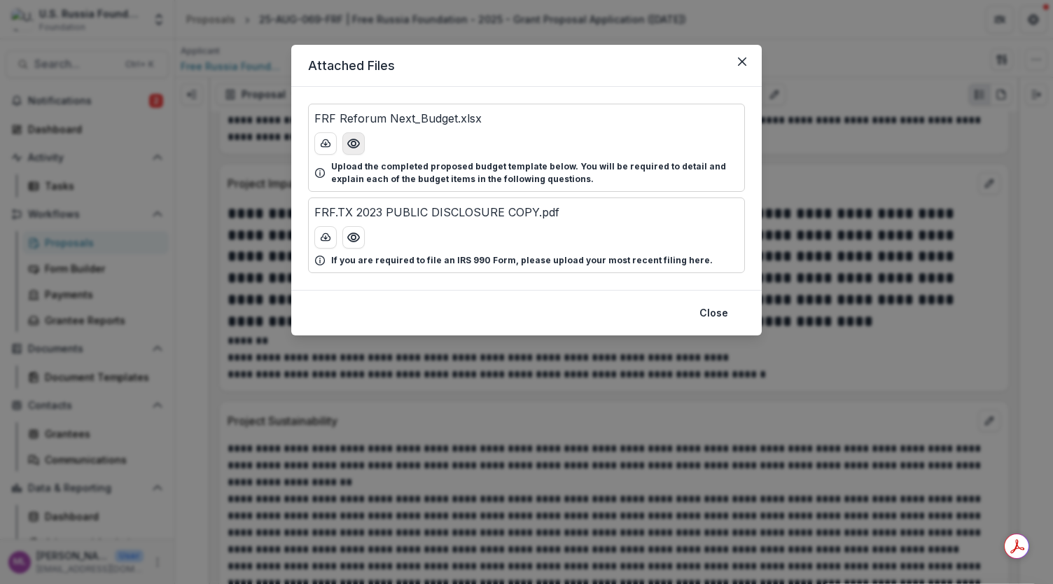
click at [353, 143] on icon "Preview FRF Reforum Next_Budget.xlsx" at bounding box center [353, 143] width 14 height 14
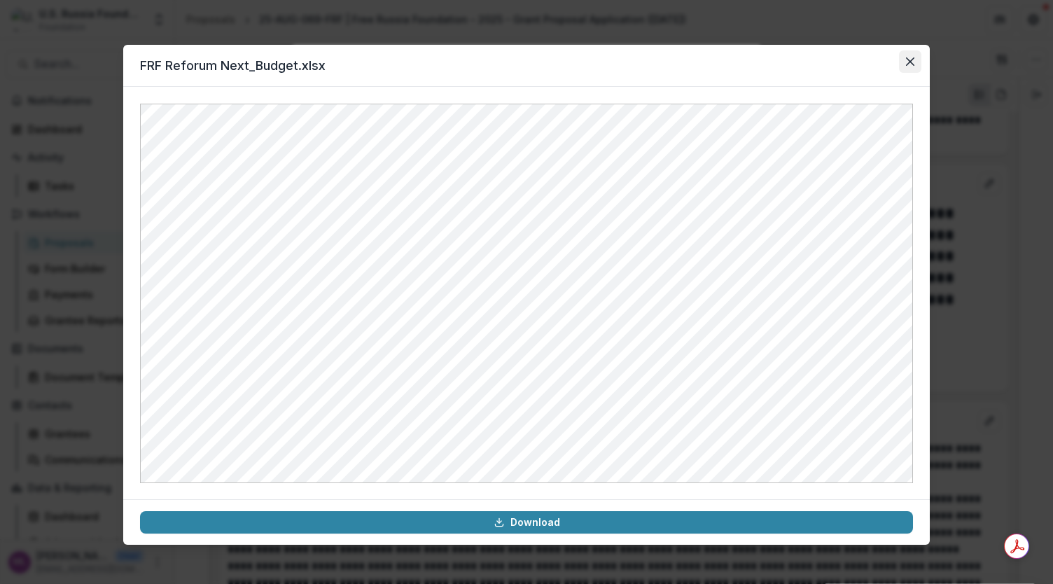
click at [910, 62] on icon "Close" at bounding box center [910, 61] width 8 height 8
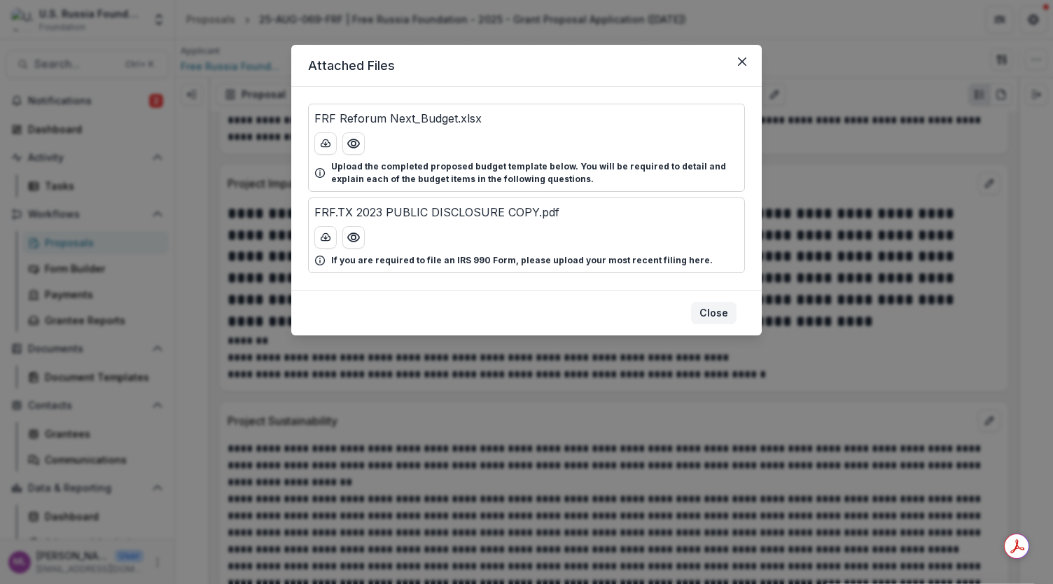
click at [703, 309] on button "Close" at bounding box center [713, 313] width 45 height 22
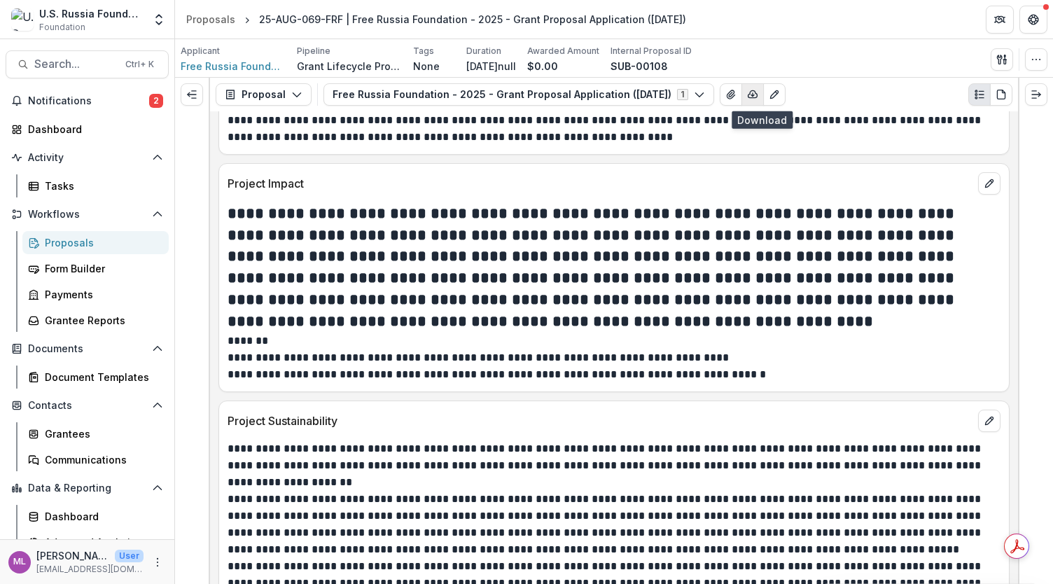
click at [756, 94] on icon "button" at bounding box center [752, 94] width 9 height 7
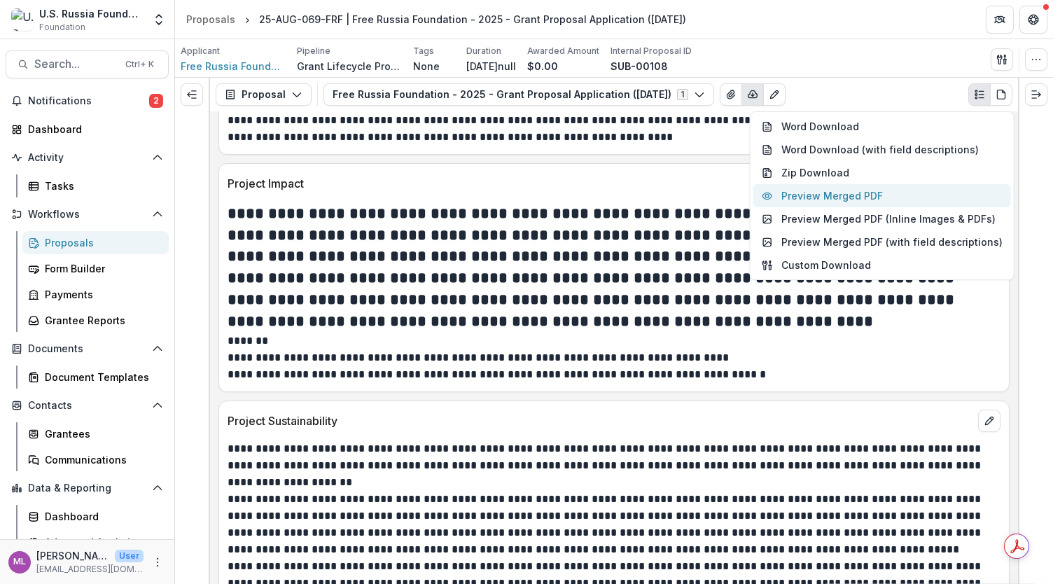
click at [833, 192] on button "Preview Merged PDF" at bounding box center [882, 195] width 258 height 23
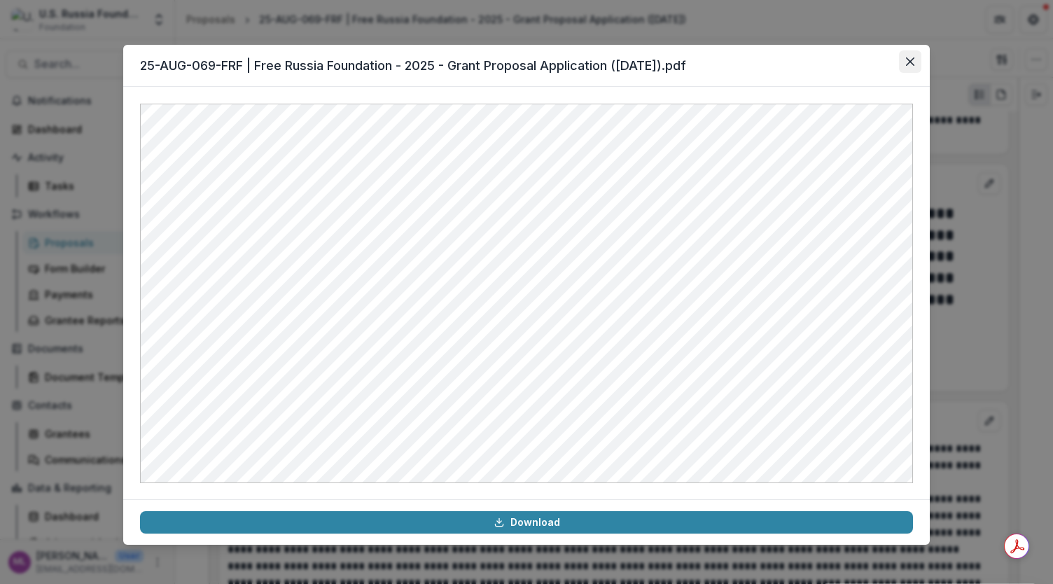
click at [910, 67] on button "Close" at bounding box center [910, 61] width 22 height 22
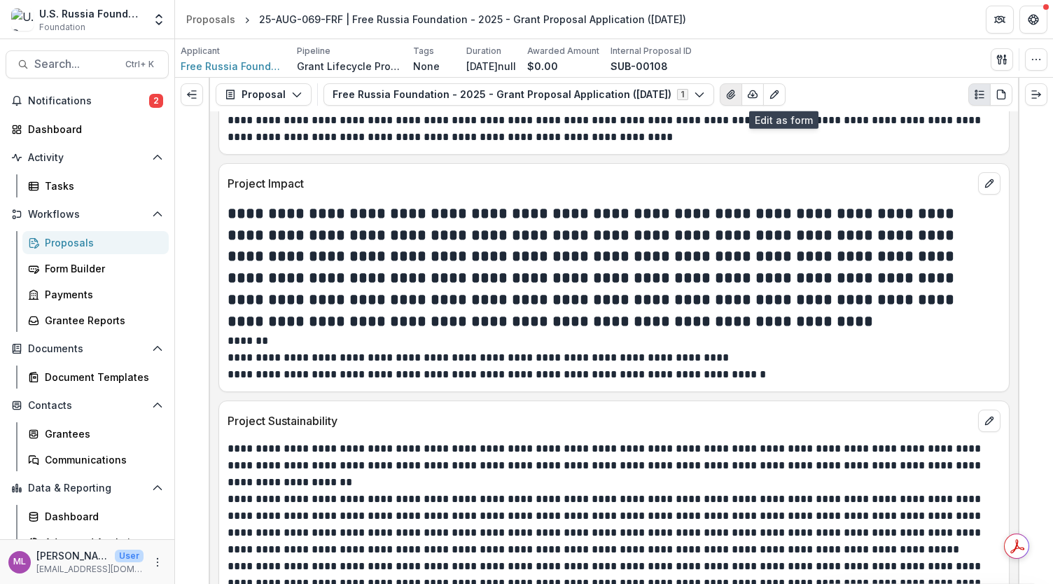
click at [736, 101] on button "View Attached Files" at bounding box center [730, 94] width 22 height 22
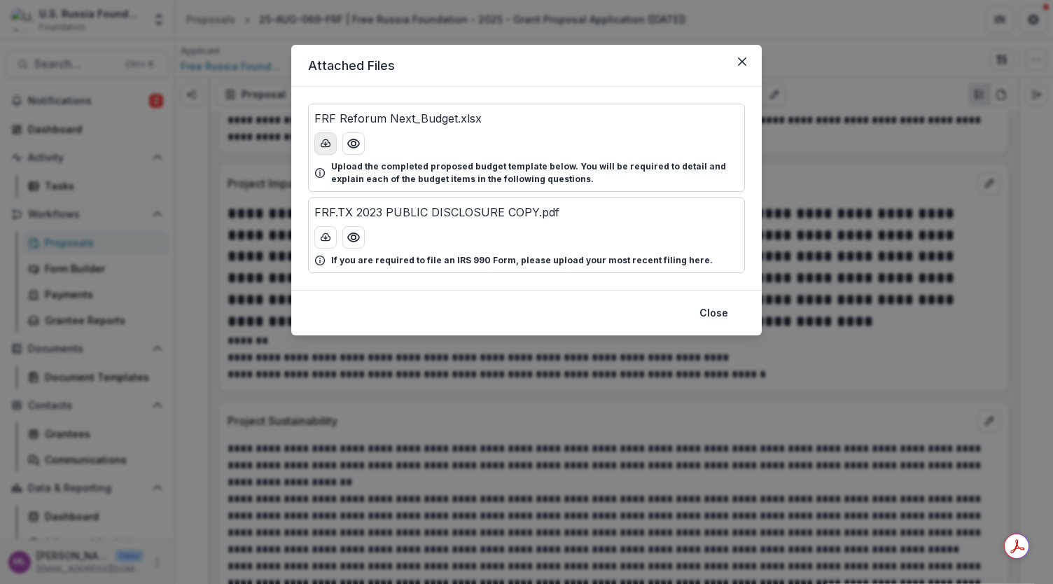
click at [325, 143] on line "download-button" at bounding box center [325, 143] width 0 height 3
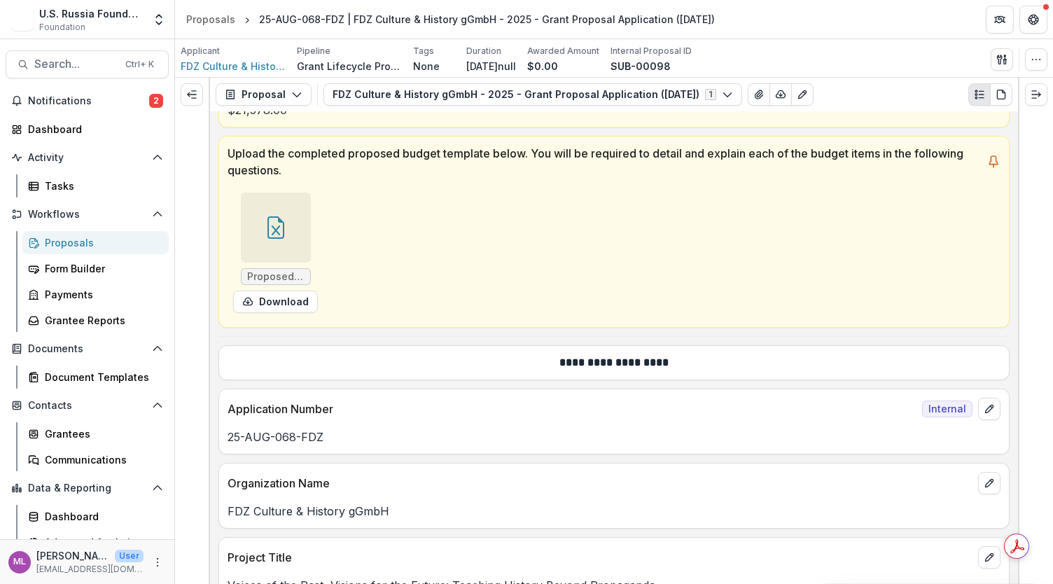
scroll to position [602, 0]
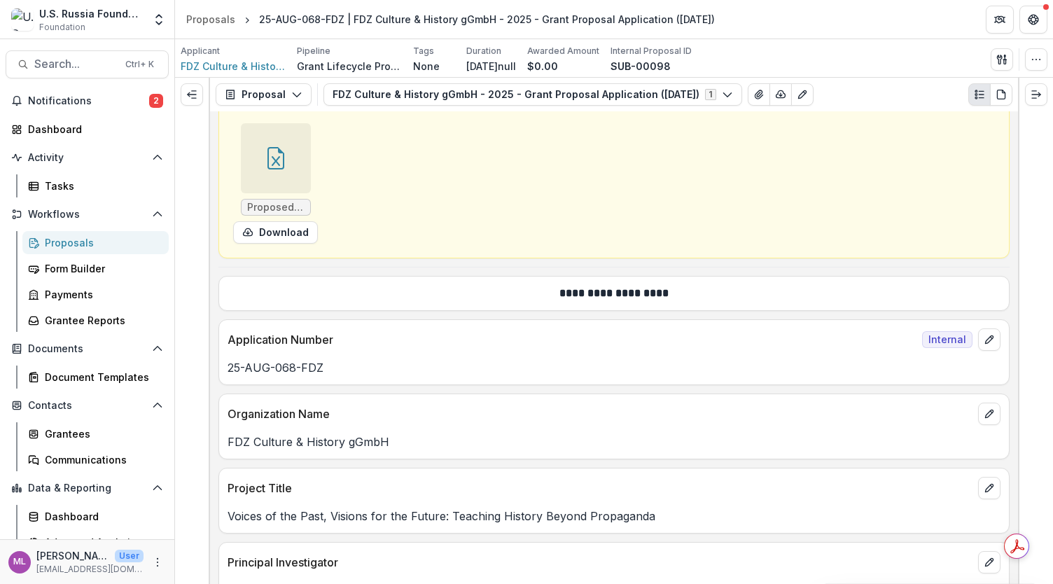
click at [272, 183] on div at bounding box center [276, 158] width 70 height 70
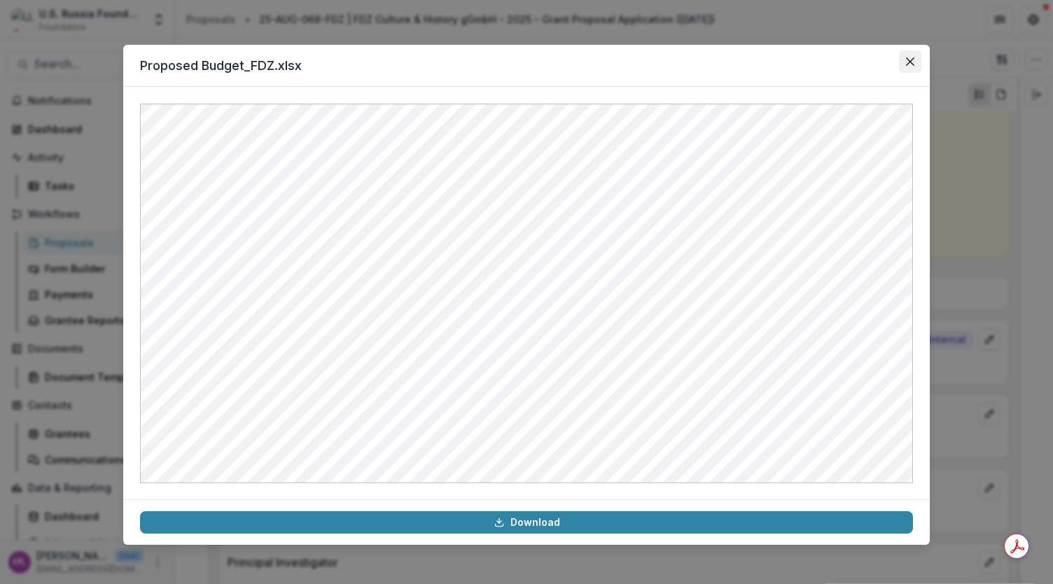
click at [910, 62] on icon "Close" at bounding box center [910, 61] width 8 height 8
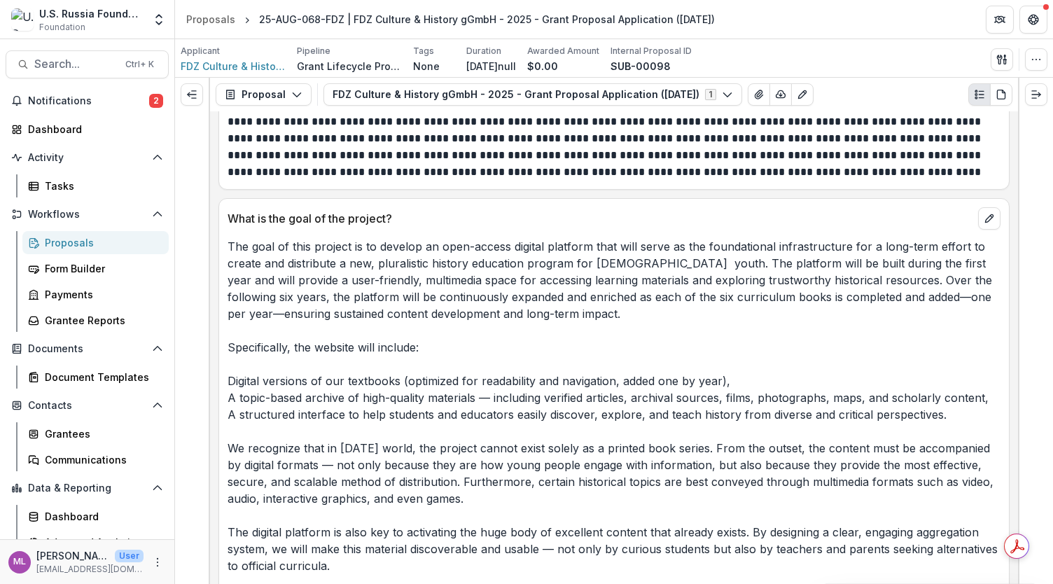
scroll to position [2389, 0]
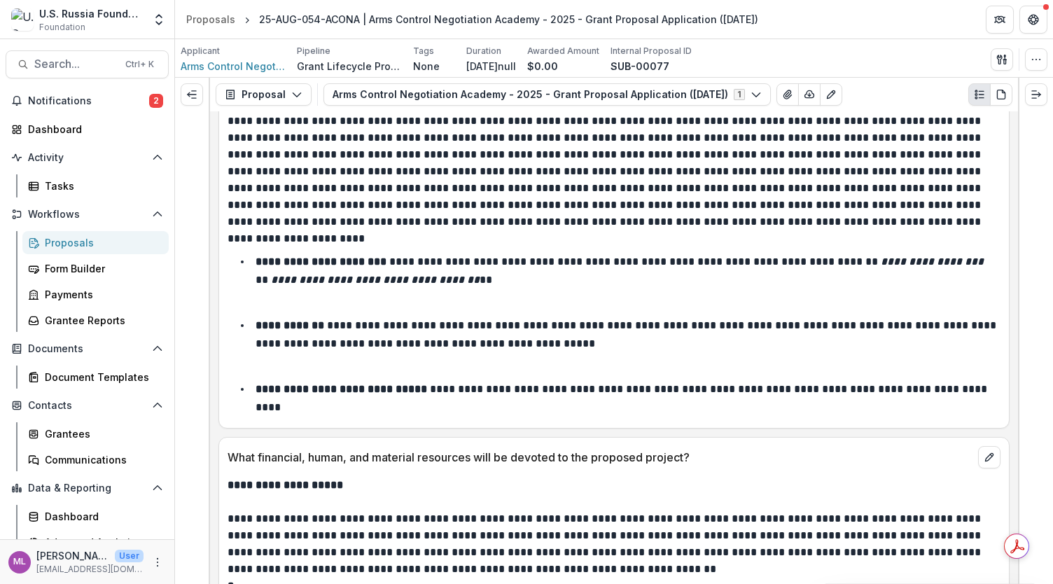
scroll to position [3232, 0]
